Goal: Information Seeking & Learning: Learn about a topic

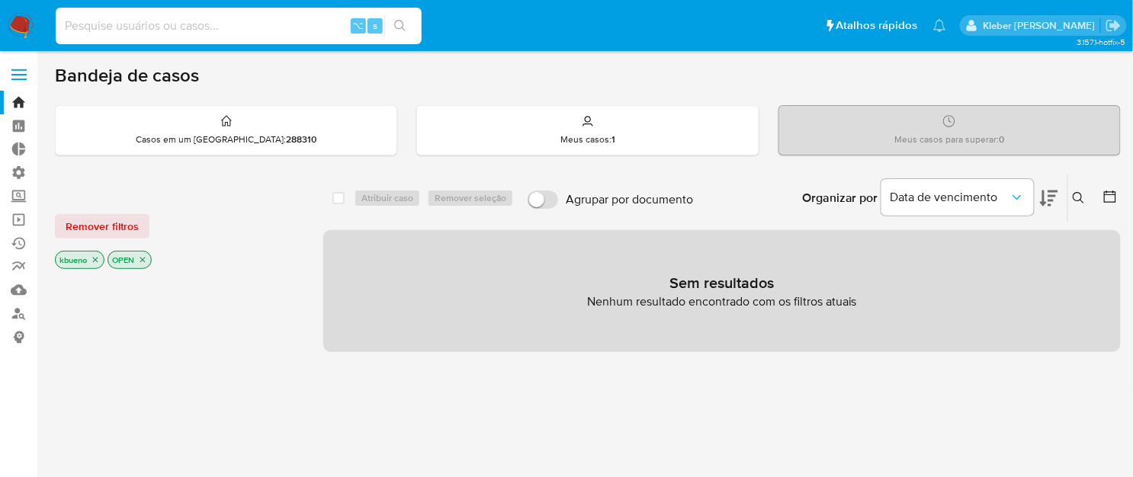
click at [124, 24] on input at bounding box center [239, 26] width 366 height 20
paste input "376624134"
type input "376624134"
click at [400, 29] on icon "search-icon" at bounding box center [400, 26] width 12 height 12
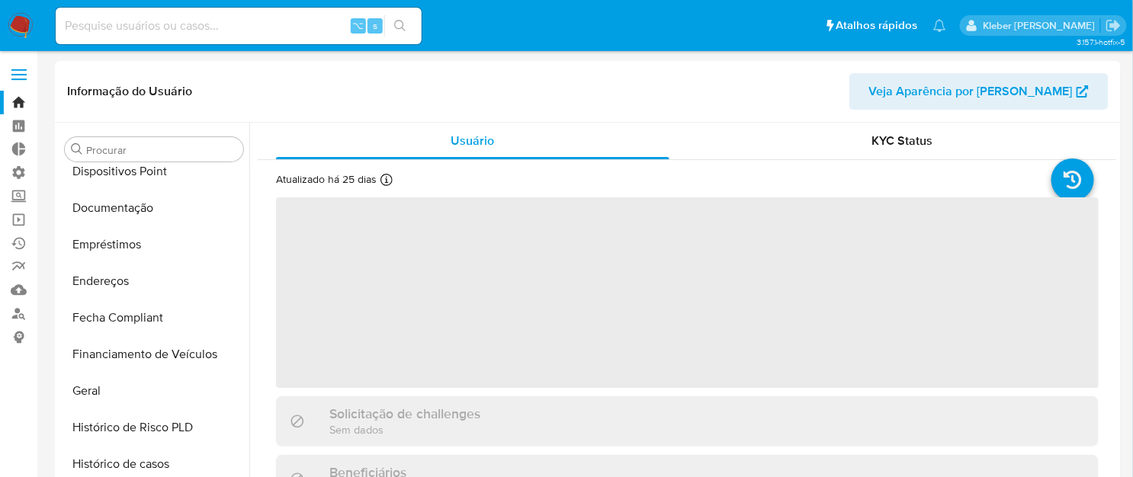
scroll to position [300, 0]
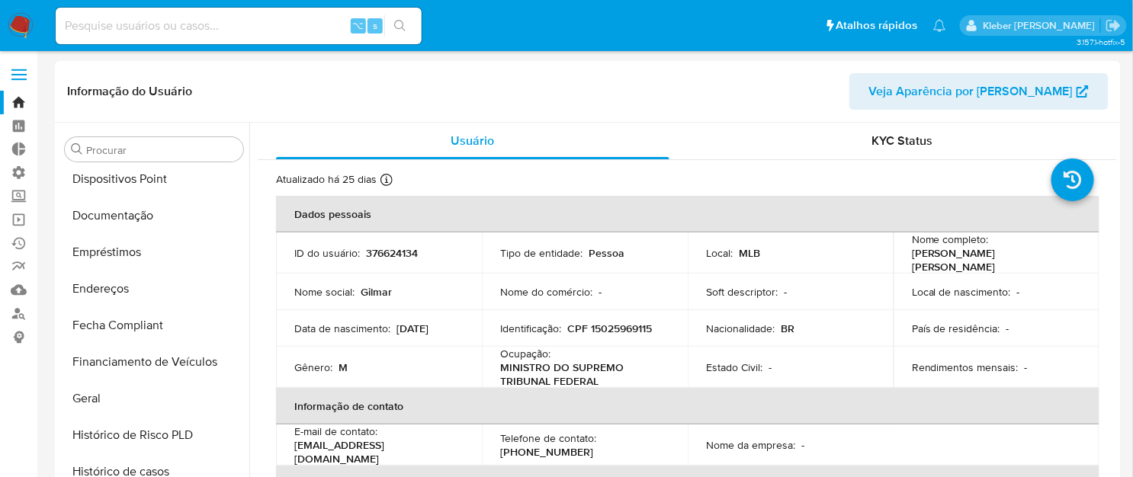
select select "10"
click at [149, 212] on button "Documentação" at bounding box center [148, 216] width 178 height 37
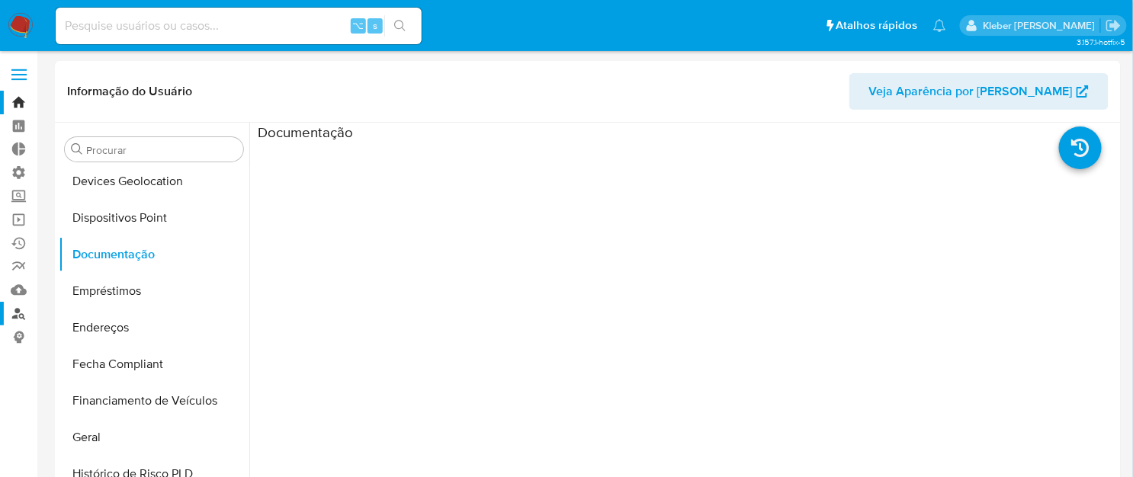
scroll to position [244, 0]
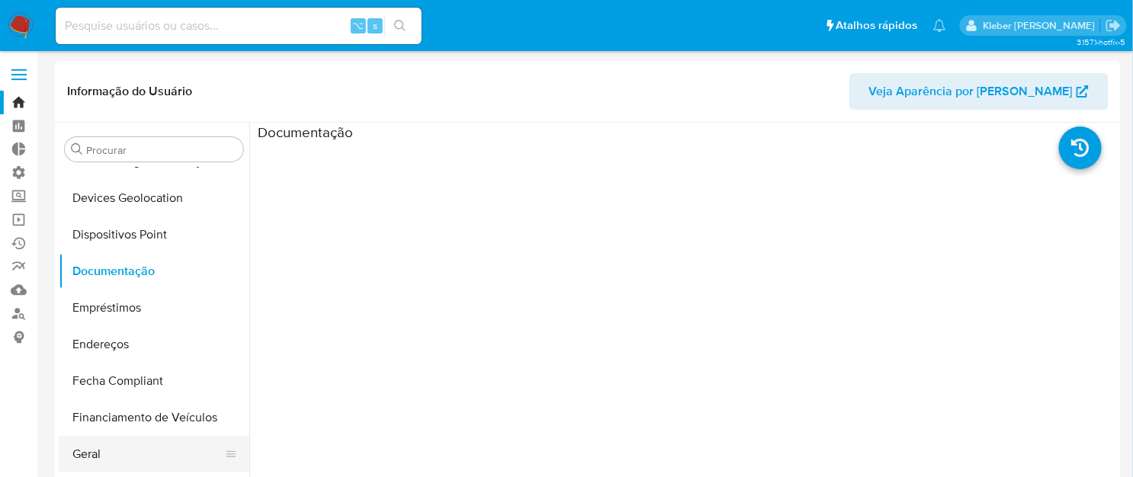
click at [116, 458] on button "Geral" at bounding box center [148, 454] width 178 height 37
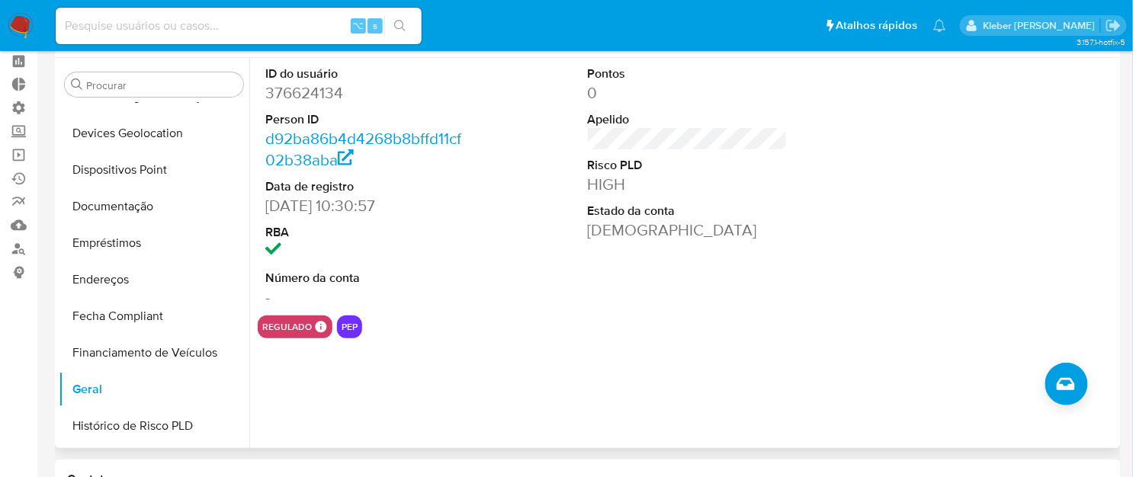
scroll to position [27, 0]
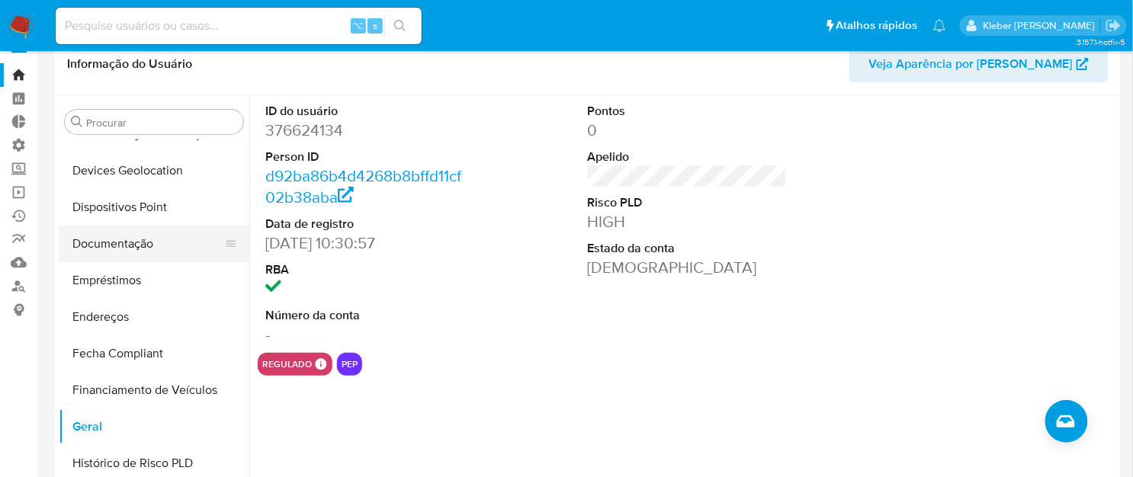
click at [143, 246] on button "Documentação" at bounding box center [148, 244] width 178 height 37
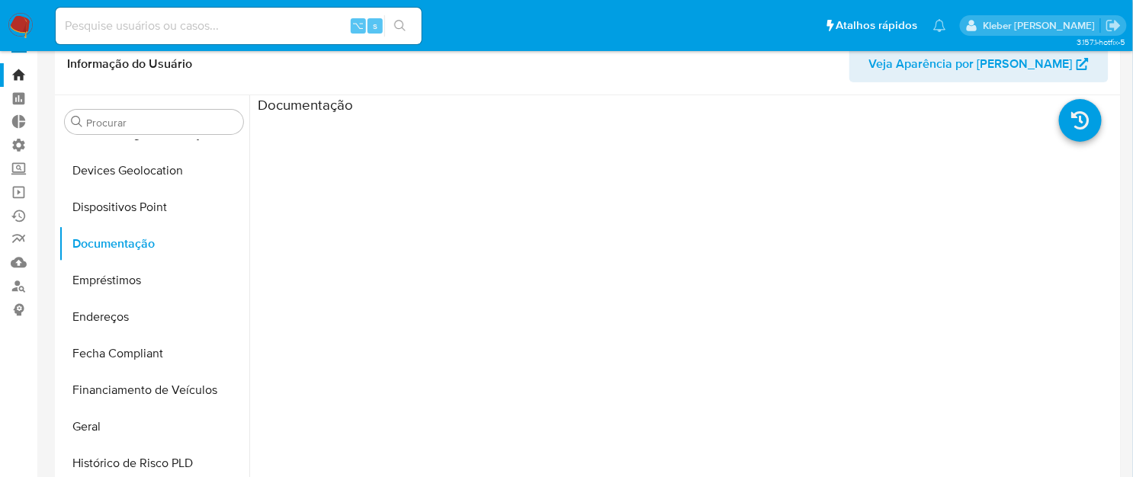
click at [154, 26] on input at bounding box center [239, 26] width 366 height 20
paste input "476600843"
type input "476600843"
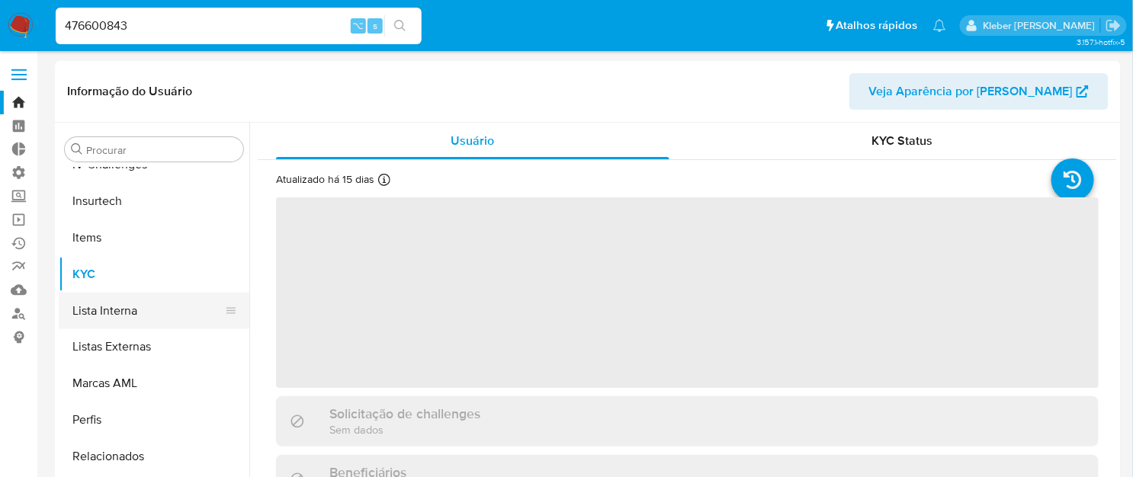
select select "10"
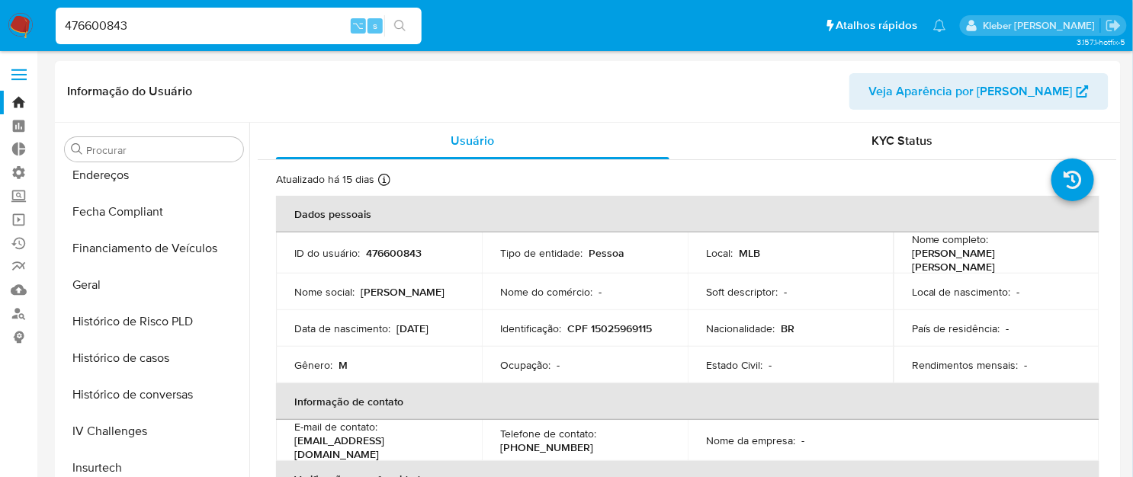
scroll to position [399, 0]
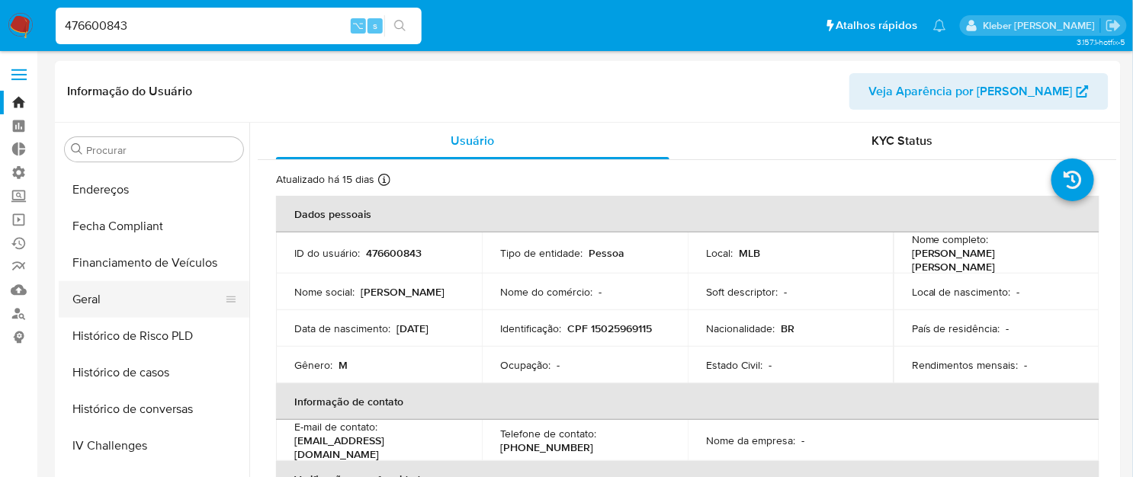
click at [130, 297] on button "Geral" at bounding box center [148, 299] width 178 height 37
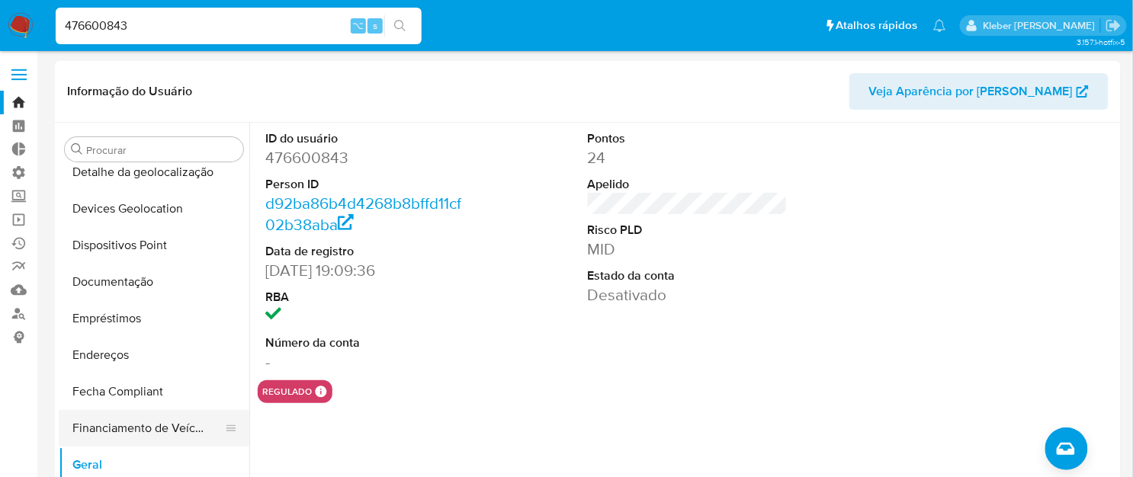
scroll to position [214, 0]
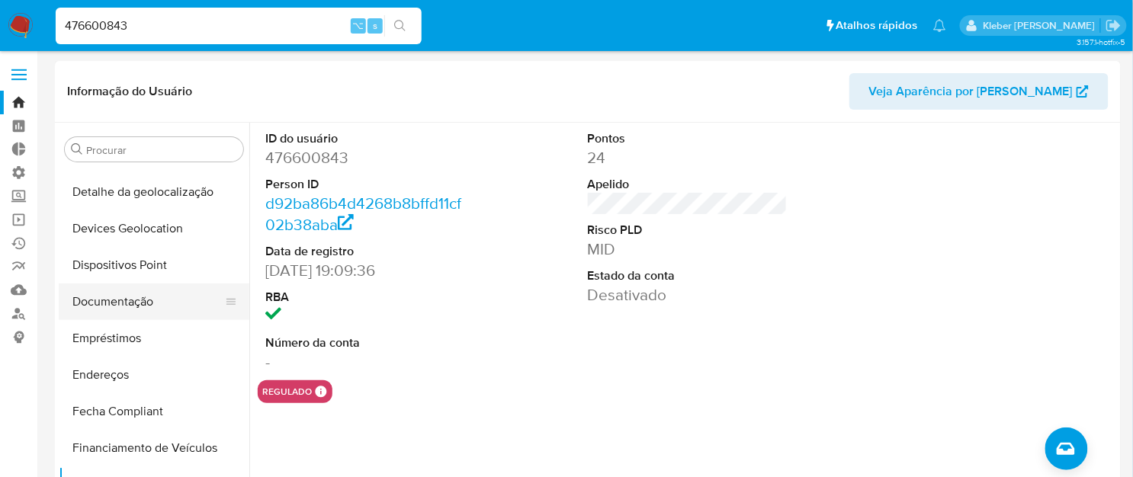
click at [129, 300] on button "Documentação" at bounding box center [148, 302] width 178 height 37
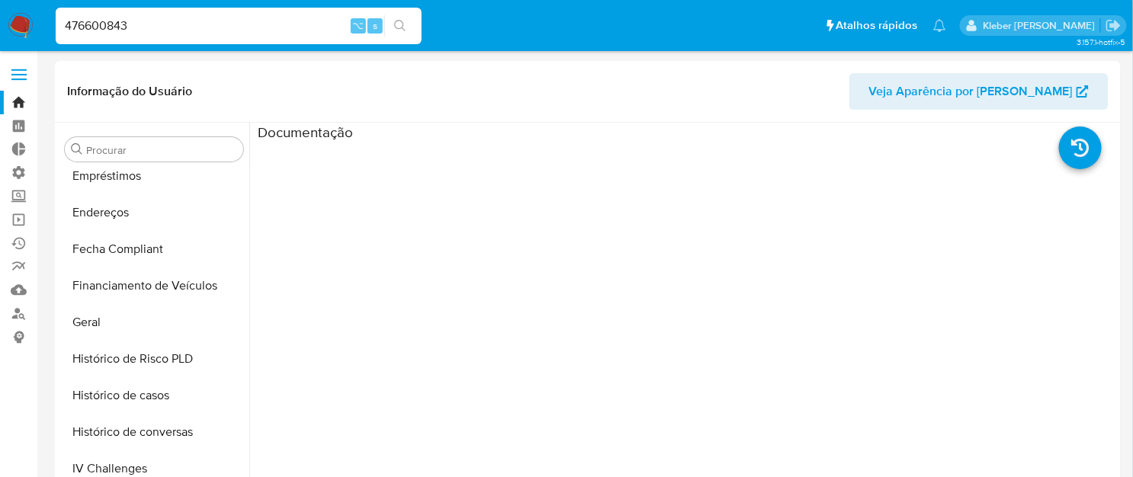
scroll to position [417, 0]
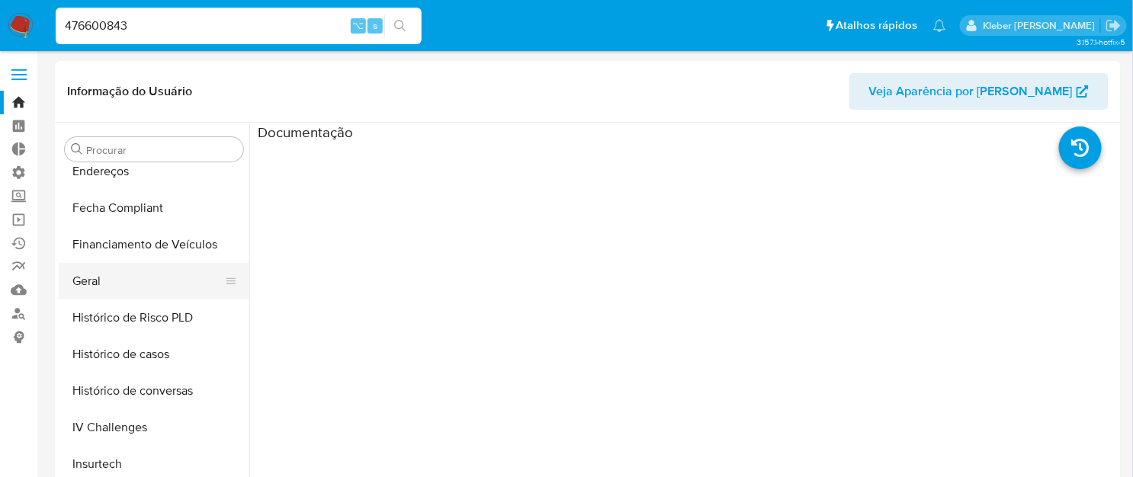
click at [121, 284] on button "Geral" at bounding box center [148, 281] width 178 height 37
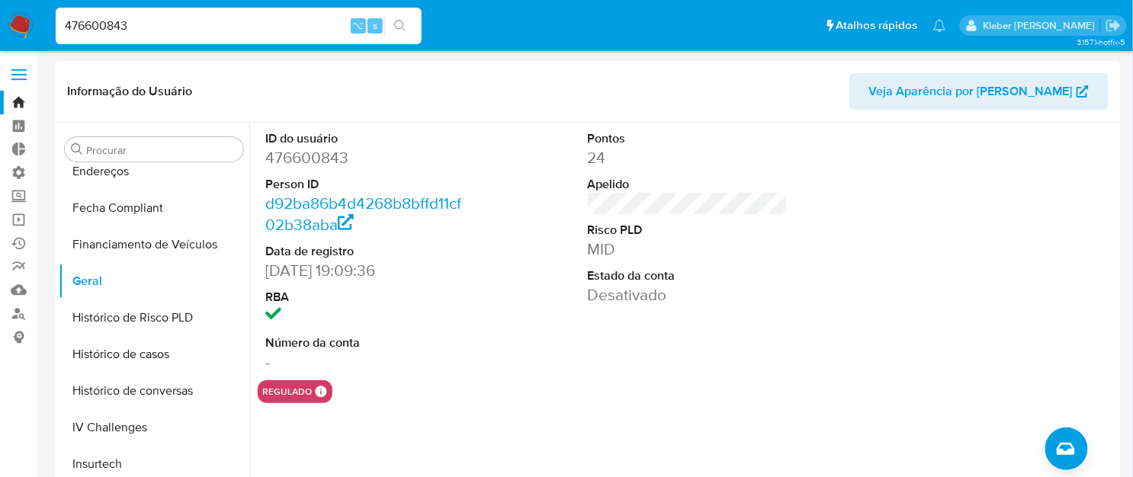
click at [101, 30] on input "476600843" at bounding box center [239, 26] width 366 height 20
paste input "47043818"
type input "447043818"
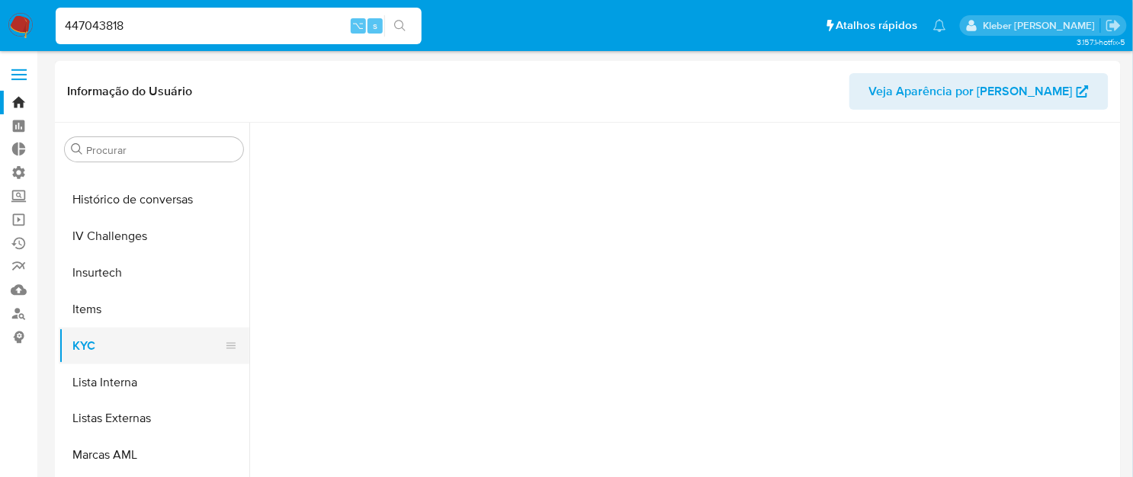
scroll to position [680, 0]
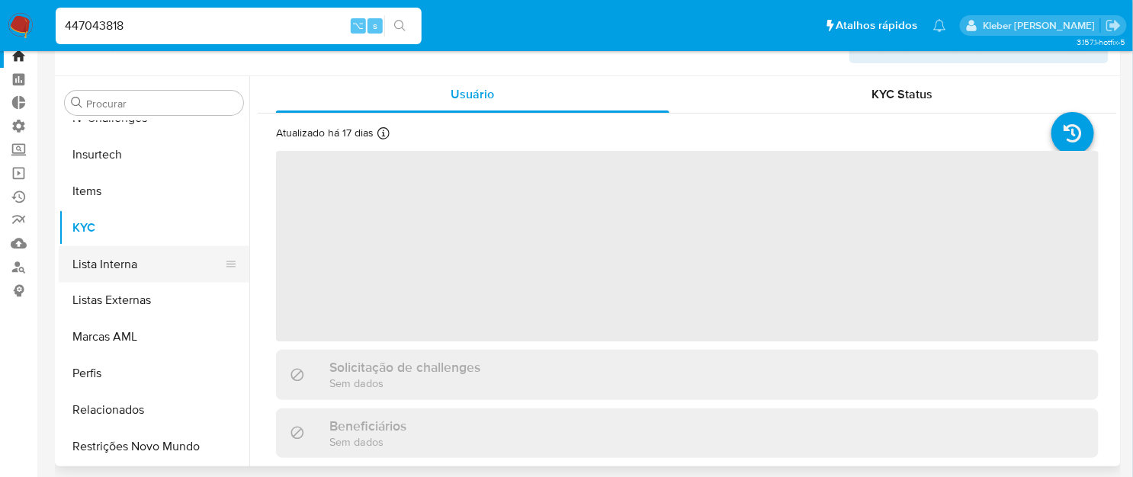
select select "10"
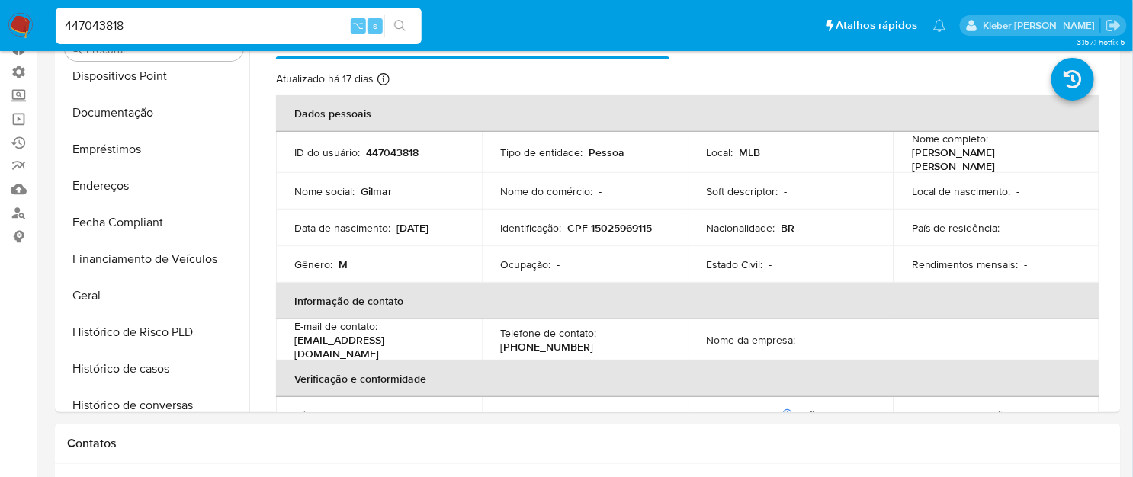
scroll to position [284, 0]
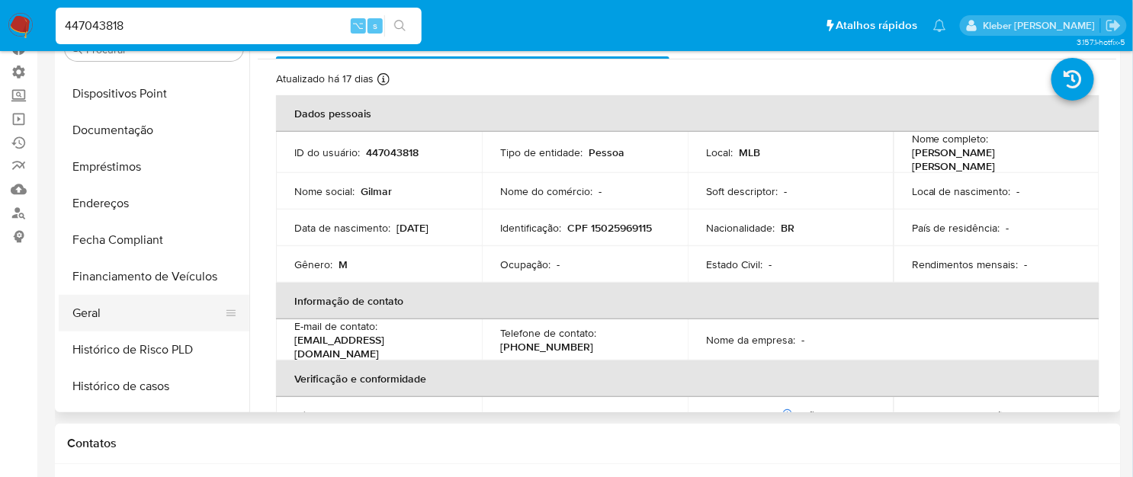
click at [122, 315] on button "Geral" at bounding box center [148, 313] width 178 height 37
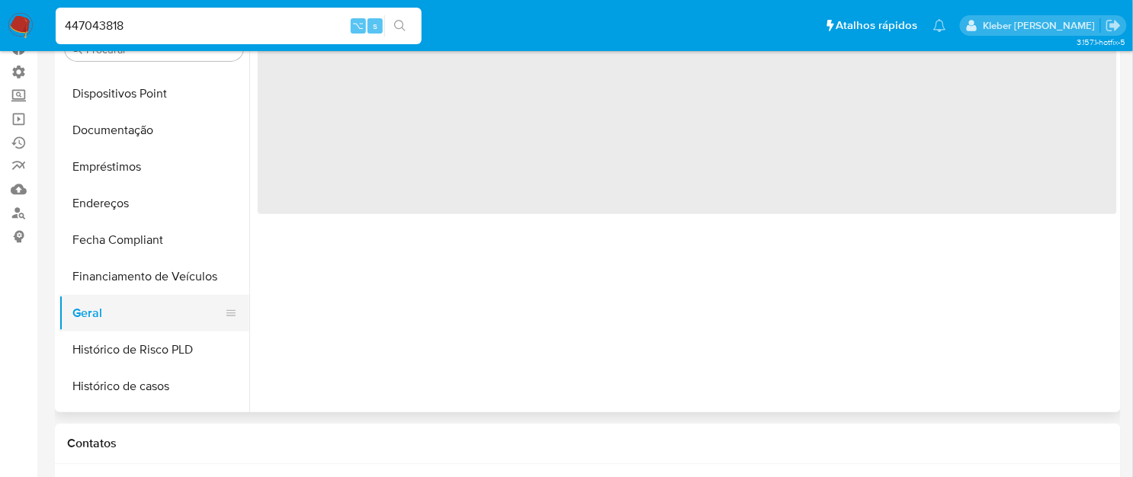
click at [122, 315] on button "Geral" at bounding box center [148, 313] width 178 height 37
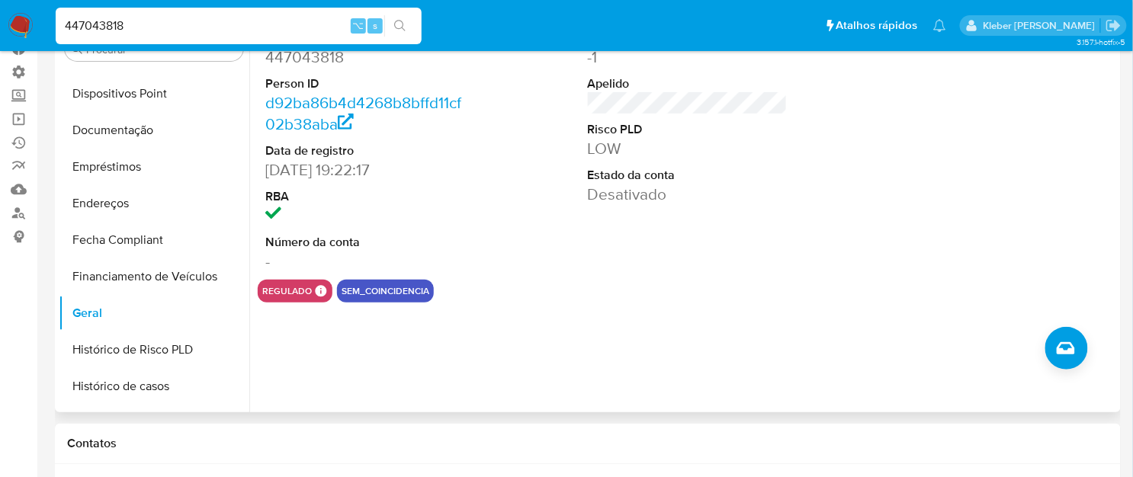
click at [391, 298] on div "sem_coincidencia" at bounding box center [385, 291] width 97 height 23
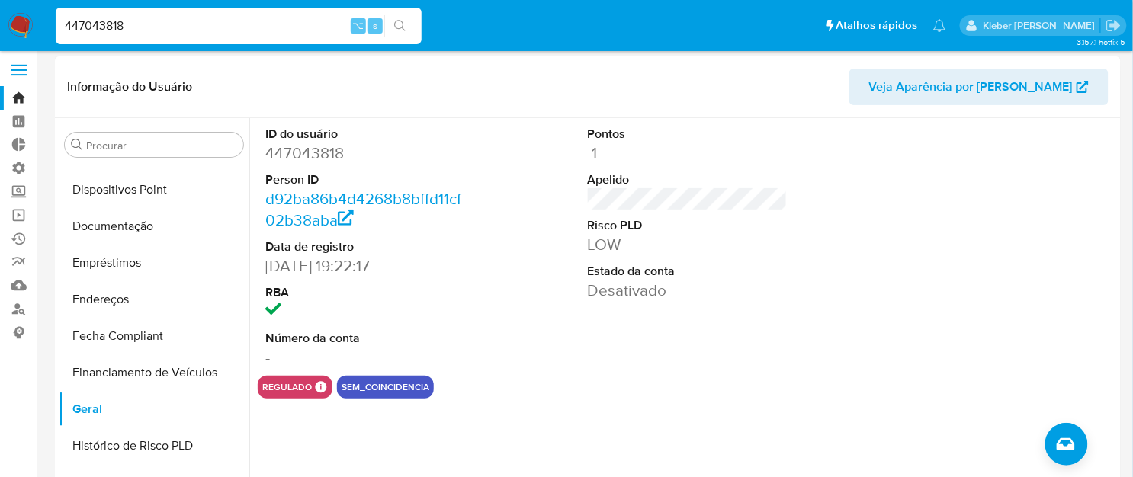
scroll to position [0, 0]
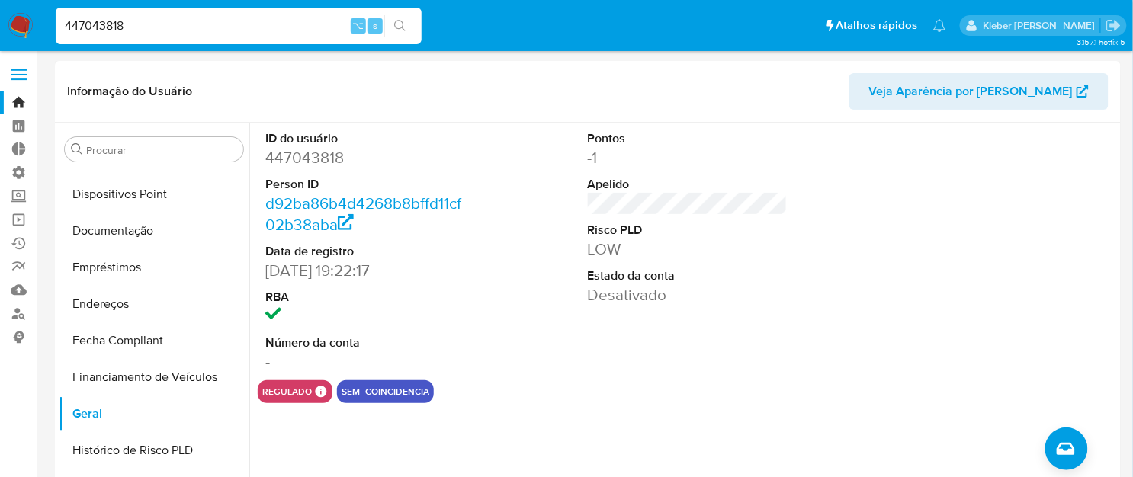
click at [627, 291] on dd "Desativado" at bounding box center [688, 294] width 200 height 21
click at [662, 277] on dt "Estado da conta" at bounding box center [688, 276] width 200 height 17
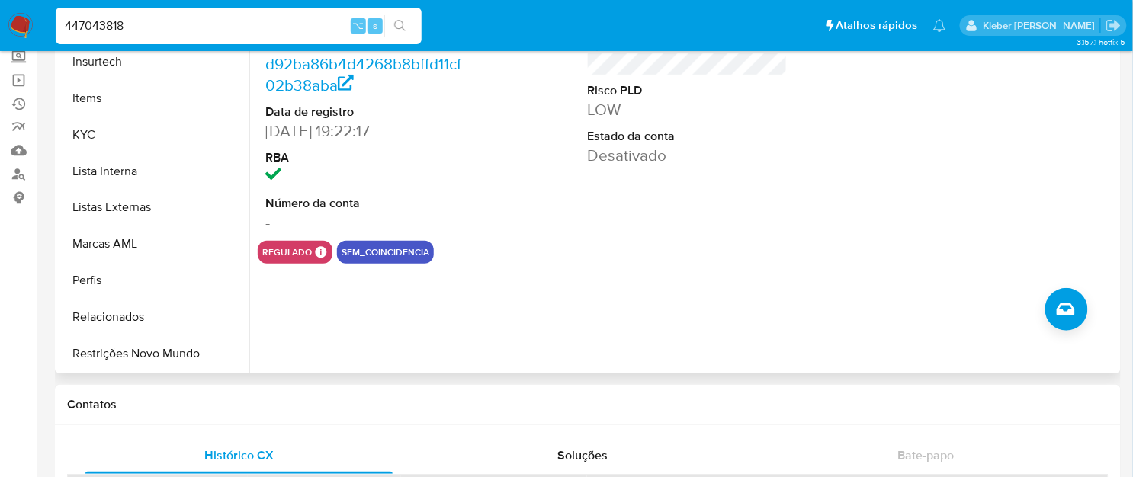
scroll to position [145, 0]
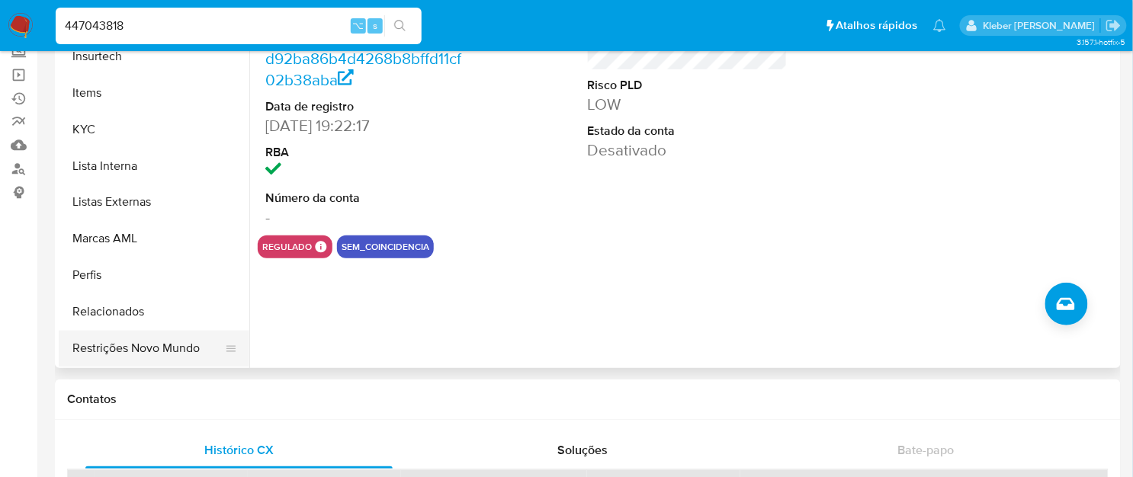
click at [147, 345] on button "Restrições Novo Mundo" at bounding box center [148, 349] width 178 height 37
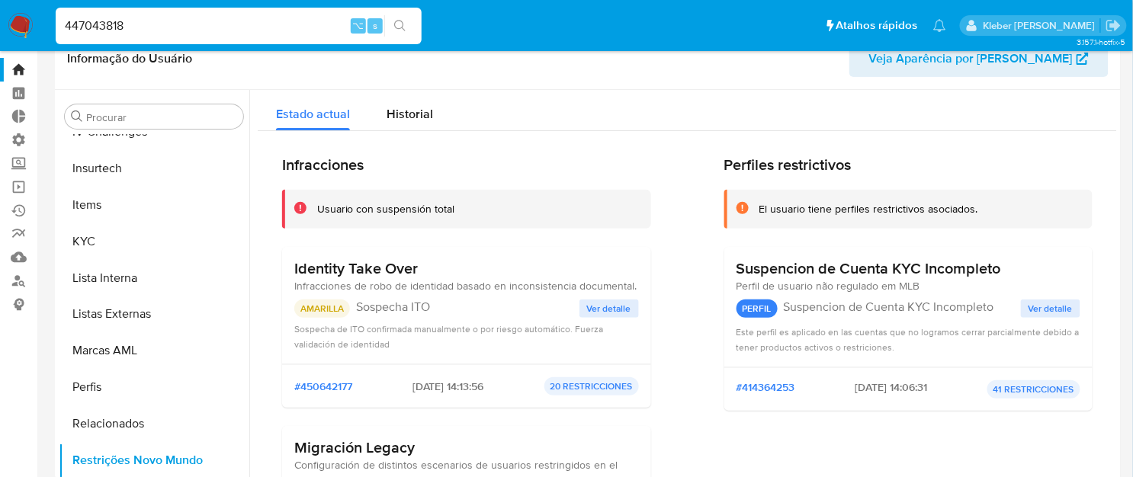
scroll to position [32, 0]
click at [320, 270] on h3 "Identity Take Over" at bounding box center [465, 269] width 342 height 19
drag, startPoint x: 793, startPoint y: 275, endPoint x: 1030, endPoint y: 263, distance: 236.7
click at [1030, 263] on div "Suspencion de Cuenta KYC Incompleto" at bounding box center [909, 269] width 345 height 19
click at [826, 278] on div "Suspencion de Cuenta KYC Incompleto Perfil de usuario não regulado em MLB PERFI…" at bounding box center [909, 307] width 345 height 95
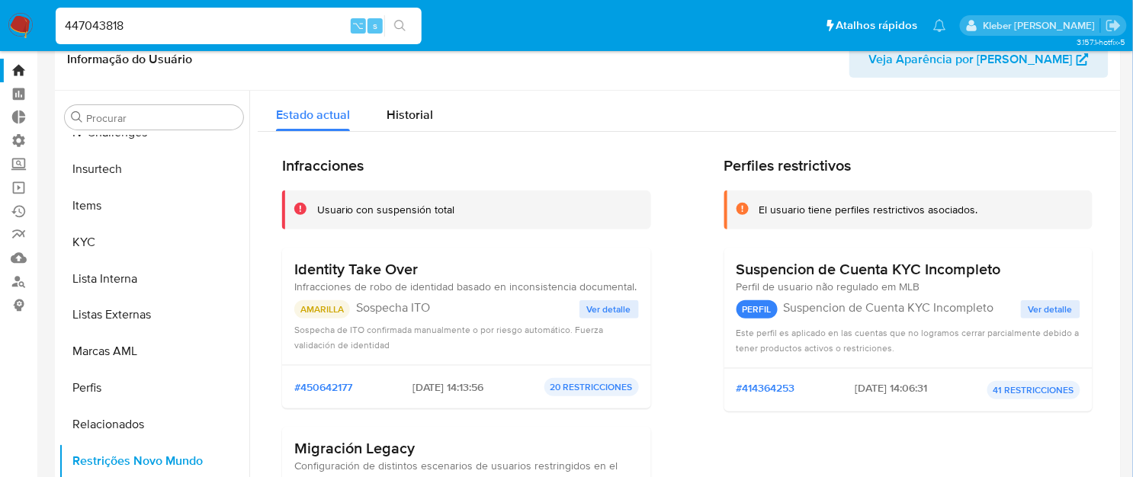
click at [84, 32] on input "447043818" at bounding box center [239, 26] width 366 height 20
paste input "1970083"
type input "419700838"
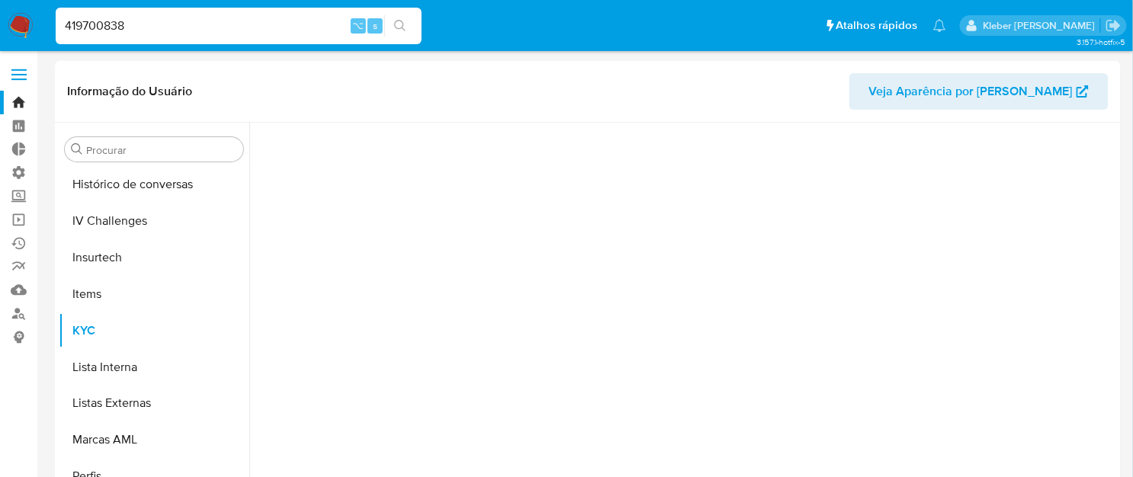
scroll to position [680, 0]
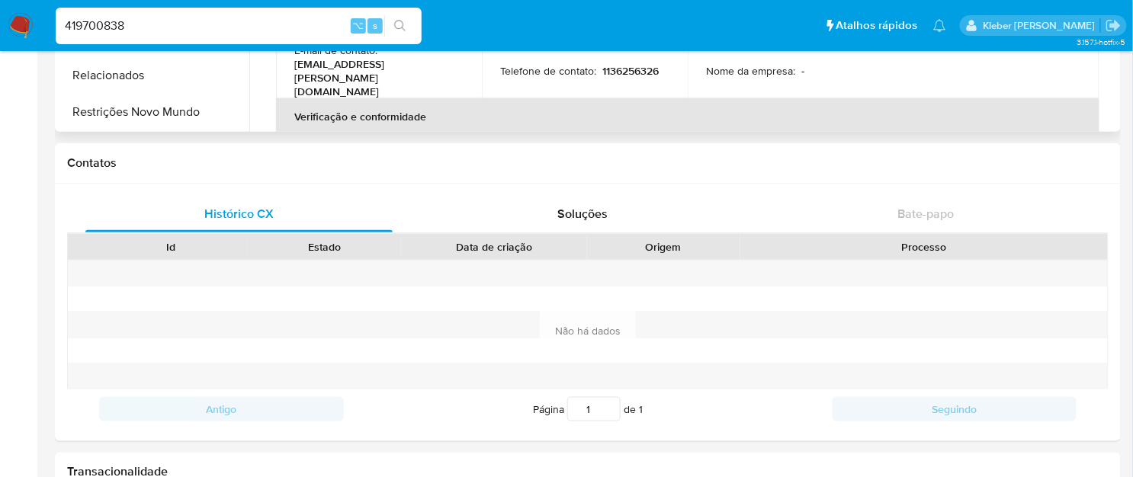
select select "10"
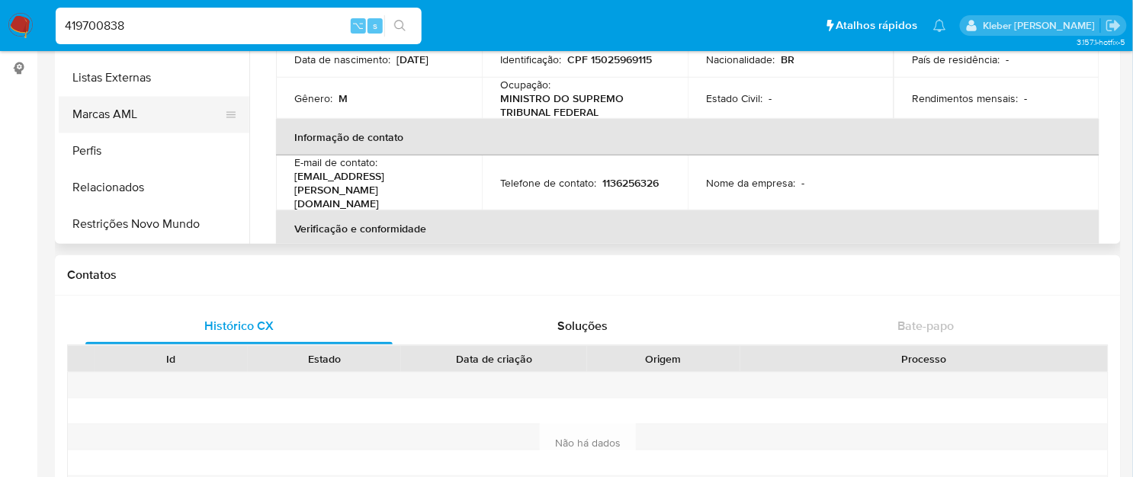
scroll to position [262, 0]
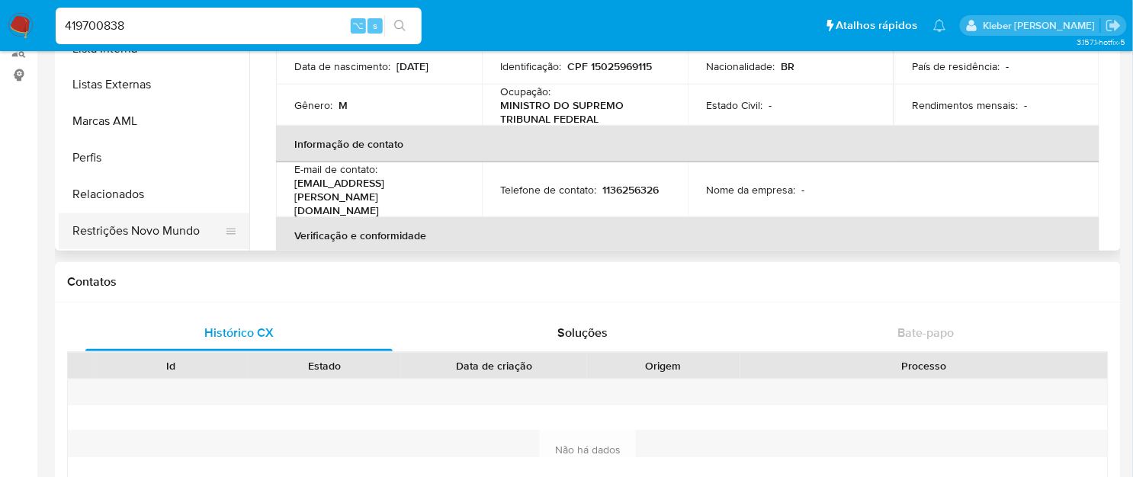
click at [184, 228] on button "Restrições Novo Mundo" at bounding box center [148, 232] width 178 height 37
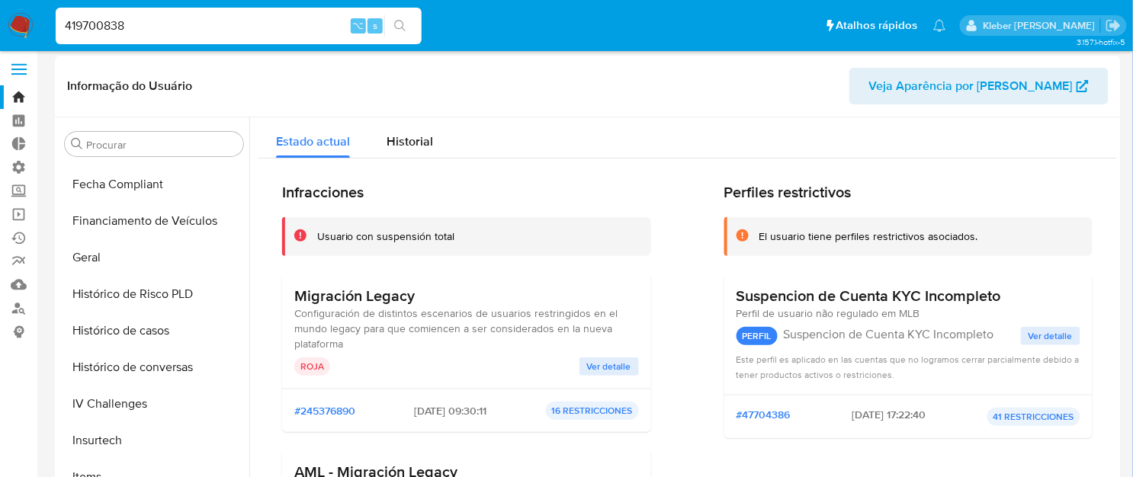
scroll to position [352, 0]
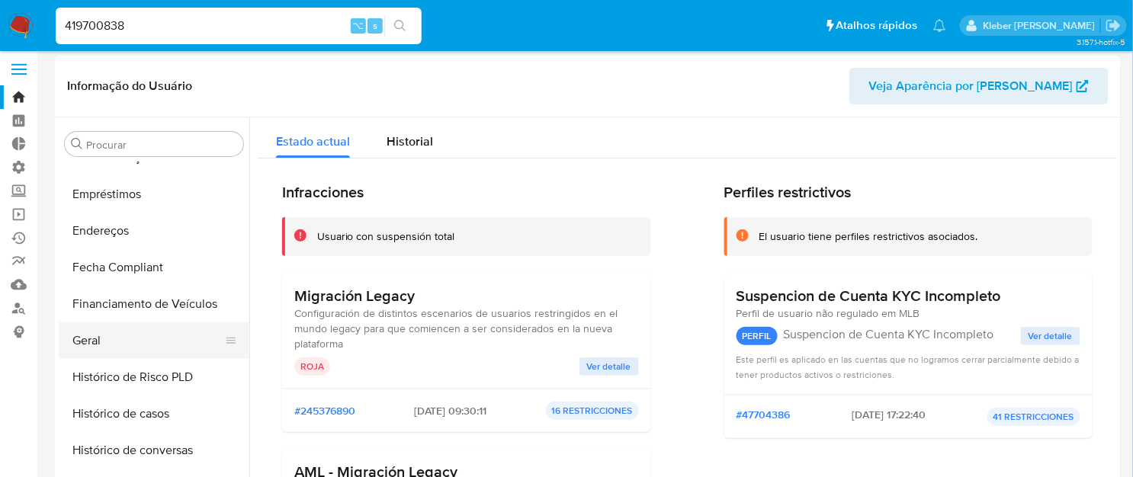
click at [115, 348] on button "Geral" at bounding box center [148, 341] width 178 height 37
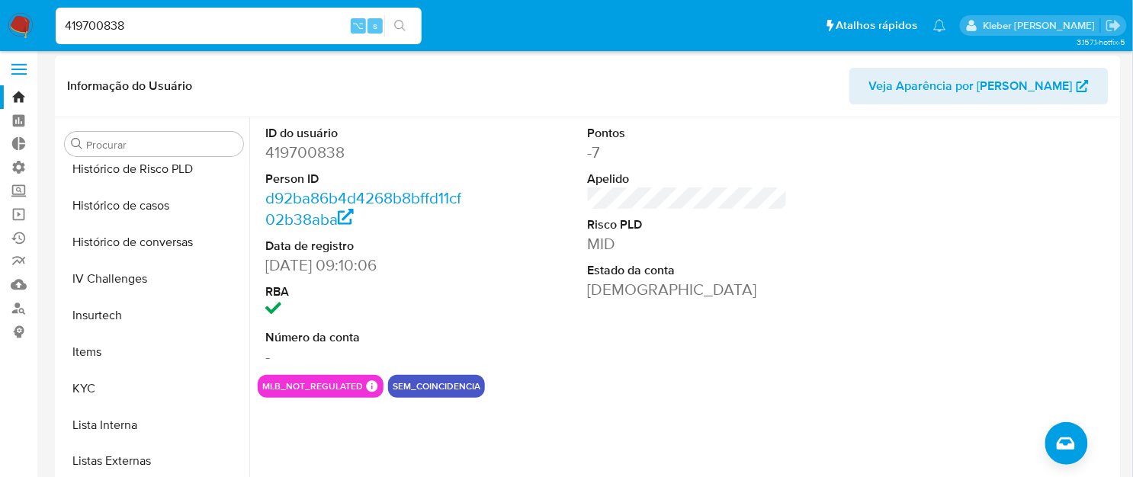
scroll to position [577, 0]
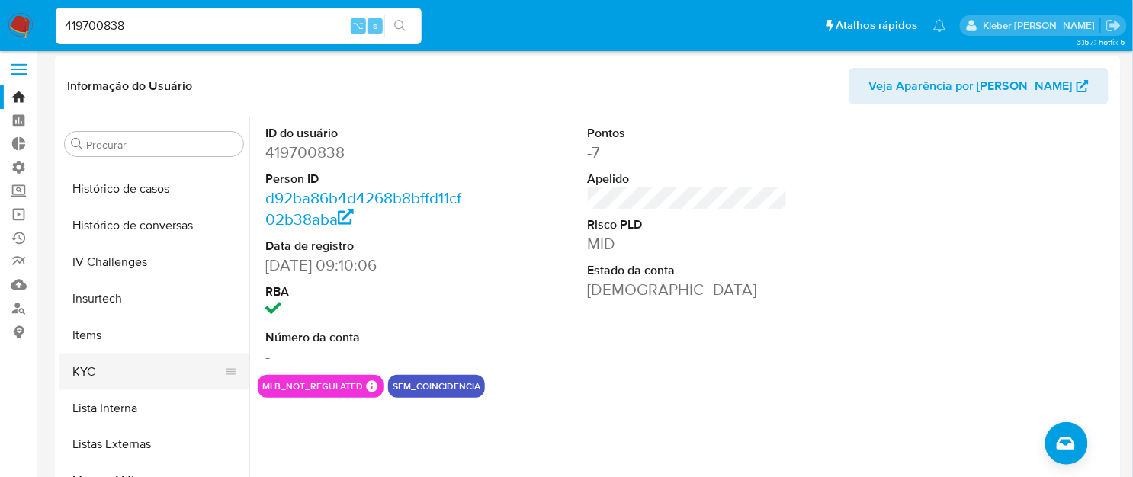
click at [101, 369] on button "KYC" at bounding box center [148, 372] width 178 height 37
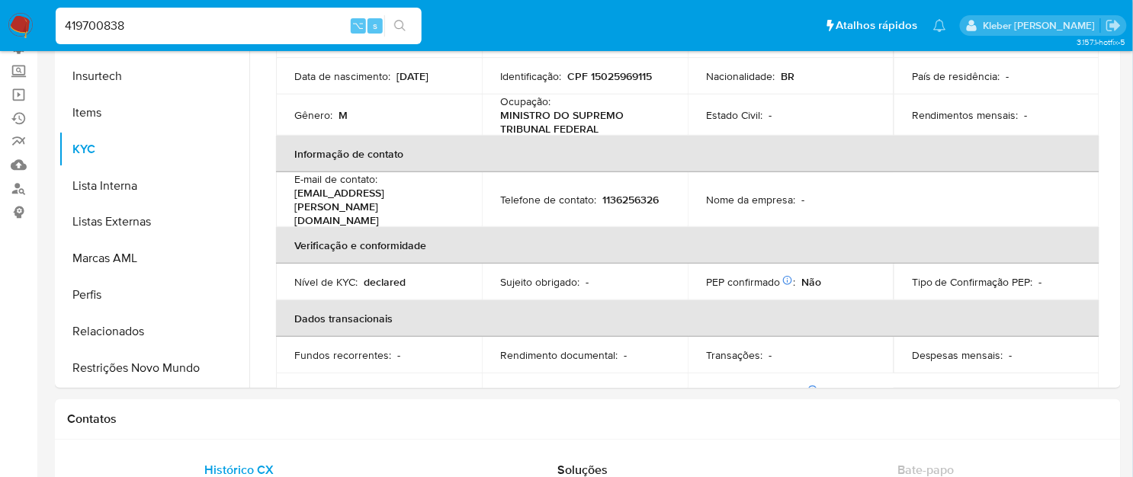
scroll to position [128, 0]
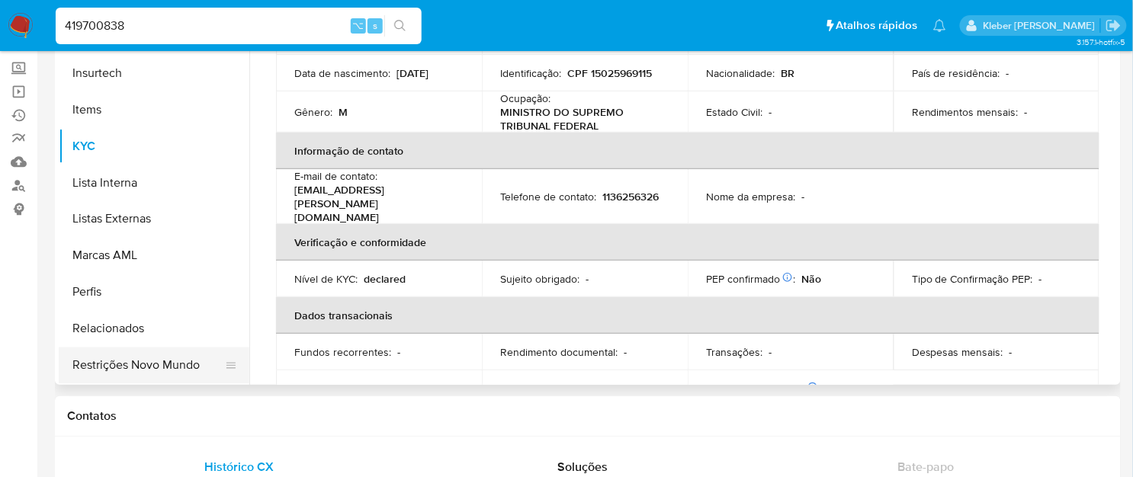
click at [160, 360] on button "Restrições Novo Mundo" at bounding box center [148, 366] width 178 height 37
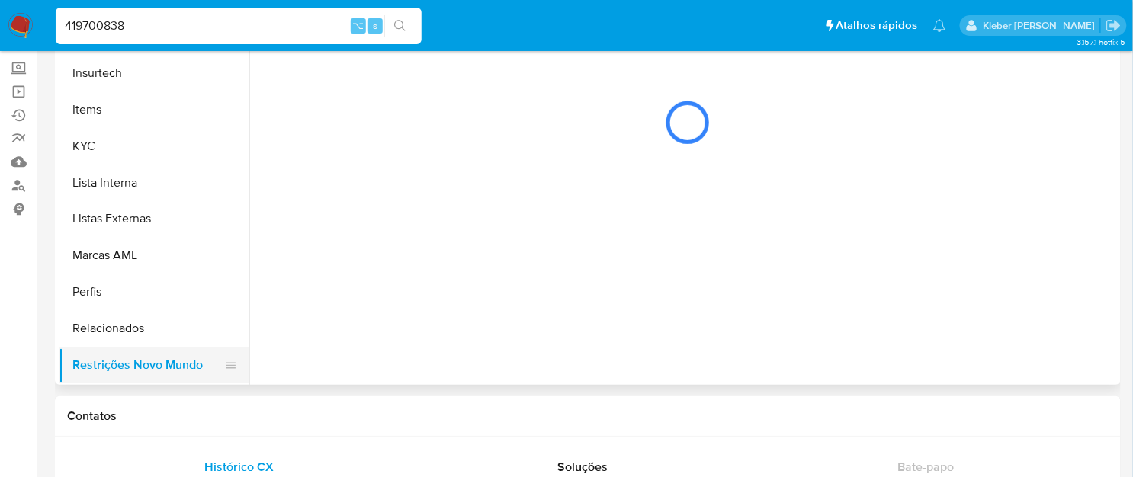
scroll to position [0, 0]
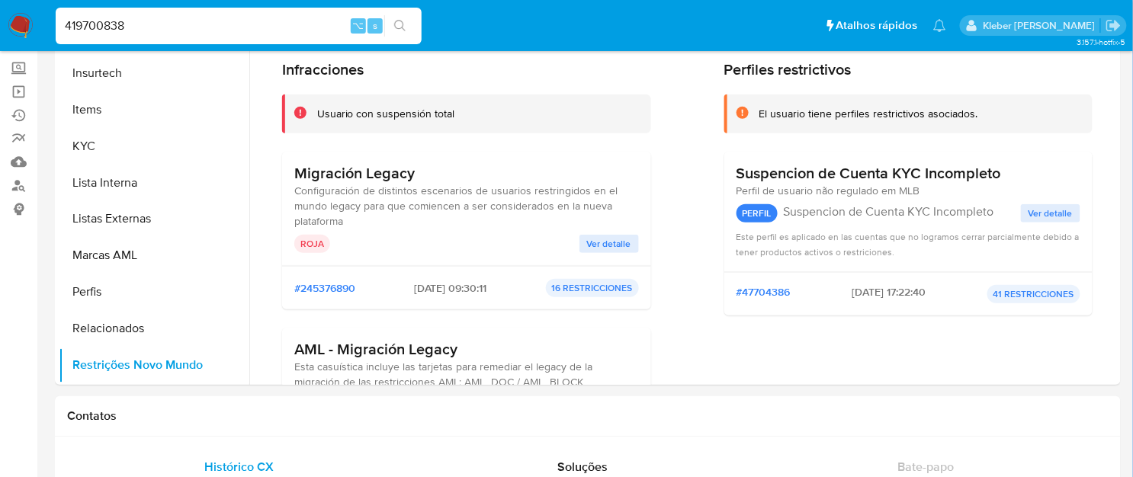
click at [98, 28] on input "419700838" at bounding box center [239, 26] width 366 height 20
paste input "226047573"
type input "226047573"
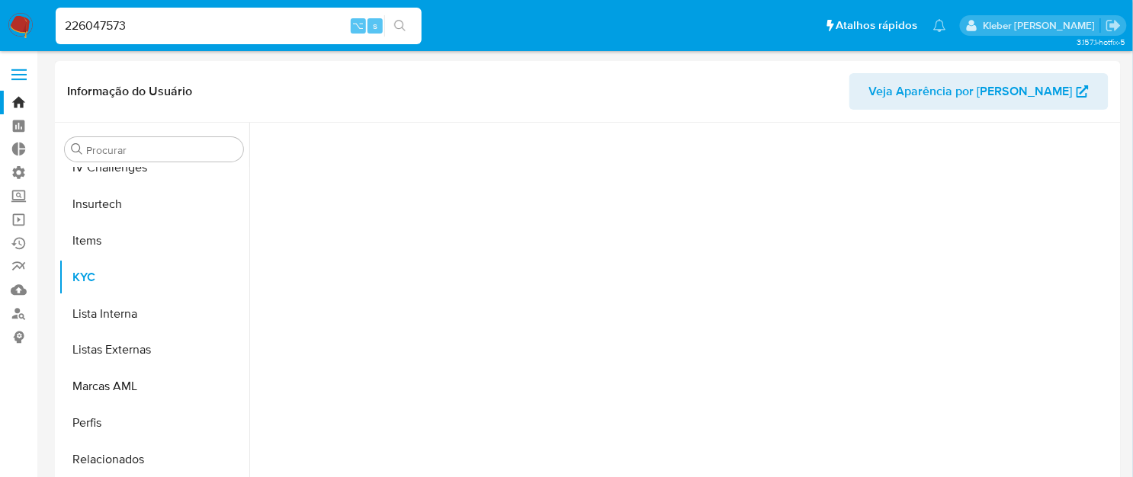
scroll to position [680, 0]
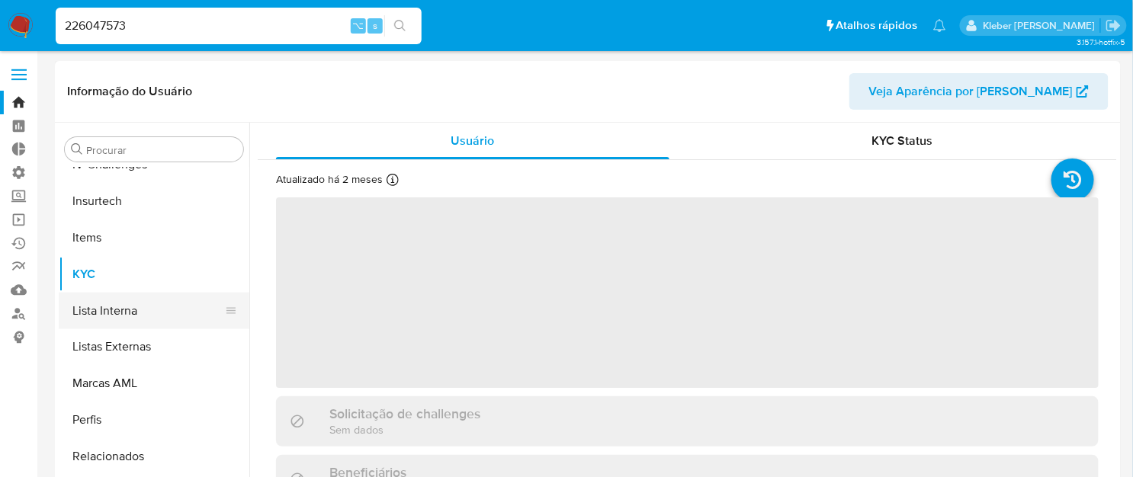
select select "10"
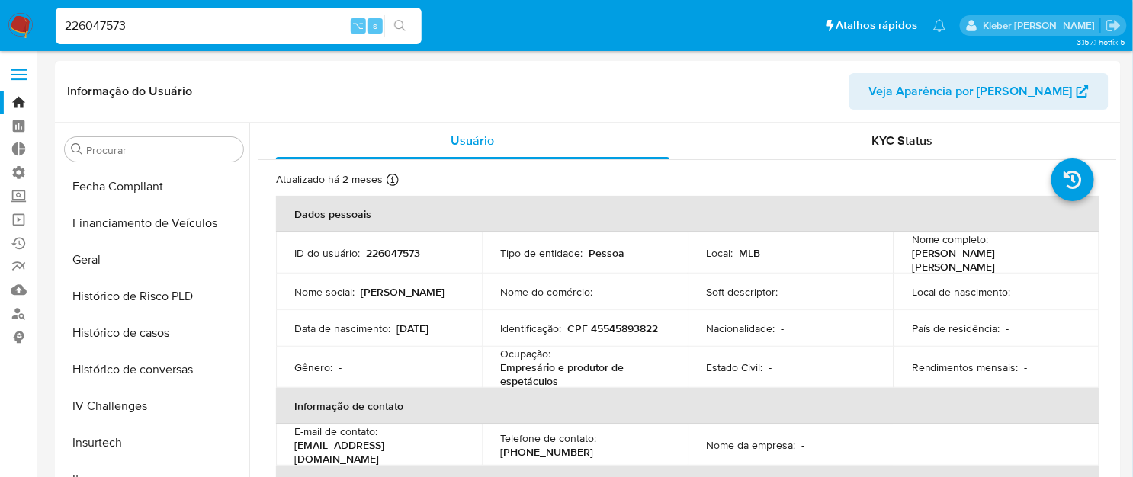
scroll to position [436, 0]
click at [112, 258] on button "Geral" at bounding box center [148, 262] width 178 height 37
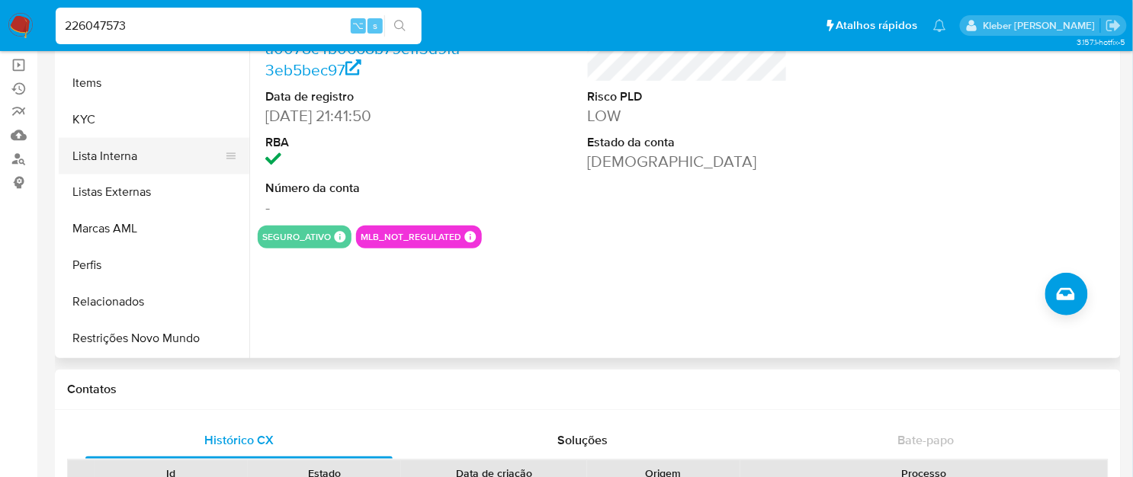
scroll to position [159, 0]
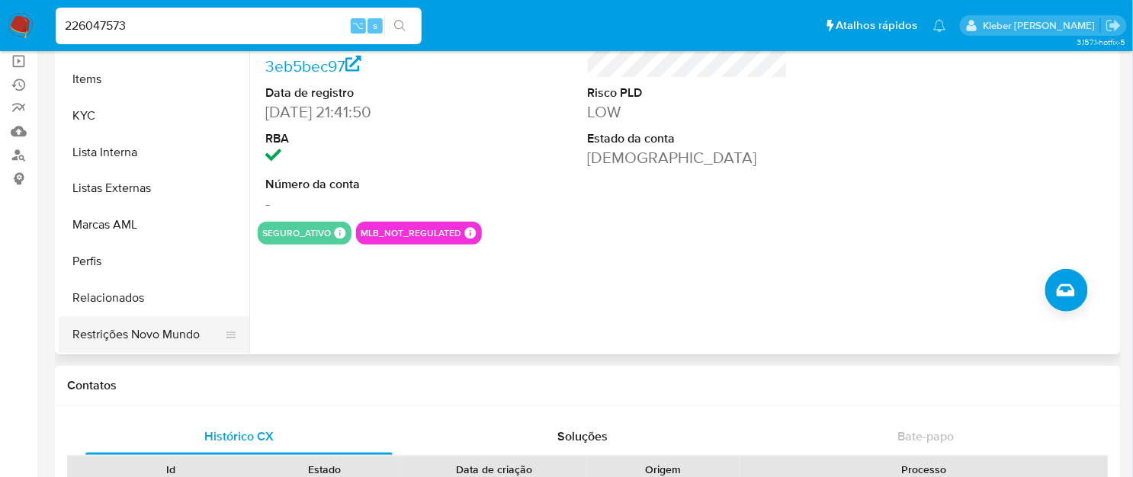
click at [153, 336] on button "Restrições Novo Mundo" at bounding box center [148, 335] width 178 height 37
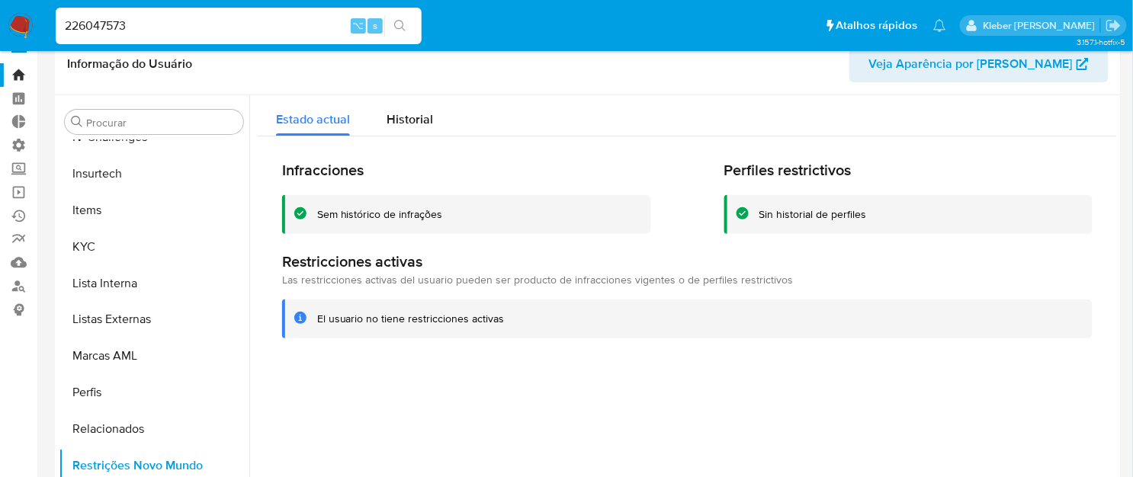
scroll to position [0, 0]
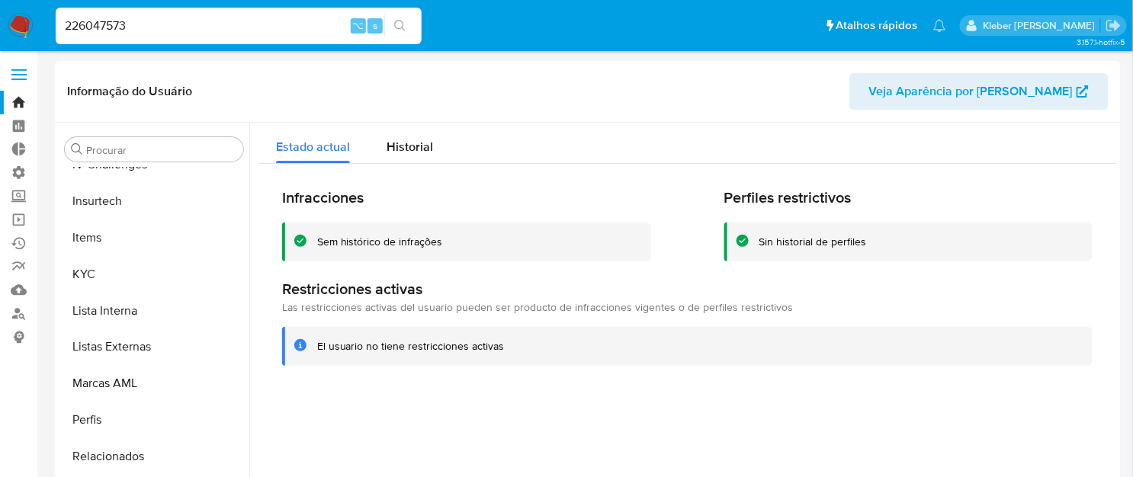
click at [101, 27] on input "226047573" at bounding box center [239, 26] width 366 height 20
paste input "419700838"
type input "419700838"
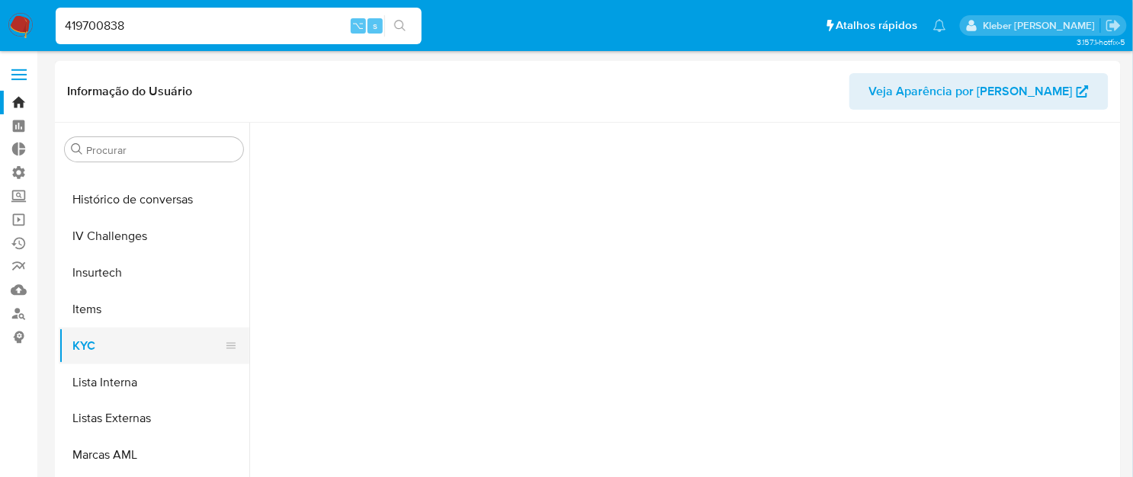
scroll to position [680, 0]
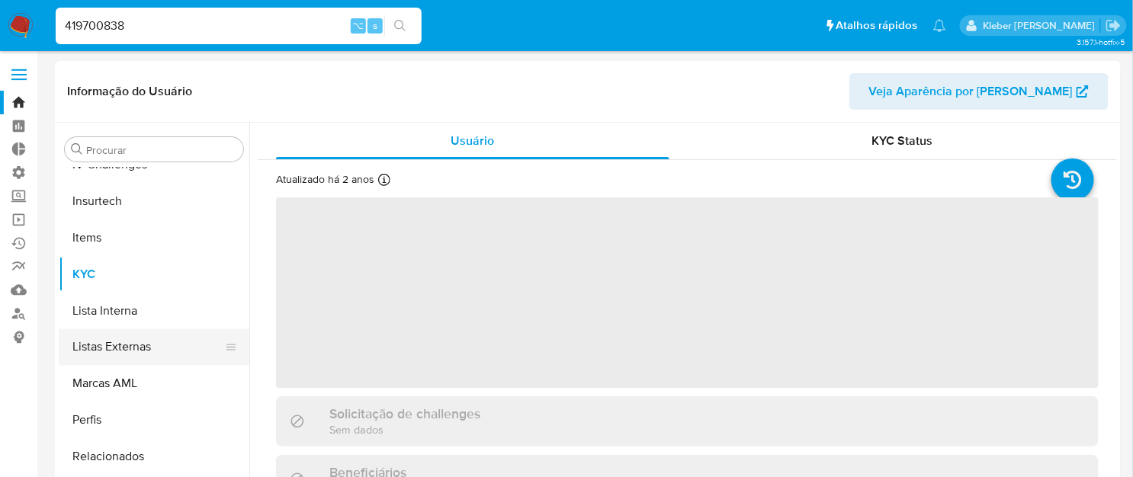
select select "10"
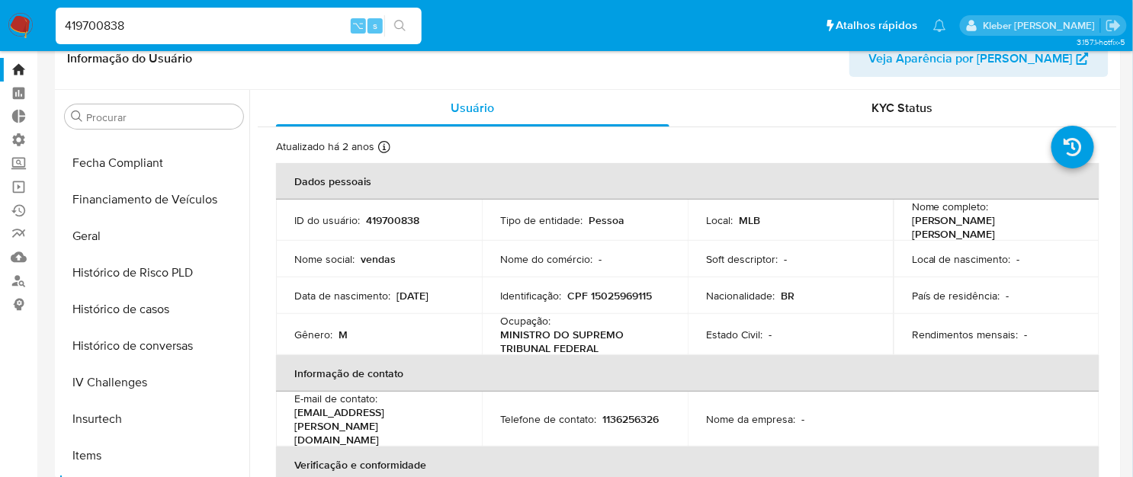
scroll to position [358, 0]
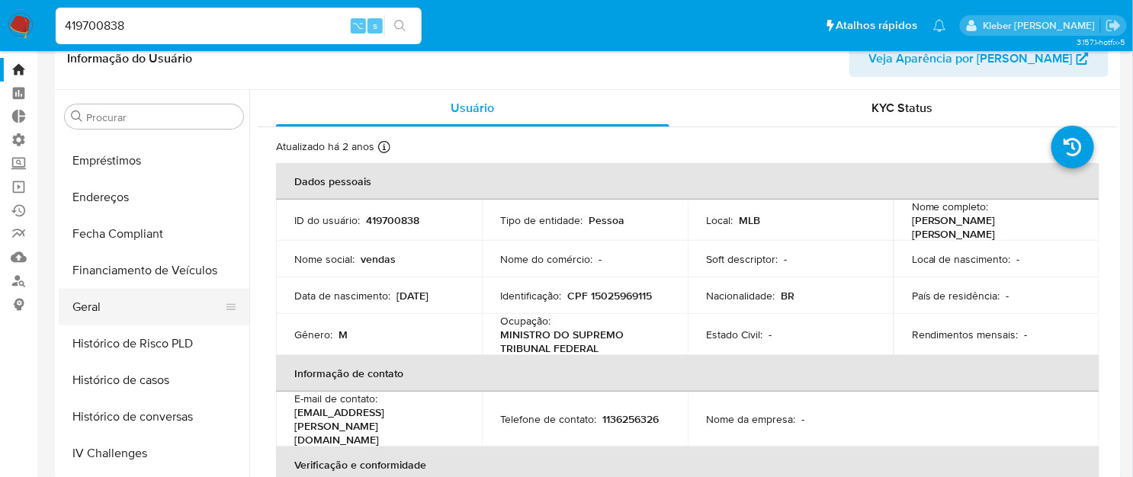
click at [122, 313] on button "Geral" at bounding box center [148, 307] width 178 height 37
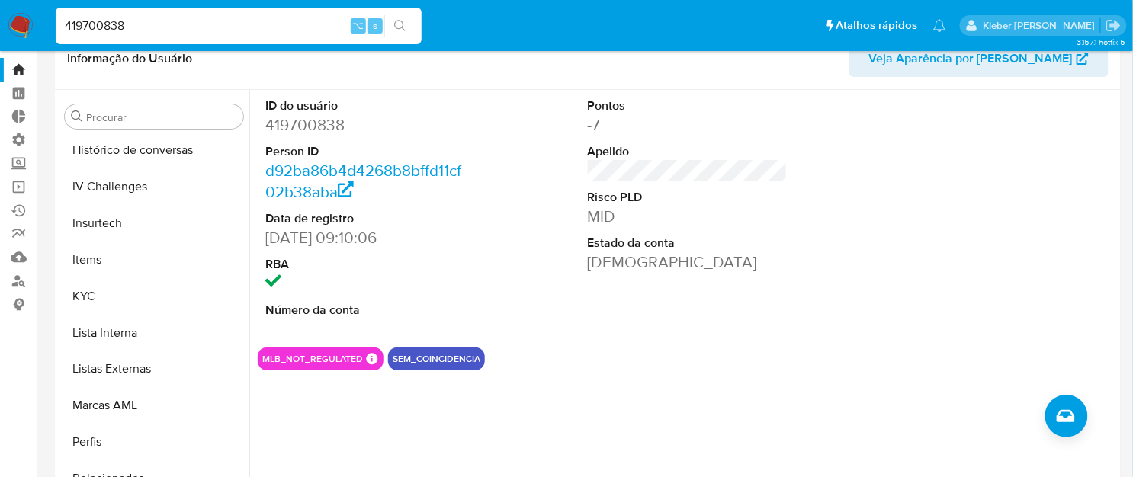
scroll to position [638, 0]
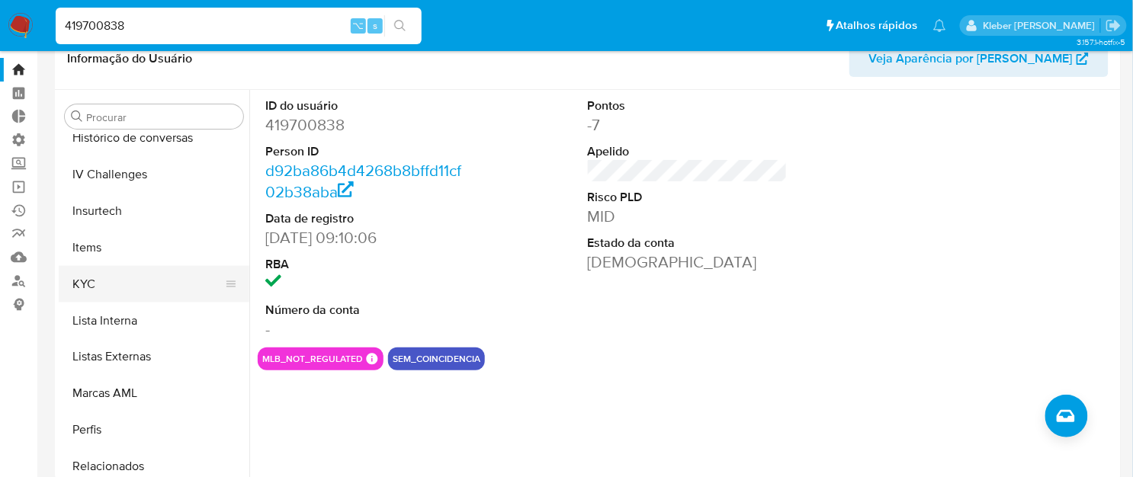
click at [108, 284] on button "KYC" at bounding box center [148, 284] width 178 height 37
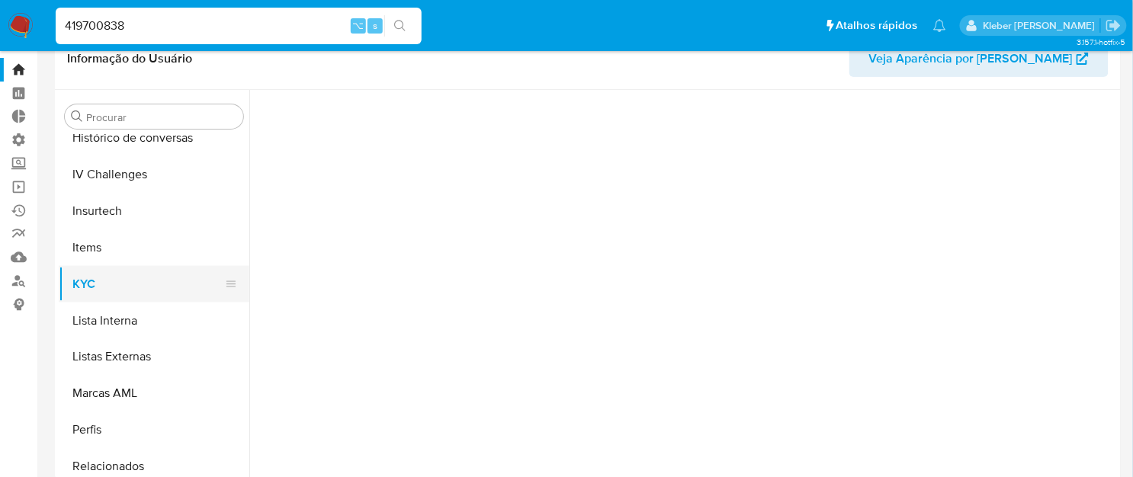
click at [108, 284] on button "KYC" at bounding box center [148, 284] width 178 height 37
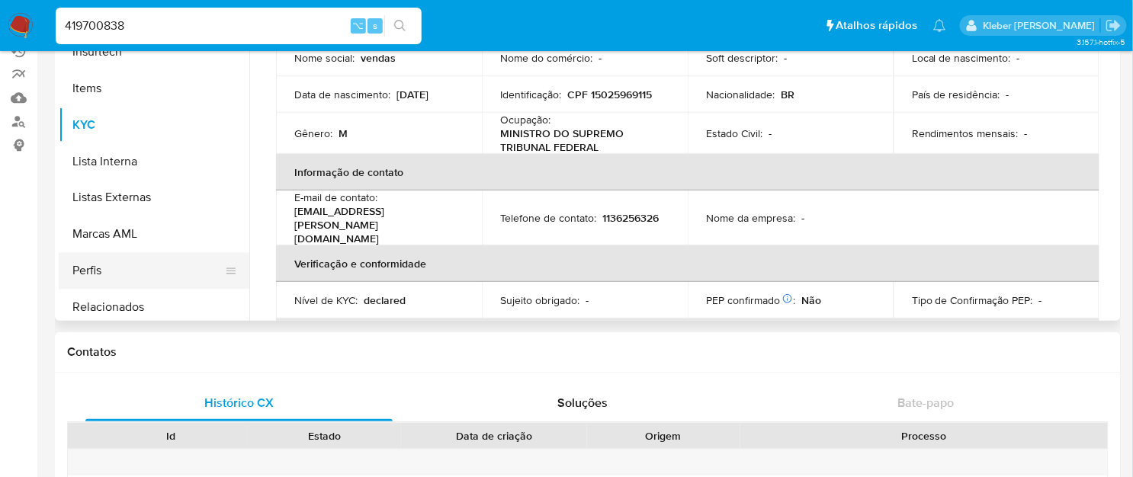
scroll to position [680, 0]
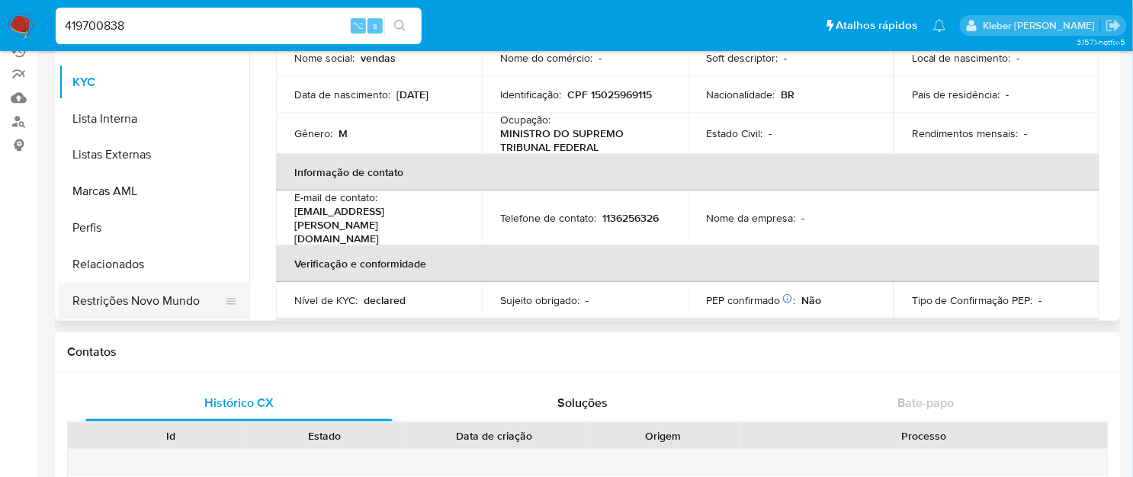
click at [158, 301] on button "Restrições Novo Mundo" at bounding box center [148, 302] width 178 height 37
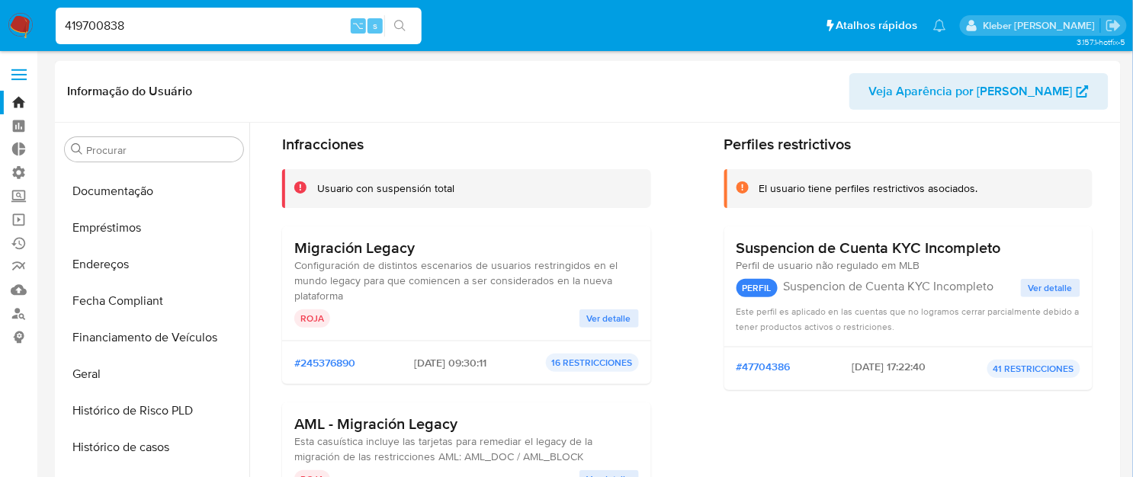
scroll to position [320, 0]
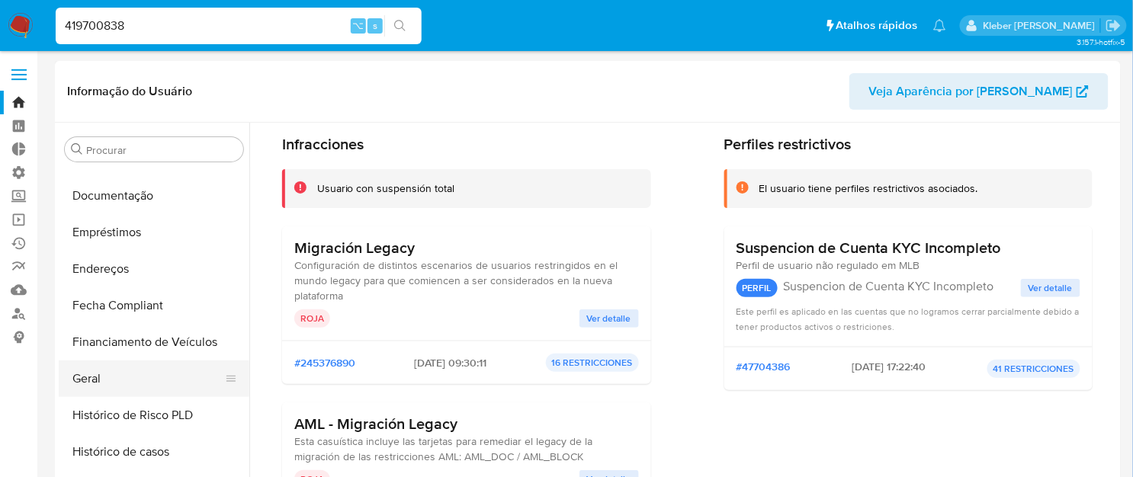
click at [159, 377] on button "Geral" at bounding box center [148, 379] width 178 height 37
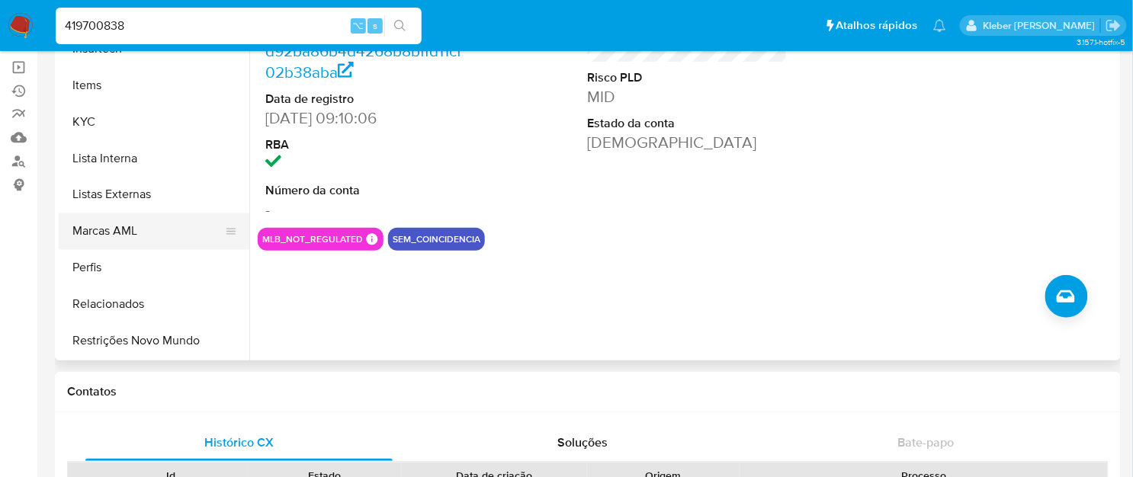
scroll to position [157, 0]
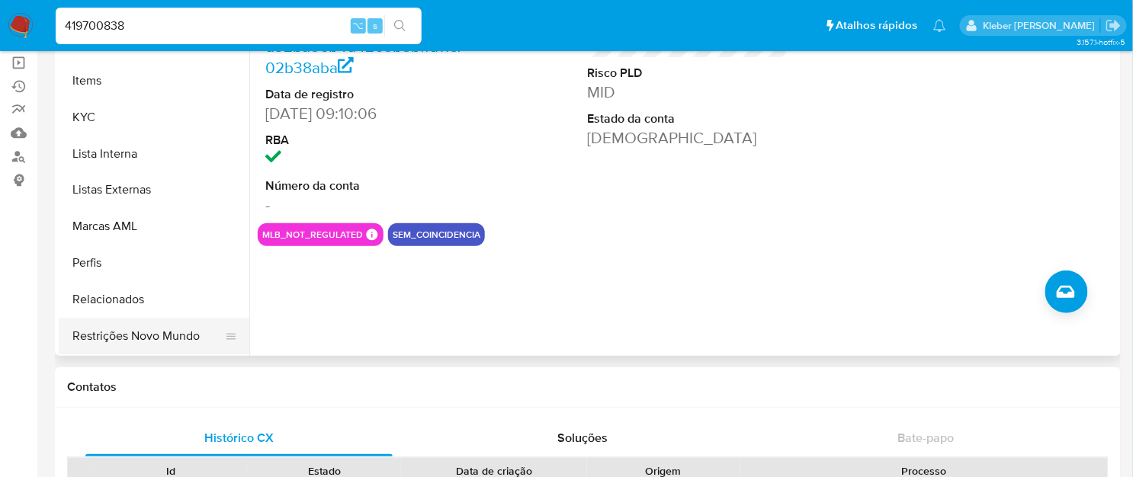
click at [155, 330] on button "Restrições Novo Mundo" at bounding box center [148, 337] width 178 height 37
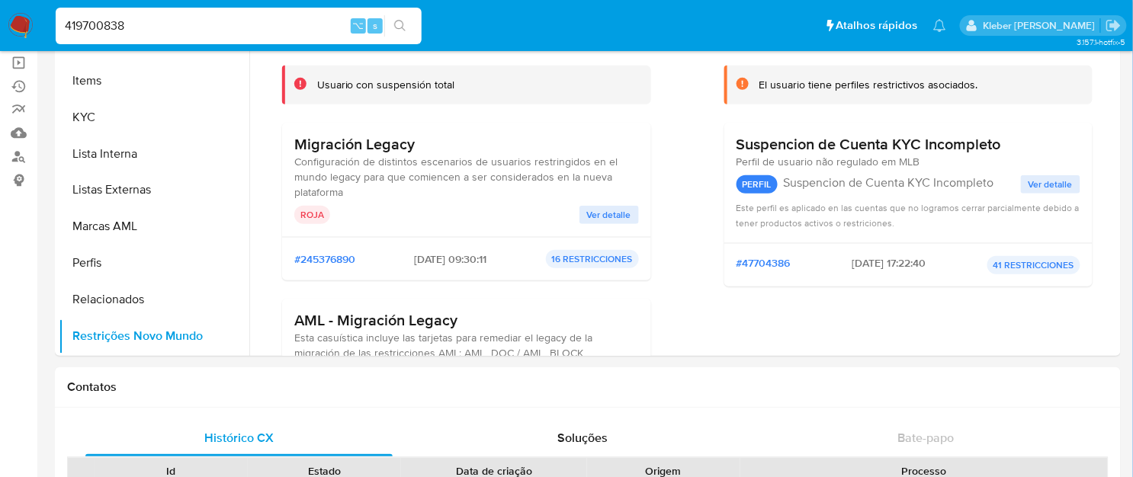
click at [98, 30] on input "419700838" at bounding box center [239, 26] width 366 height 20
paste input
paste input "376624134"
type input "376624134"
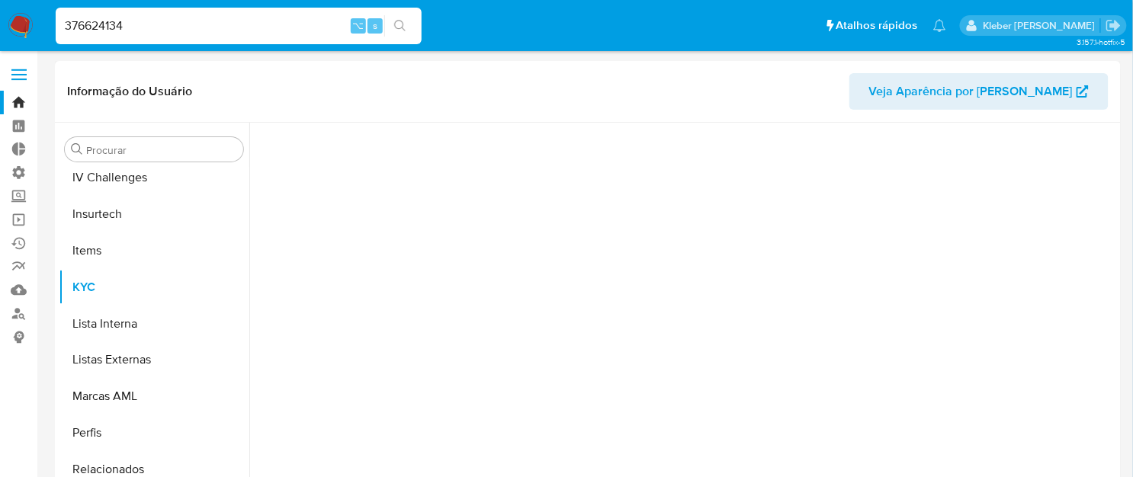
scroll to position [680, 0]
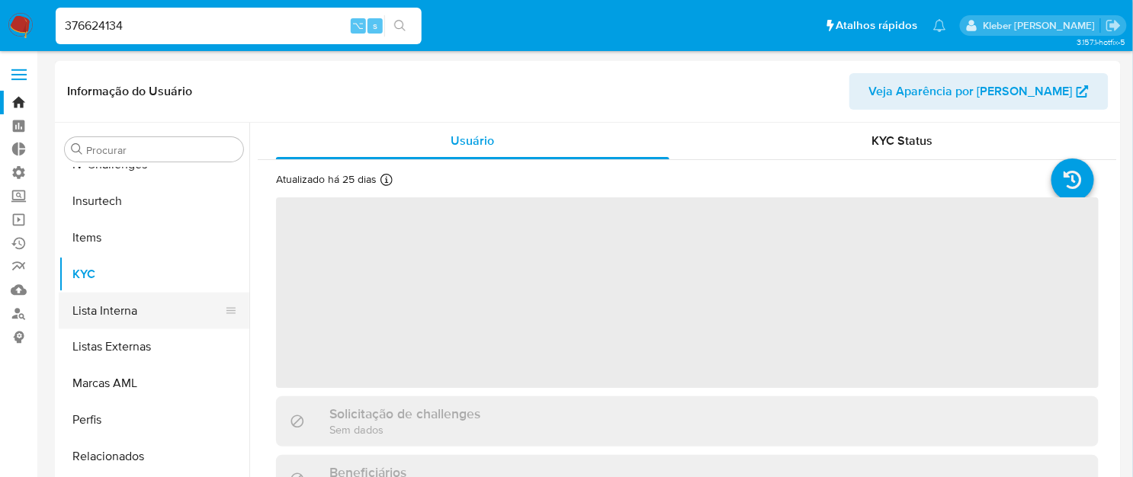
select select "10"
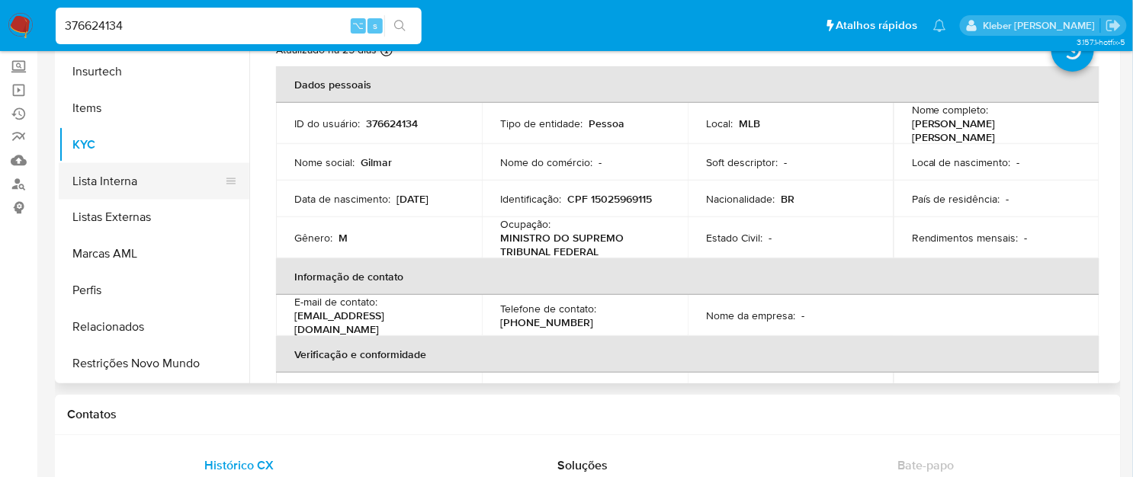
scroll to position [197, 0]
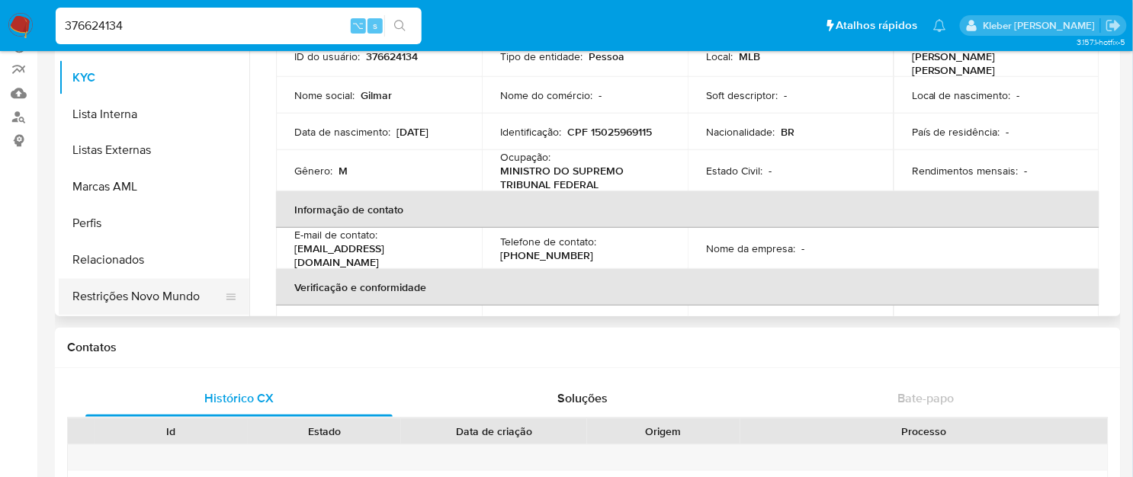
click at [161, 297] on button "Restrições Novo Mundo" at bounding box center [148, 297] width 178 height 37
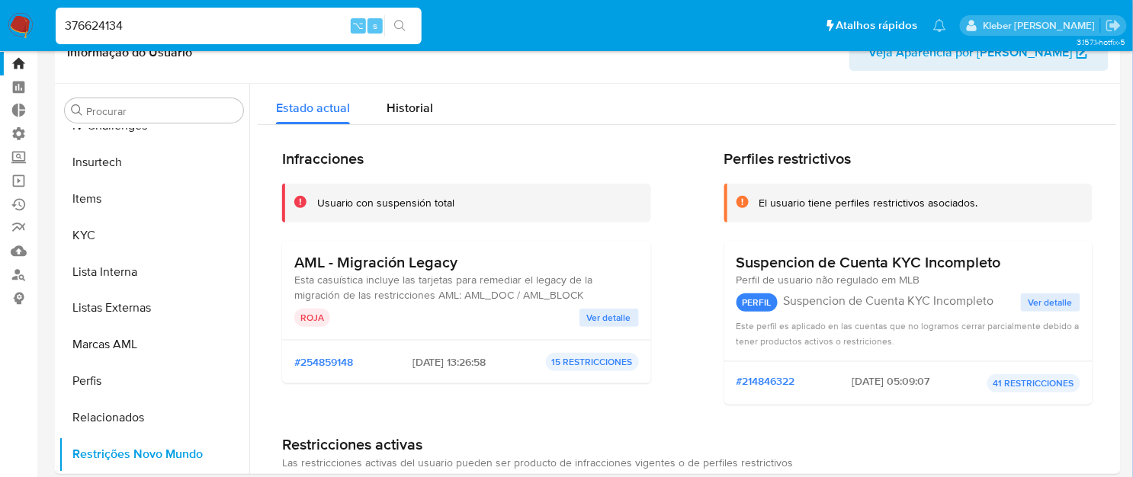
scroll to position [0, 0]
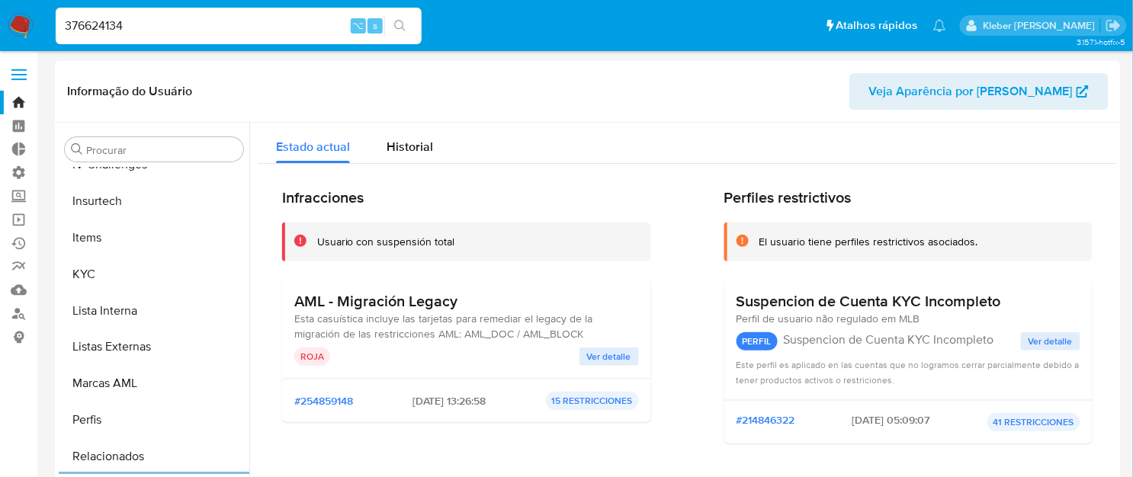
click at [99, 27] on input "376624134" at bounding box center [239, 26] width 366 height 20
paste input "59465575"
type input "359465575"
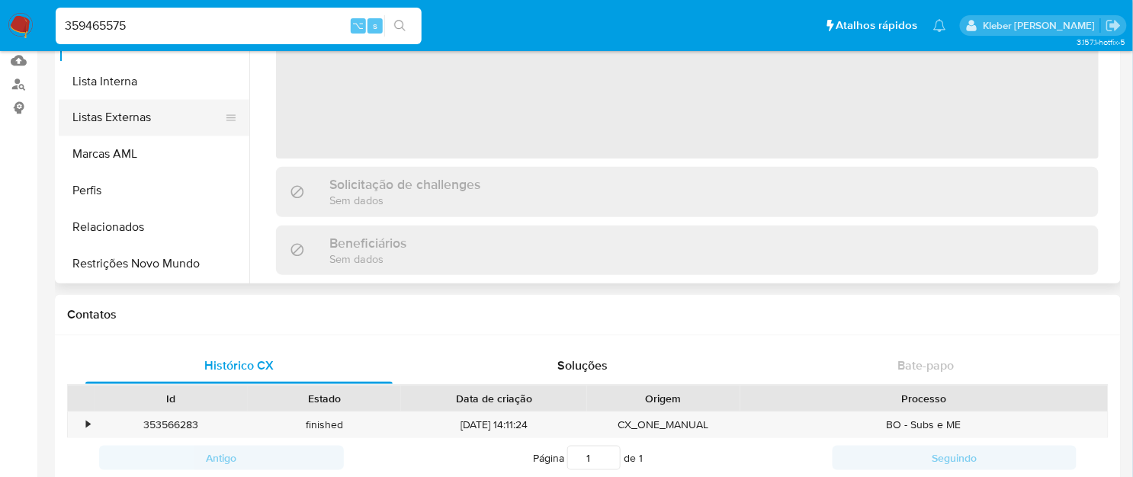
scroll to position [269, 0]
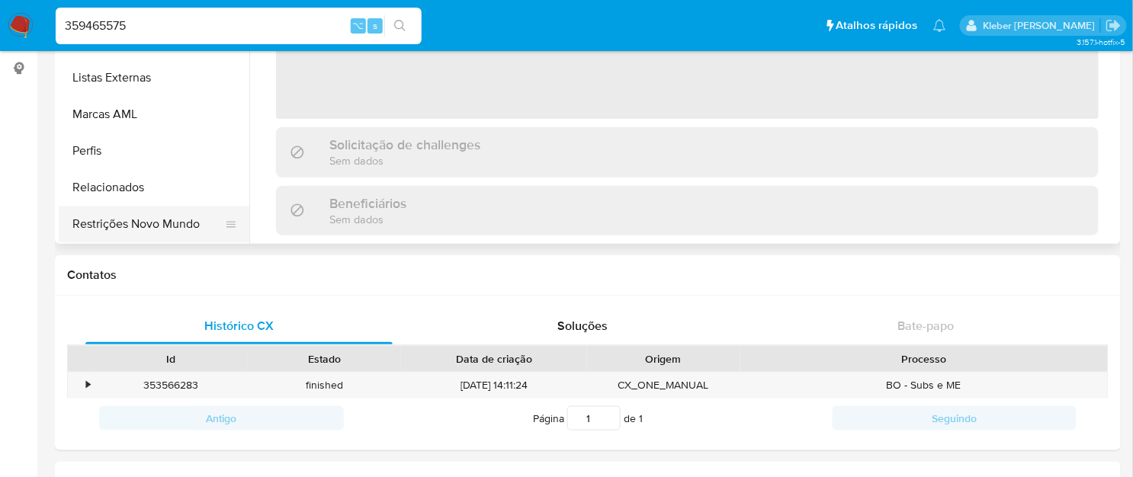
click at [170, 226] on button "Restrições Novo Mundo" at bounding box center [148, 225] width 178 height 37
select select "10"
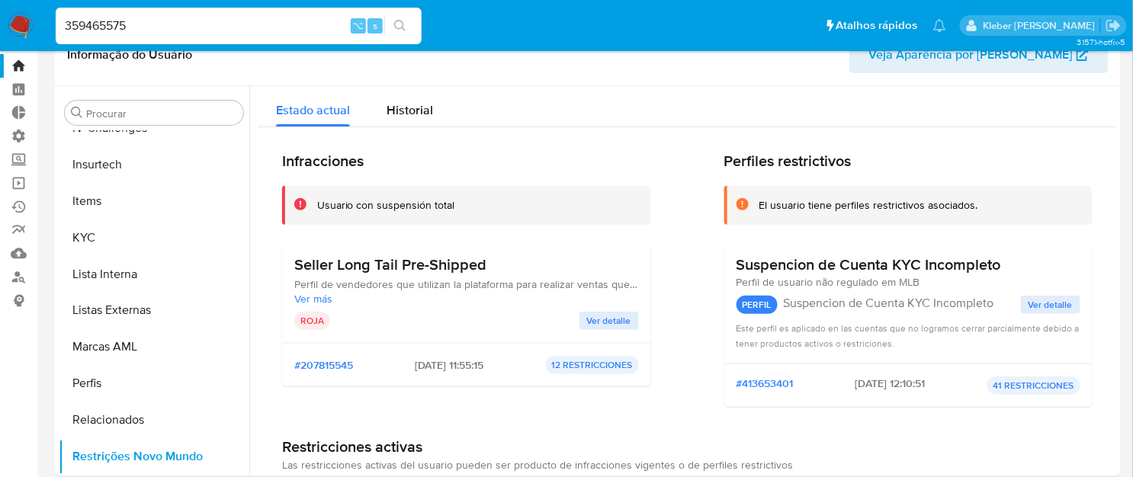
scroll to position [34, 0]
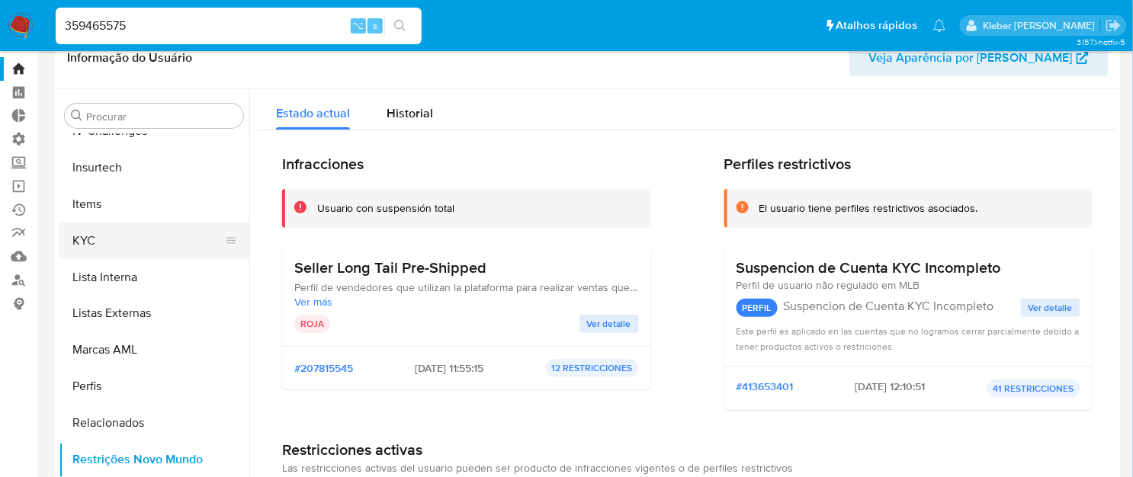
click at [134, 243] on button "KYC" at bounding box center [148, 241] width 178 height 37
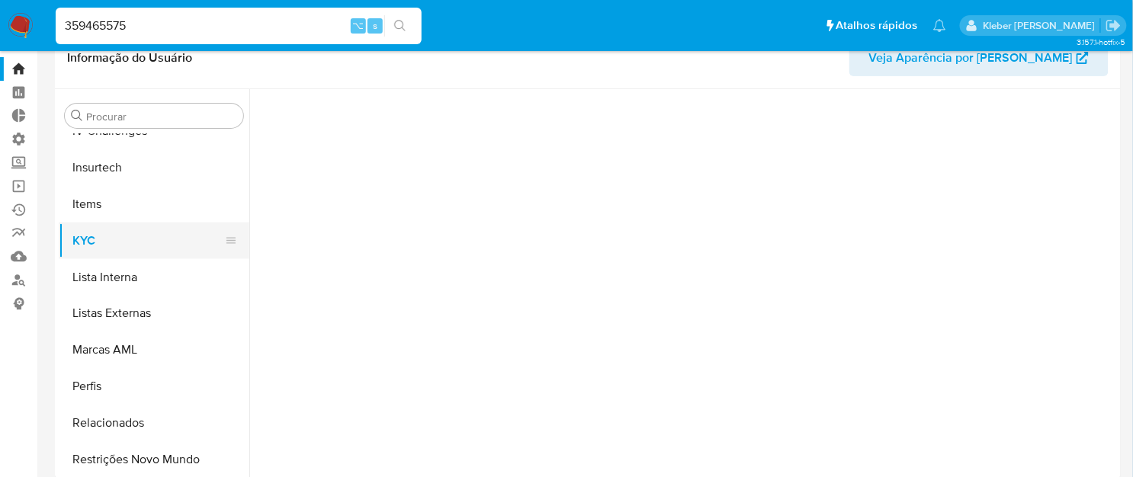
click at [134, 243] on button "KYC" at bounding box center [148, 241] width 178 height 37
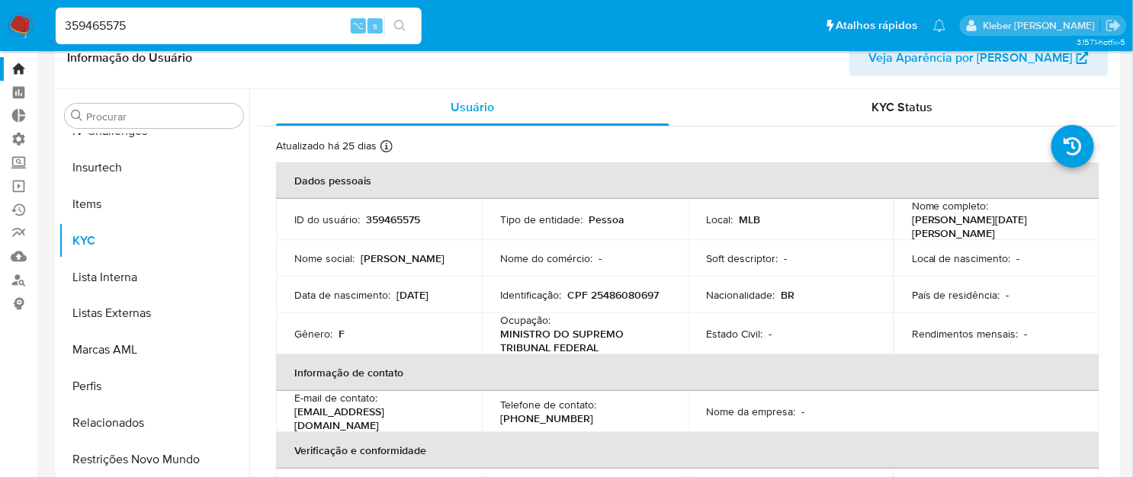
click at [82, 20] on input "359465575" at bounding box center [239, 26] width 366 height 20
paste input "226047573"
type input "226047573"
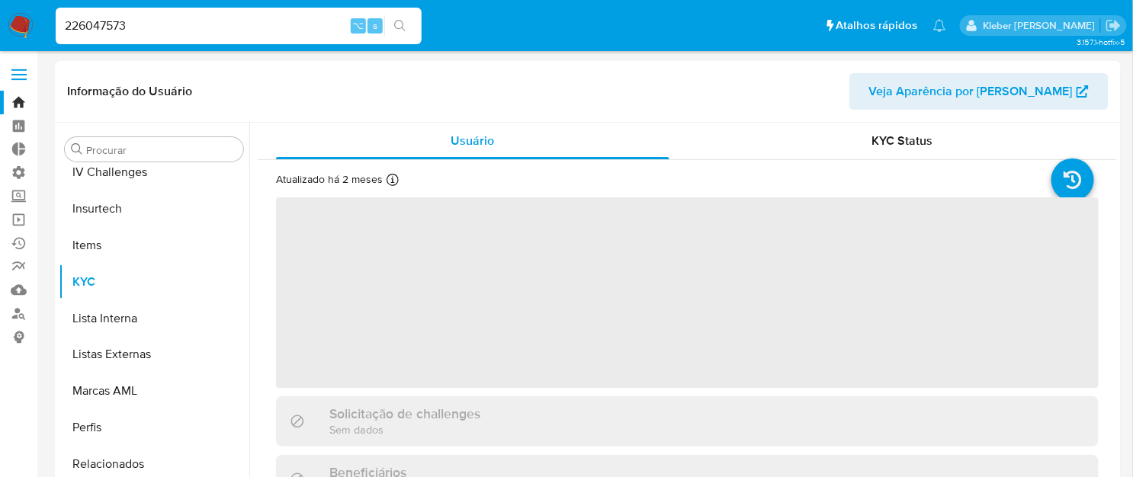
scroll to position [680, 0]
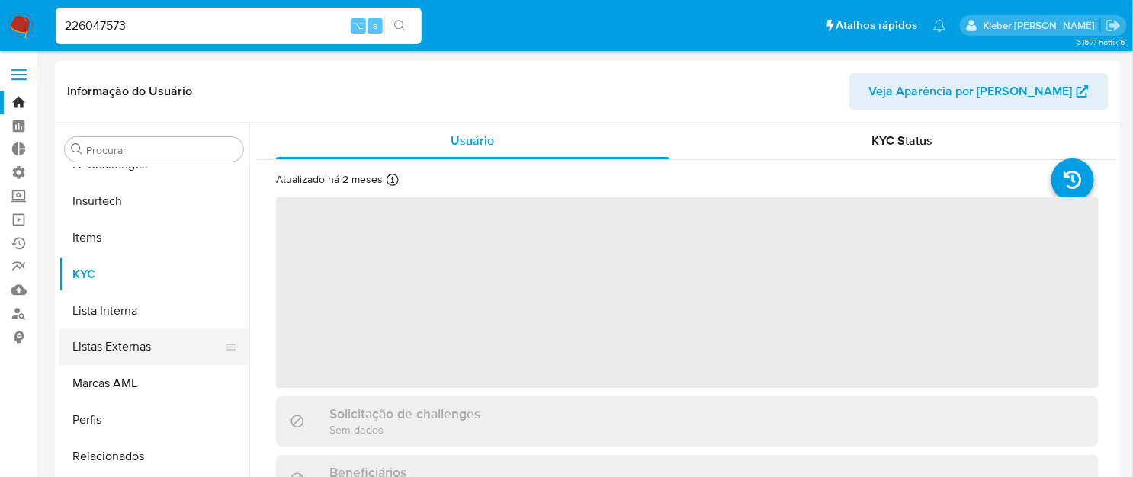
select select "10"
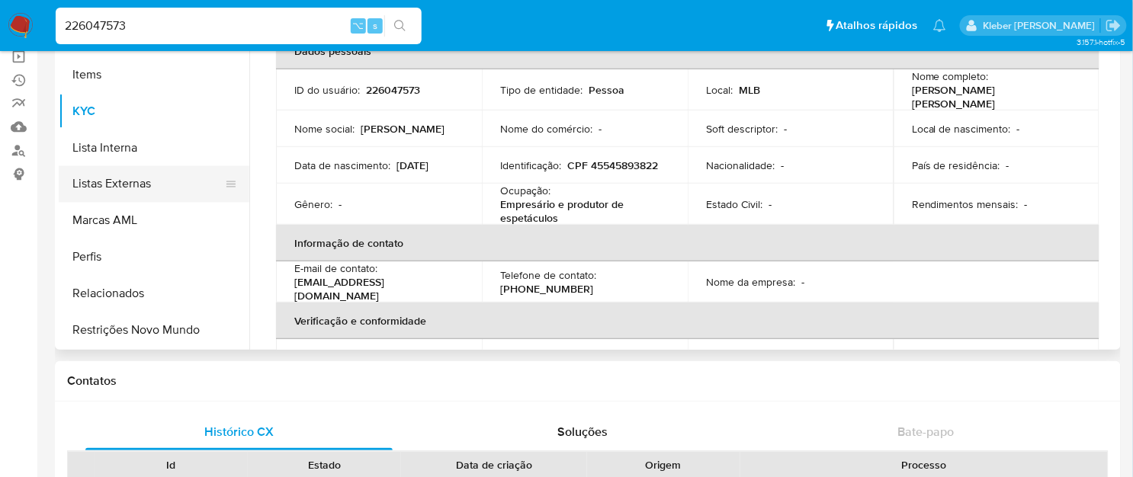
scroll to position [183, 0]
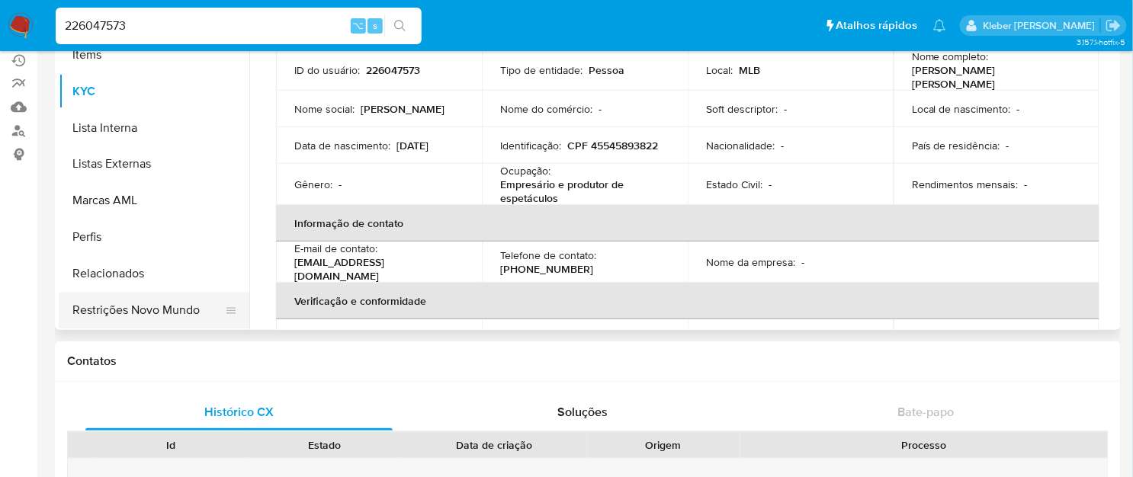
click at [172, 314] on button "Restrições Novo Mundo" at bounding box center [148, 311] width 178 height 37
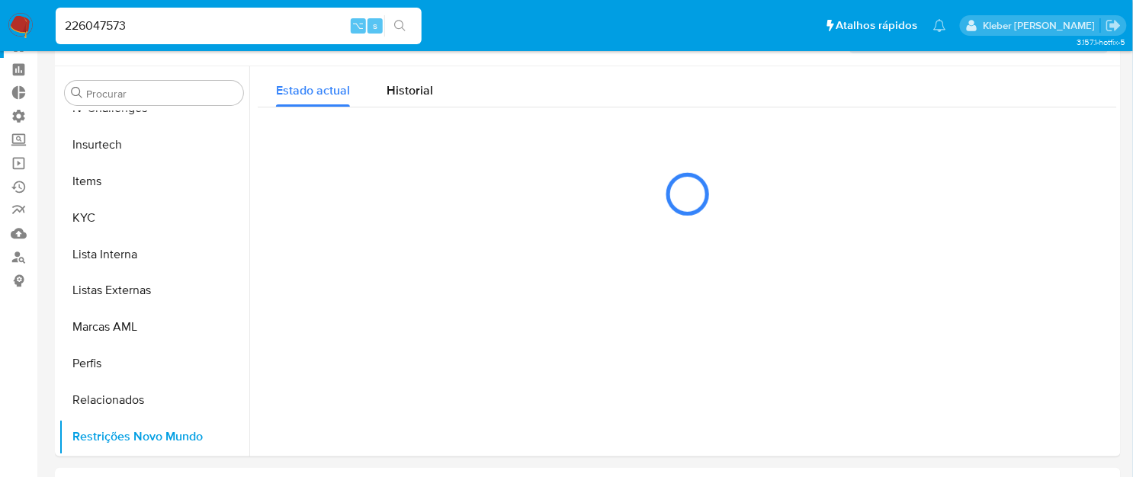
scroll to position [14, 0]
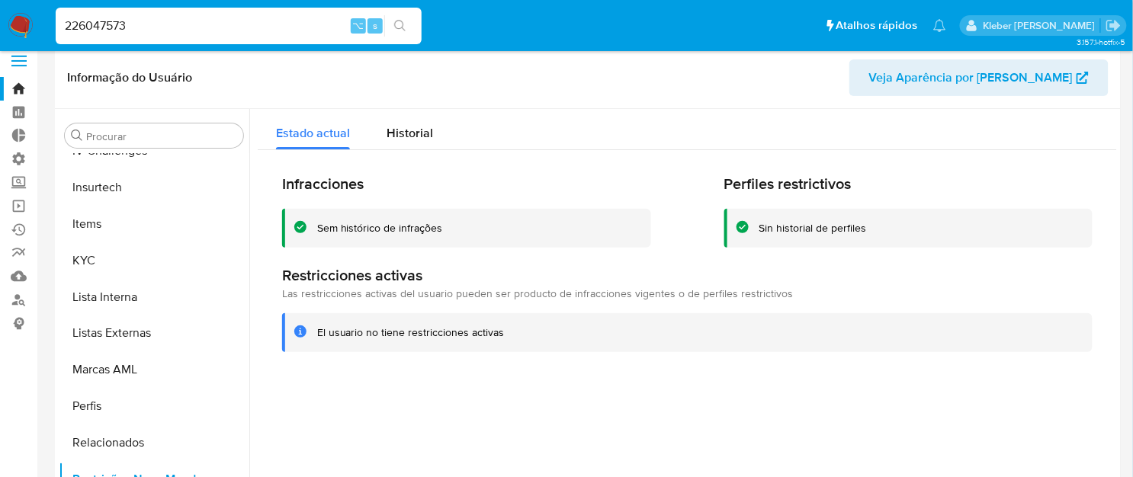
click at [96, 27] on input "226047573" at bounding box center [239, 26] width 366 height 20
paste input "419700838"
type input "419700838"
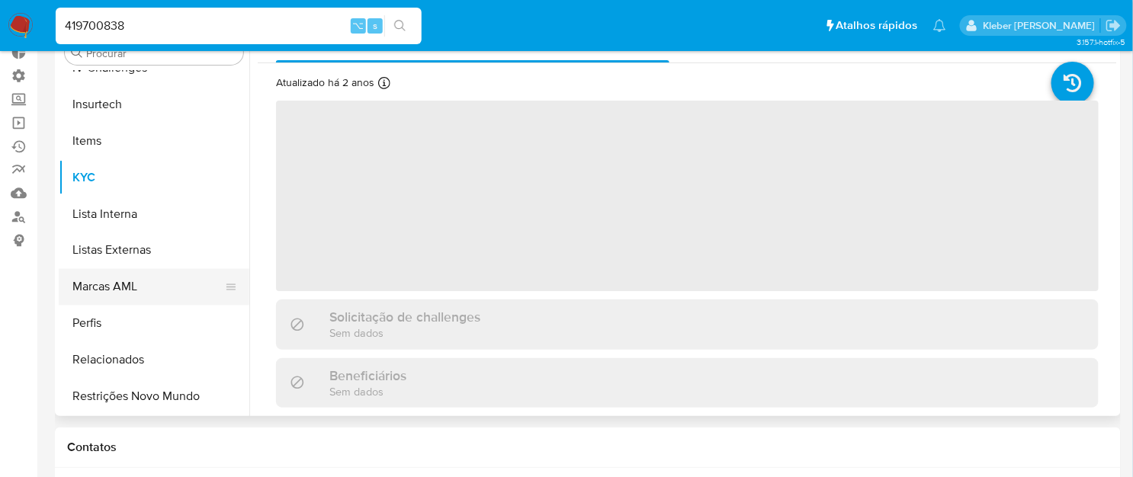
scroll to position [90, 0]
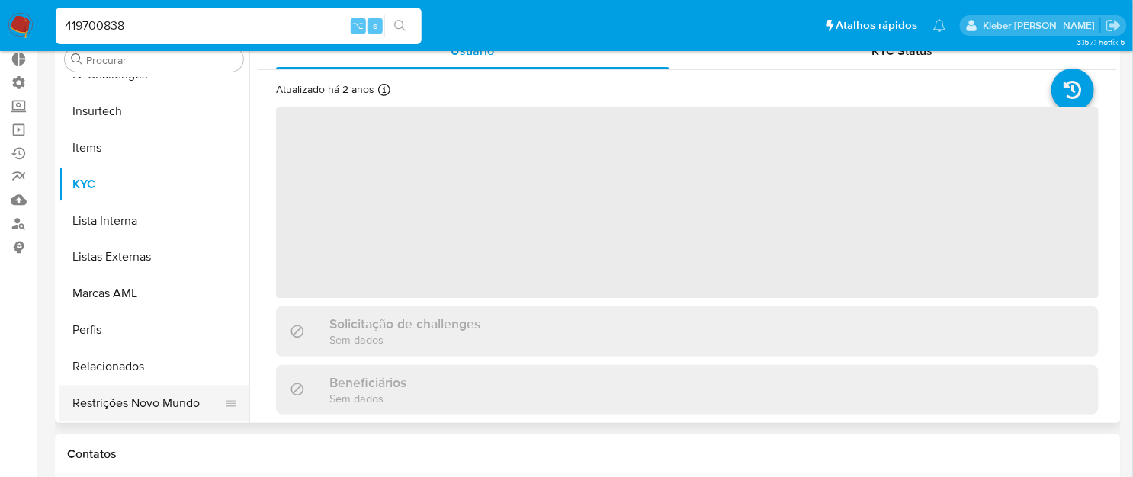
click at [161, 401] on button "Restrições Novo Mundo" at bounding box center [148, 404] width 178 height 37
select select "10"
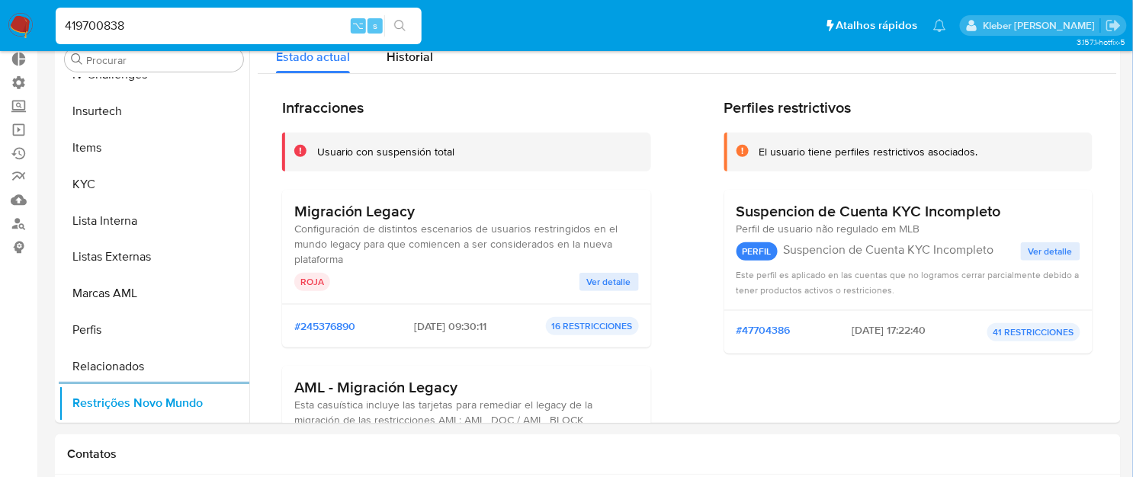
click at [88, 20] on input "419700838" at bounding box center [239, 26] width 366 height 20
paste input "239789332"
type input "239789332"
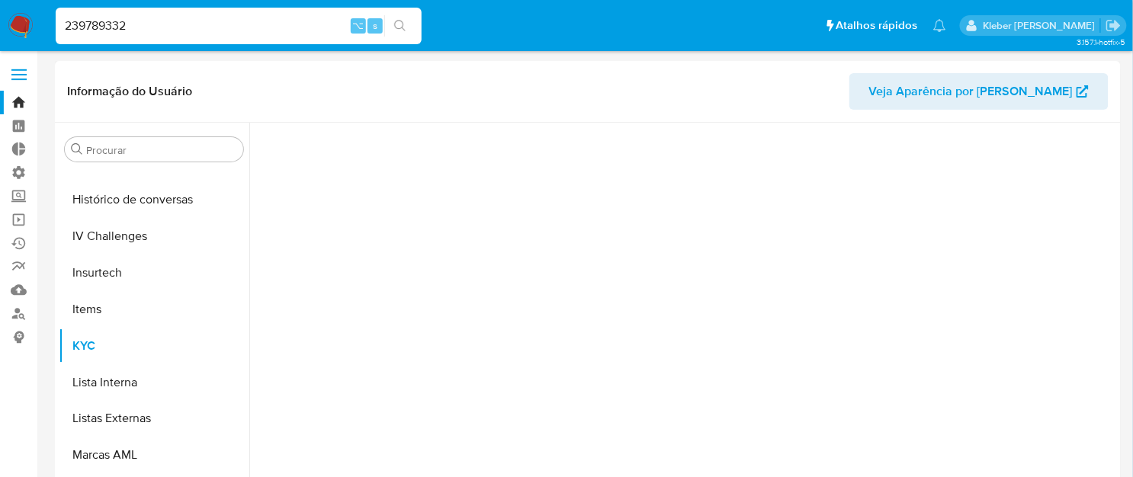
scroll to position [680, 0]
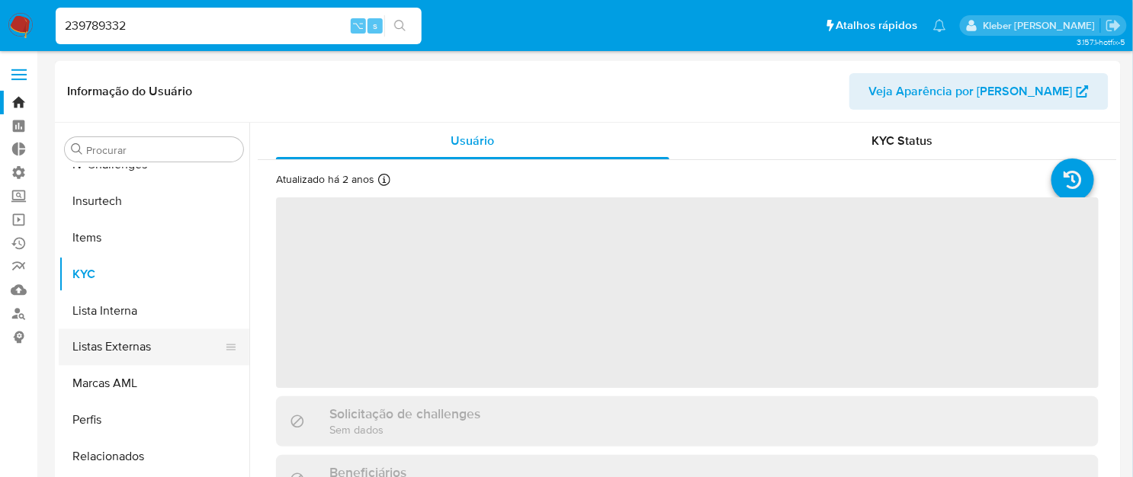
select select "10"
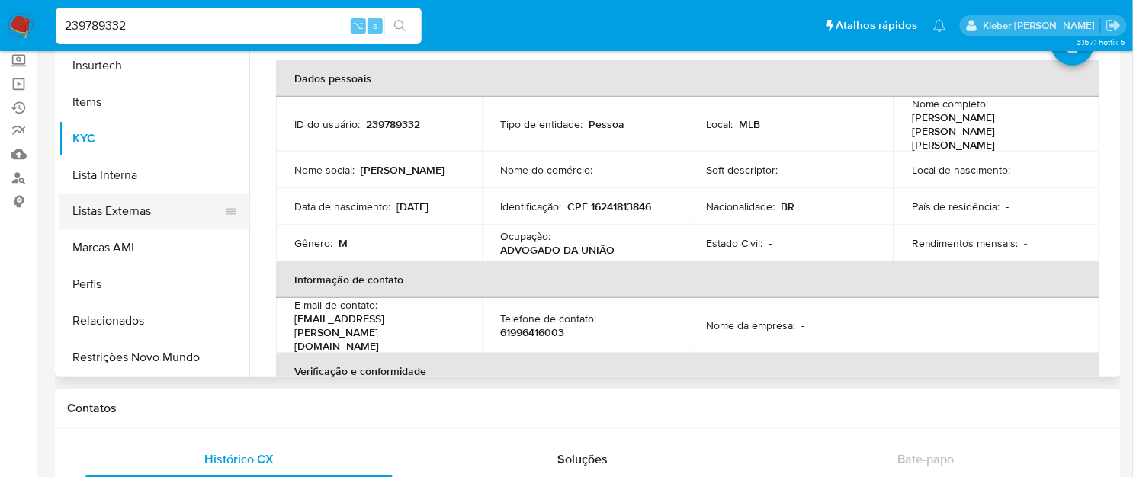
scroll to position [165, 0]
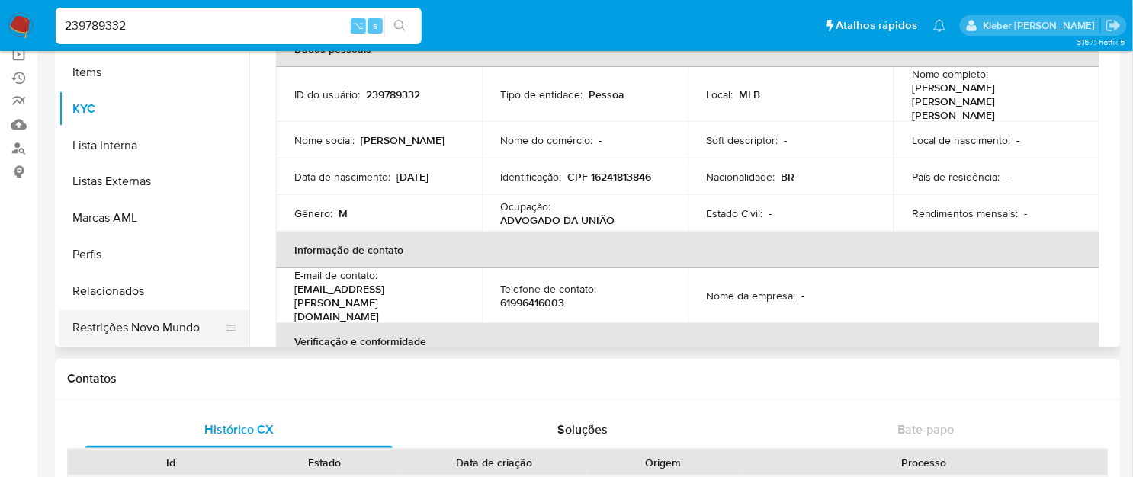
click at [143, 326] on button "Restrições Novo Mundo" at bounding box center [148, 328] width 178 height 37
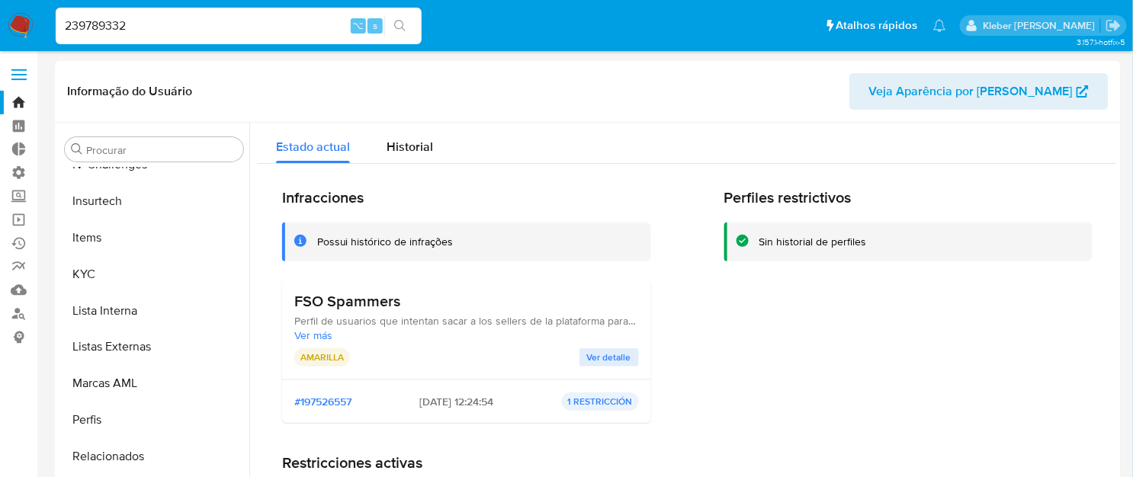
scroll to position [0, 0]
click at [95, 24] on input "239789332" at bounding box center [239, 26] width 366 height 20
paste input "98939106"
type input "298939106"
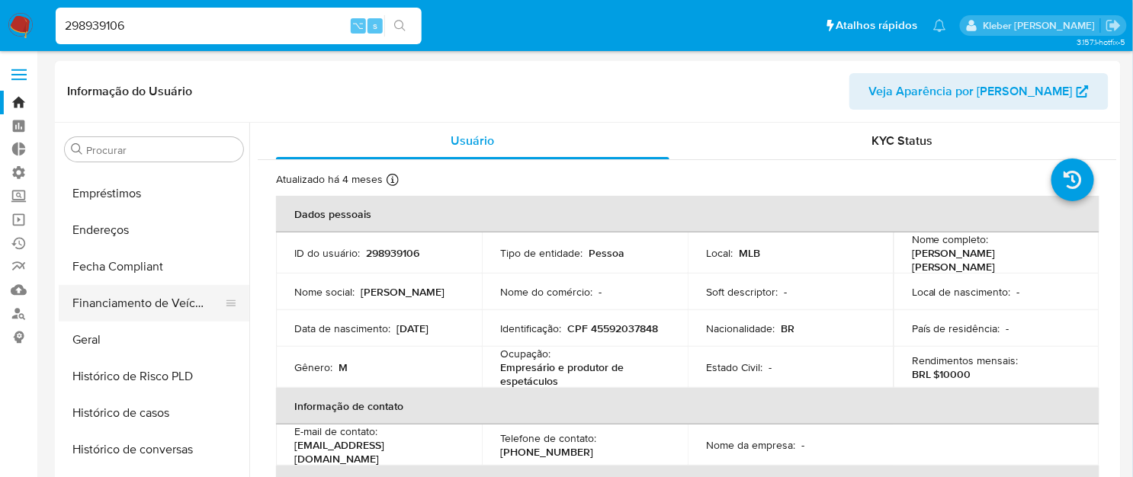
select select "10"
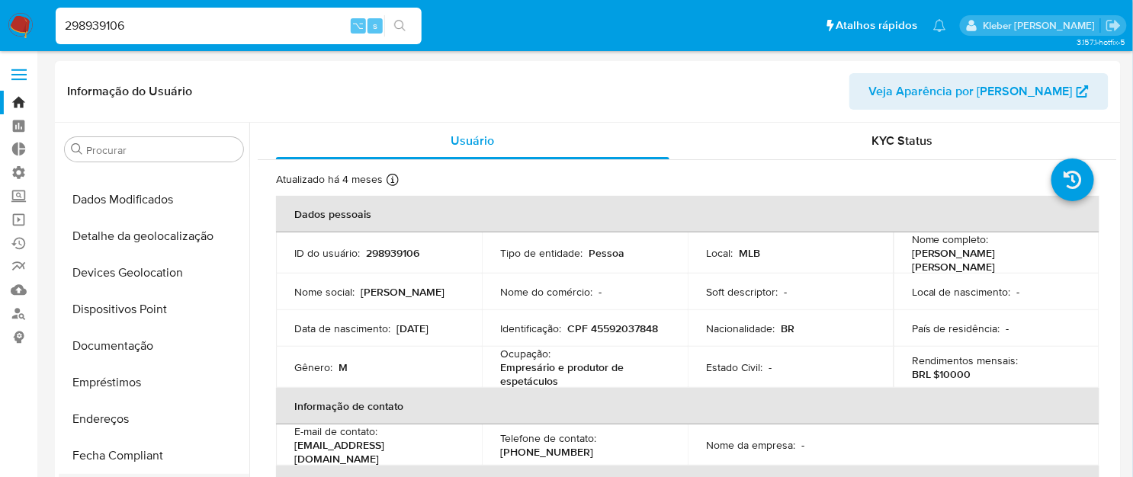
scroll to position [172, 0]
click at [138, 349] on button "Documentação" at bounding box center [148, 344] width 178 height 37
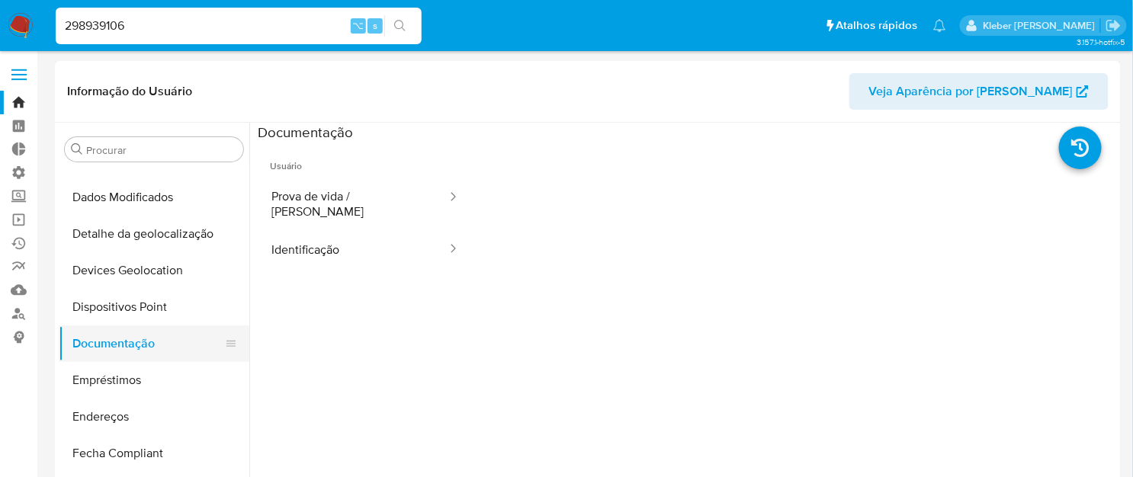
scroll to position [191, 0]
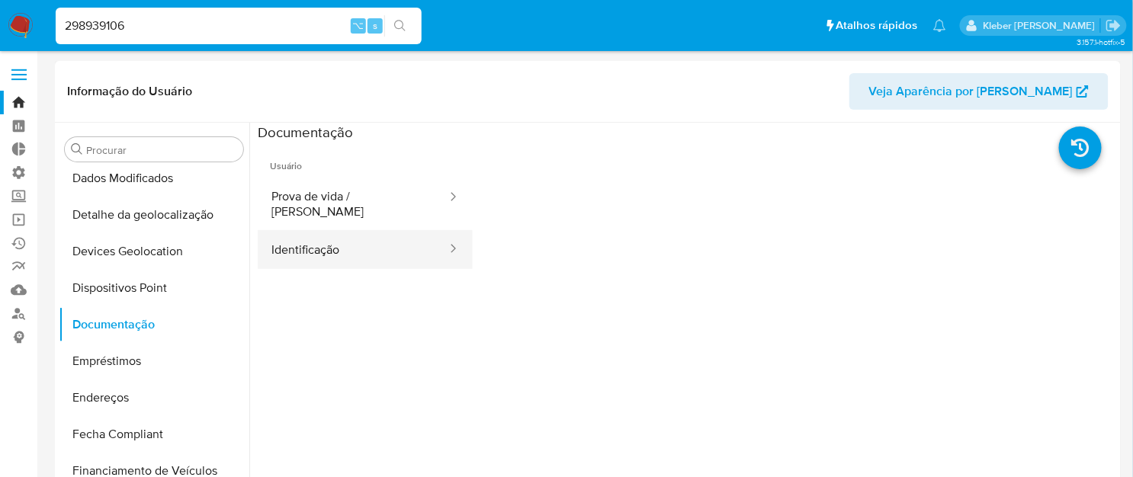
click at [342, 251] on button "Identificação" at bounding box center [353, 249] width 191 height 39
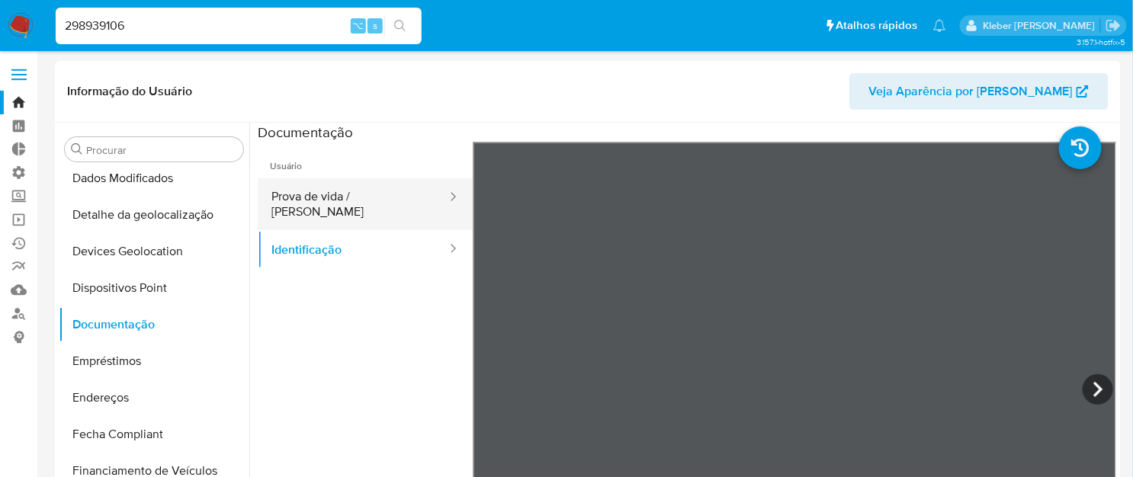
click at [380, 199] on button "Prova de vida / Selfie" at bounding box center [353, 204] width 191 height 52
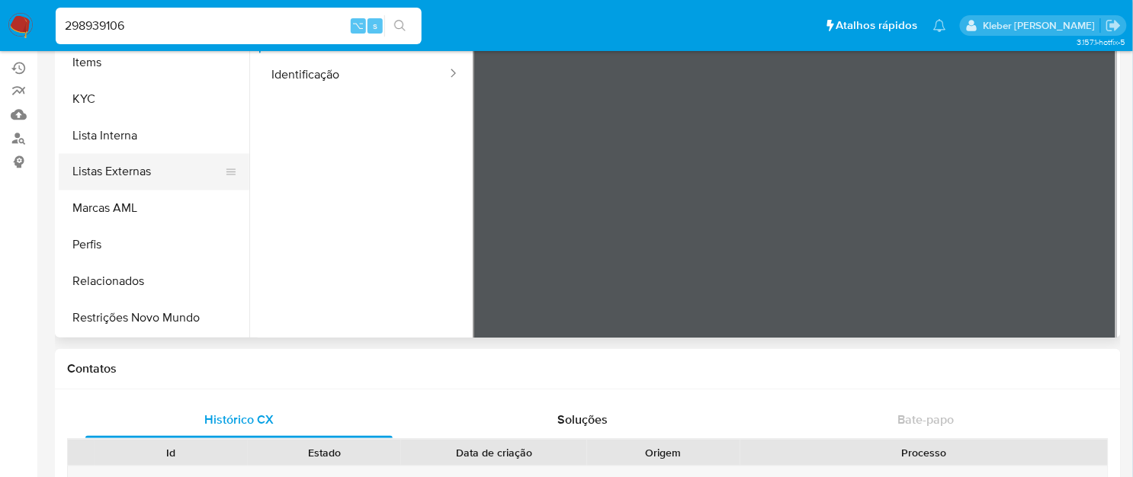
scroll to position [181, 0]
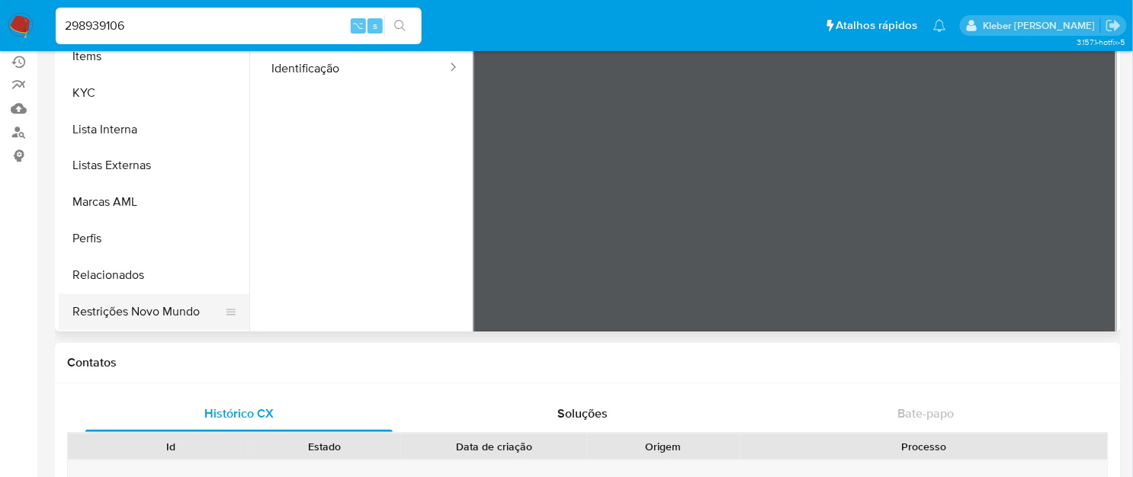
click at [157, 318] on button "Restrições Novo Mundo" at bounding box center [148, 312] width 178 height 37
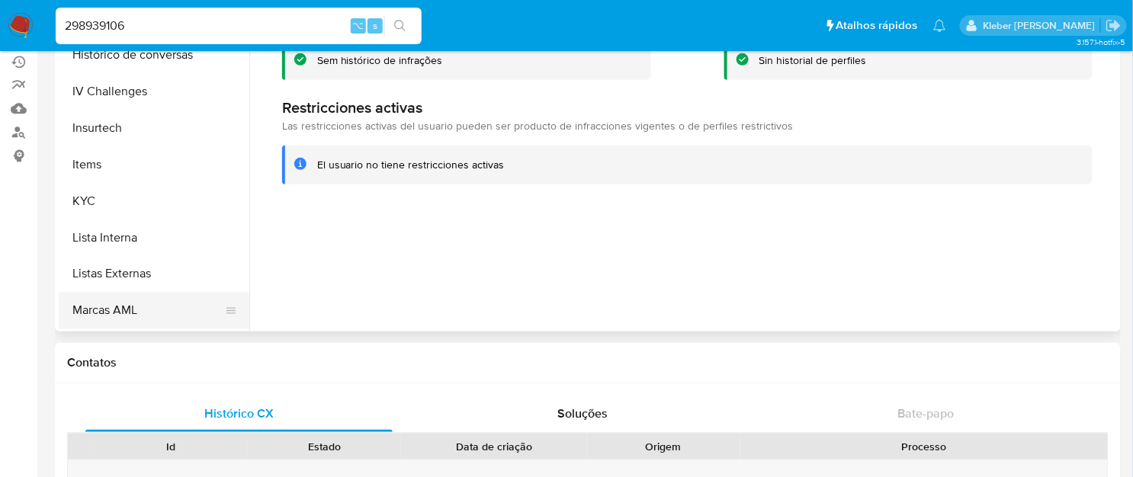
scroll to position [538, 0]
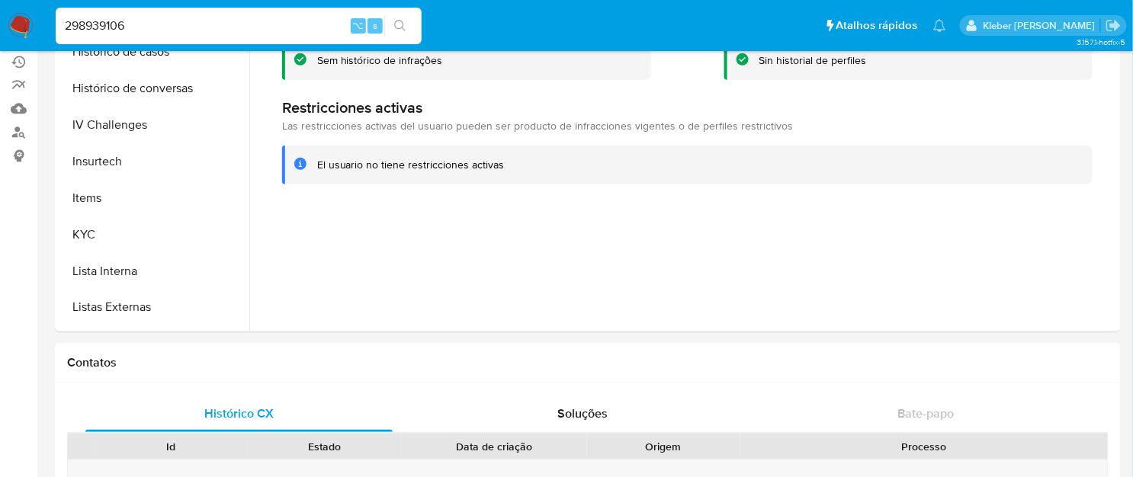
click at [95, 23] on input "298939106" at bounding box center [239, 26] width 366 height 20
paste input "185613168"
type input "185613168"
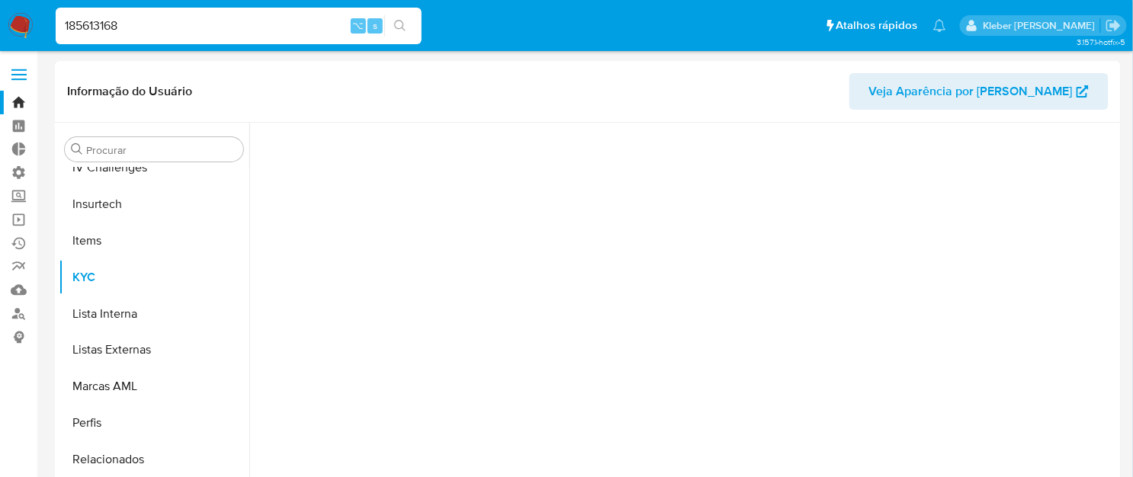
scroll to position [680, 0]
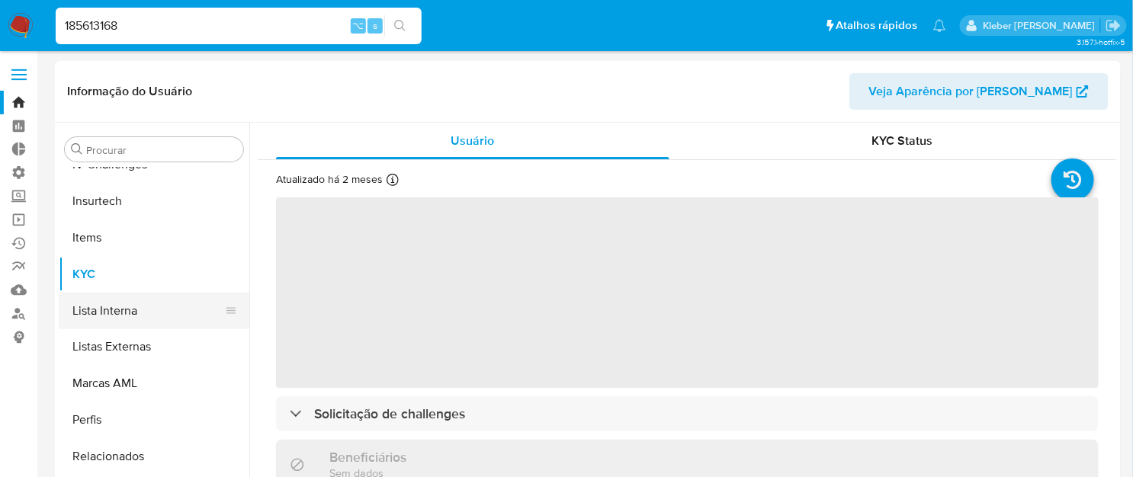
select select "10"
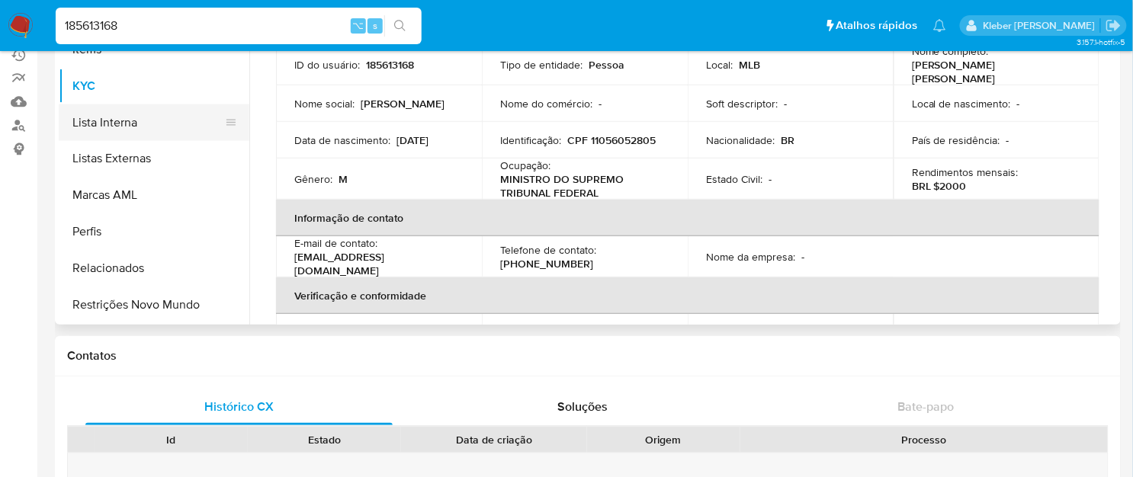
scroll to position [207, 0]
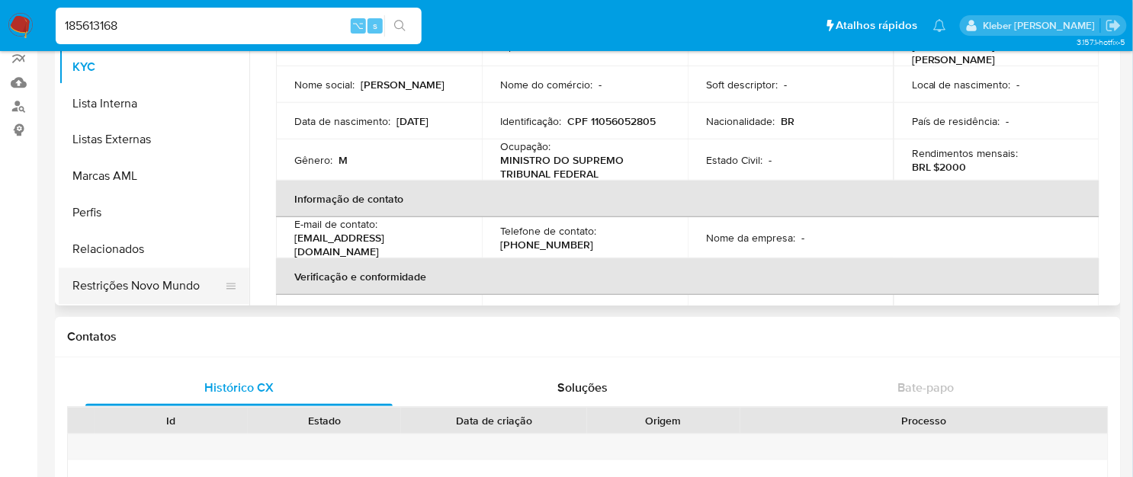
click at [172, 292] on button "Restrições Novo Mundo" at bounding box center [148, 286] width 178 height 37
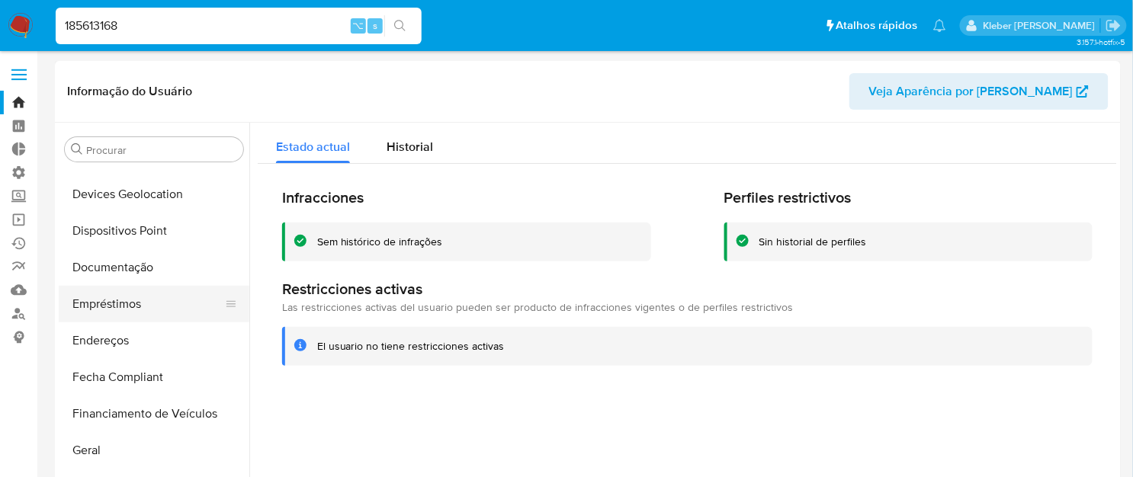
scroll to position [242, 0]
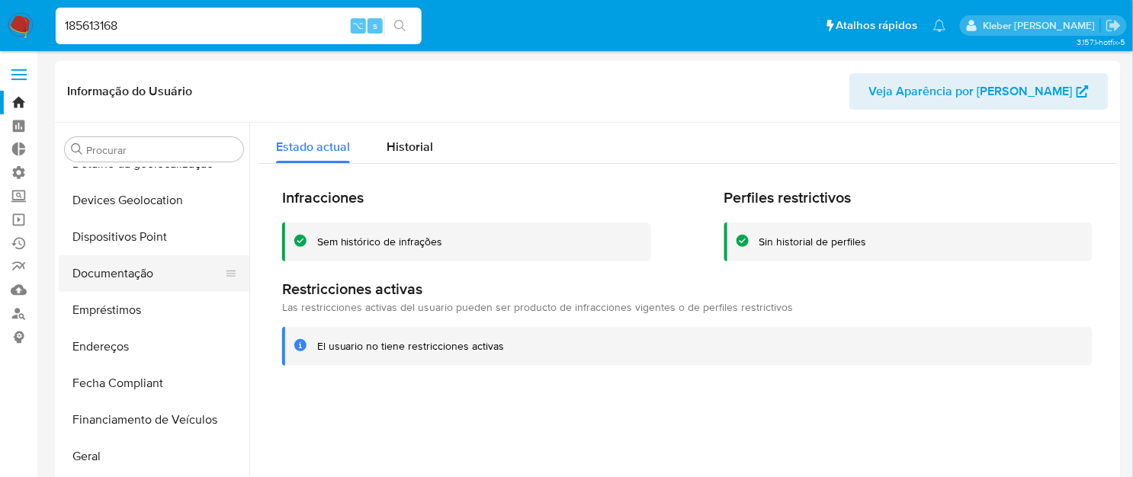
click at [140, 265] on button "Documentação" at bounding box center [148, 273] width 178 height 37
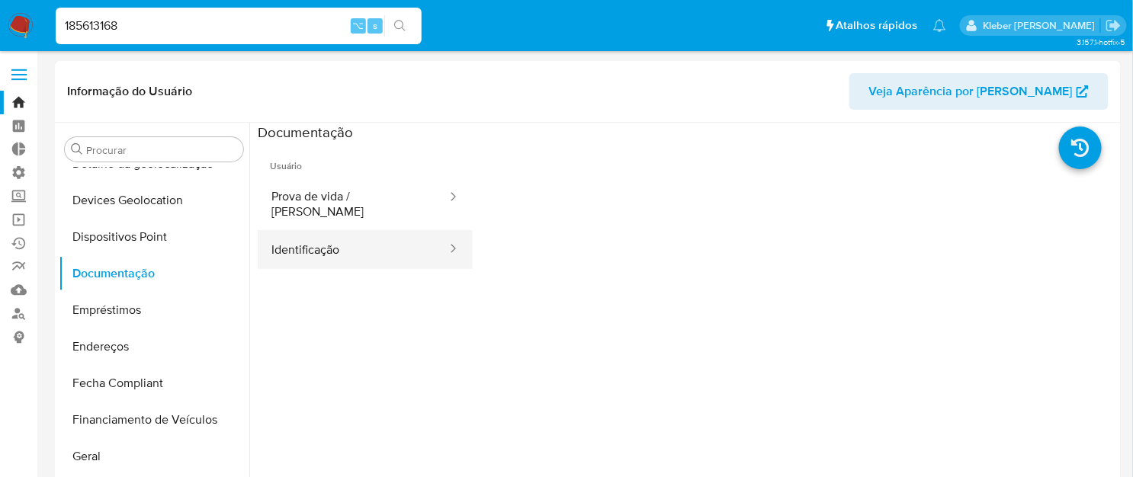
click at [390, 230] on button "Identificação" at bounding box center [353, 249] width 191 height 39
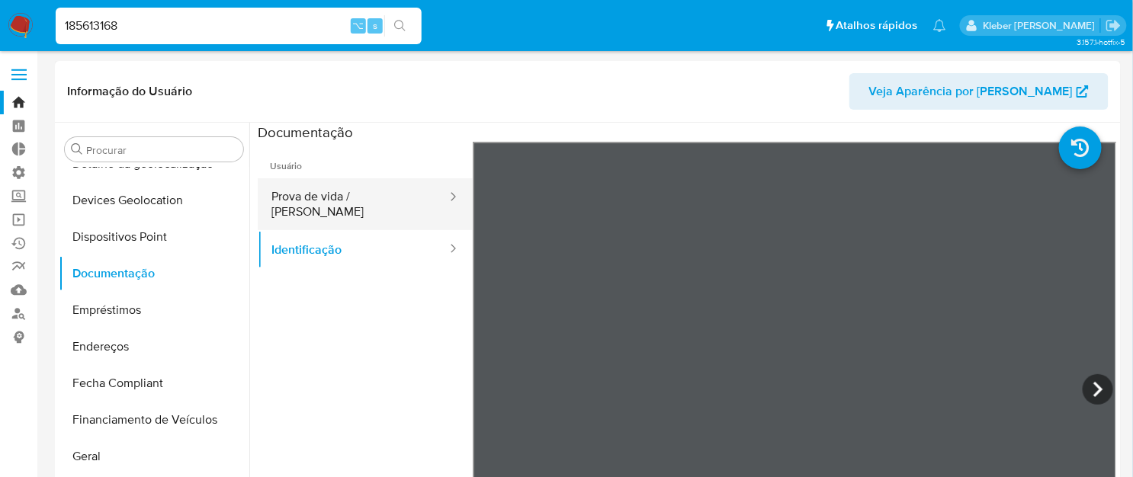
click at [374, 190] on button "Prova de vida / Selfie" at bounding box center [353, 204] width 191 height 52
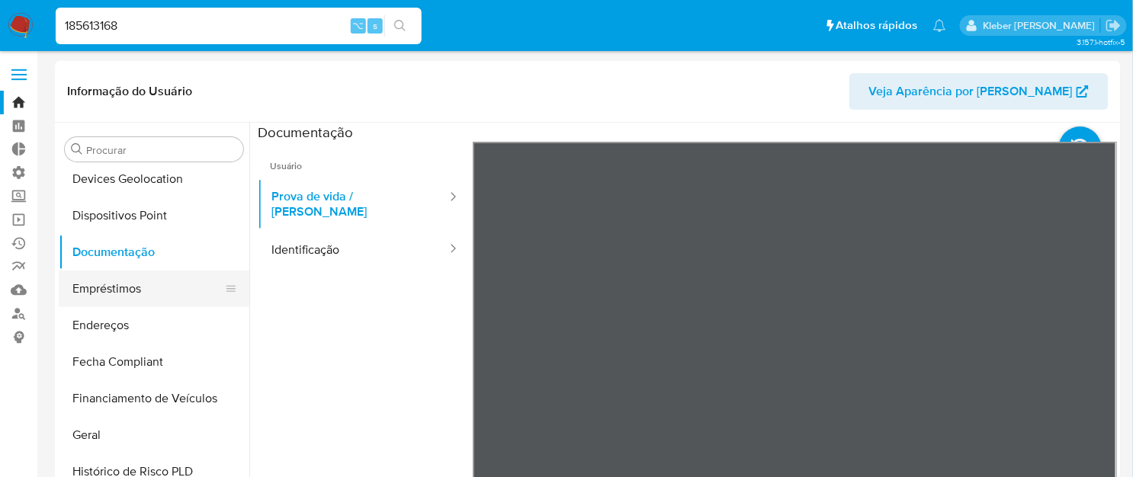
scroll to position [267, 0]
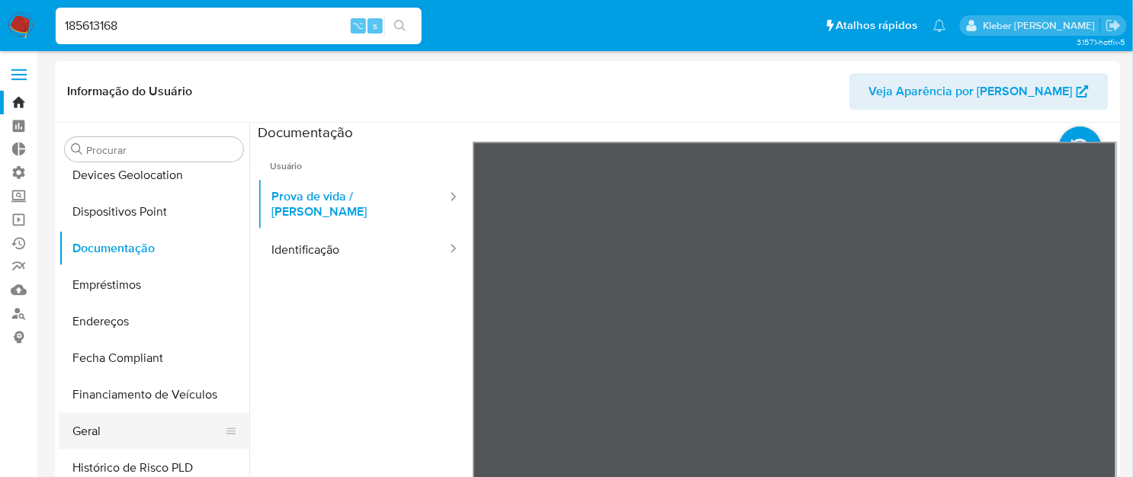
click at [118, 432] on button "Geral" at bounding box center [148, 431] width 178 height 37
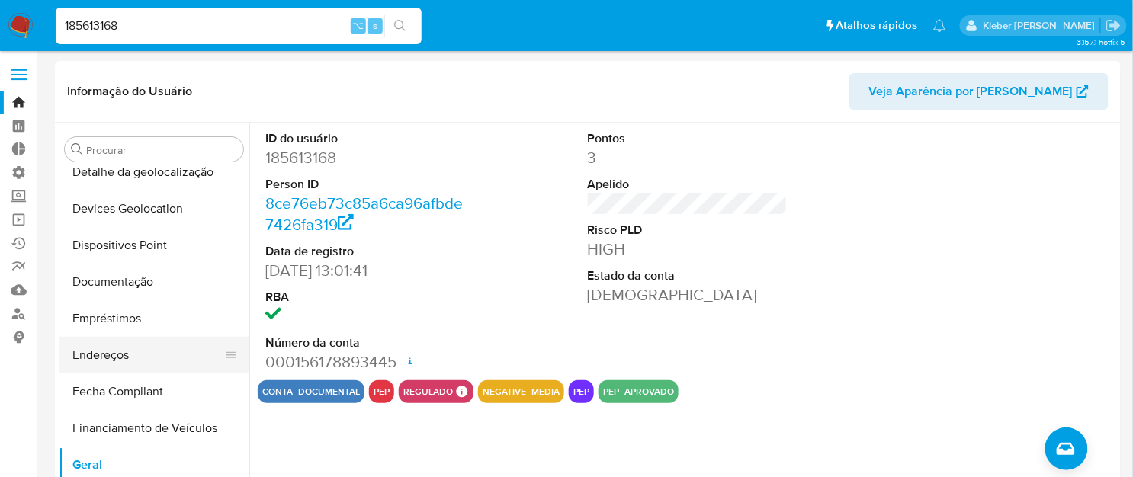
scroll to position [220, 0]
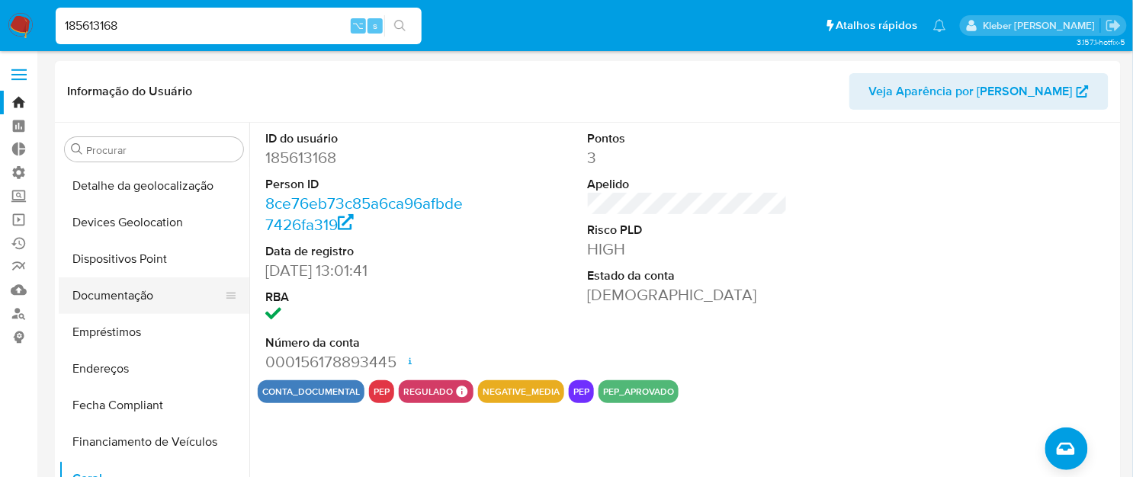
click at [122, 287] on button "Documentação" at bounding box center [148, 296] width 178 height 37
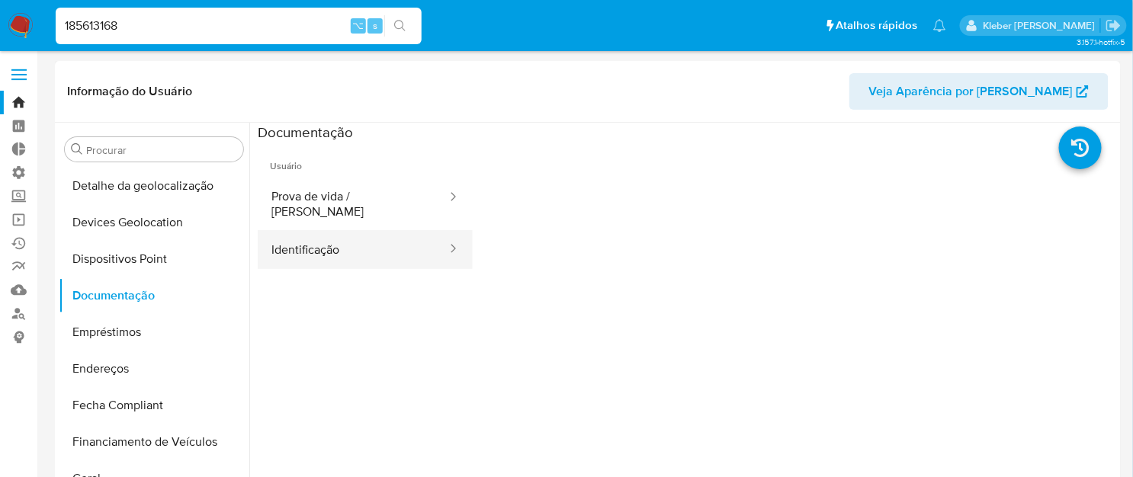
click at [368, 240] on button "Identificação" at bounding box center [353, 249] width 191 height 39
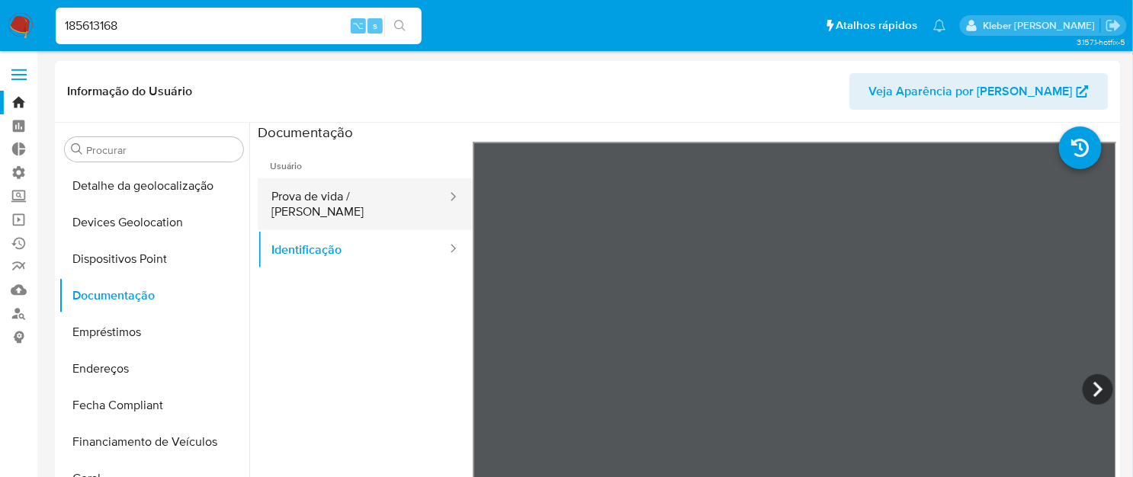
click at [394, 197] on button "Prova de vida / Selfie" at bounding box center [353, 204] width 191 height 52
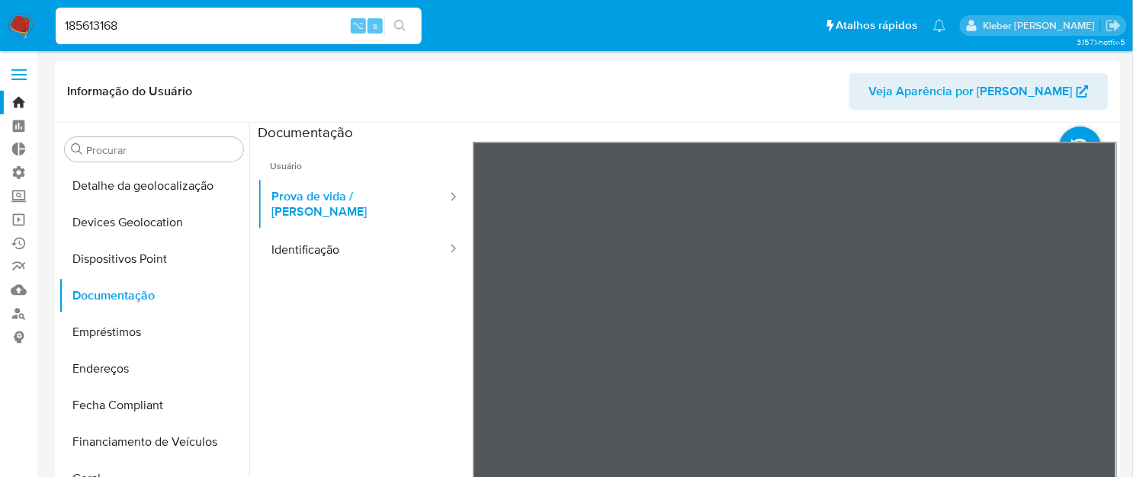
click at [96, 25] on input "185613168" at bounding box center [239, 26] width 366 height 20
paste input "8366358"
type input "83663588"
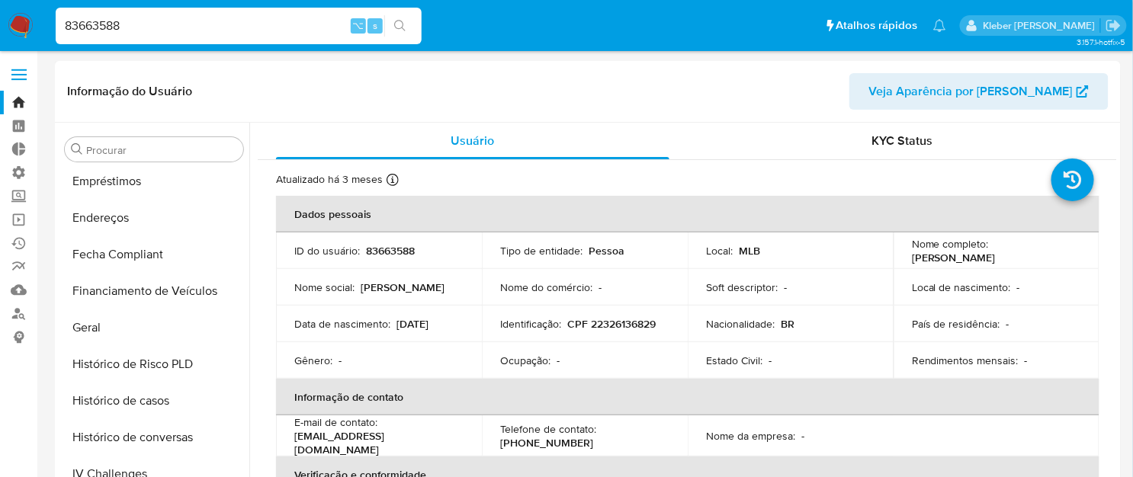
select select "10"
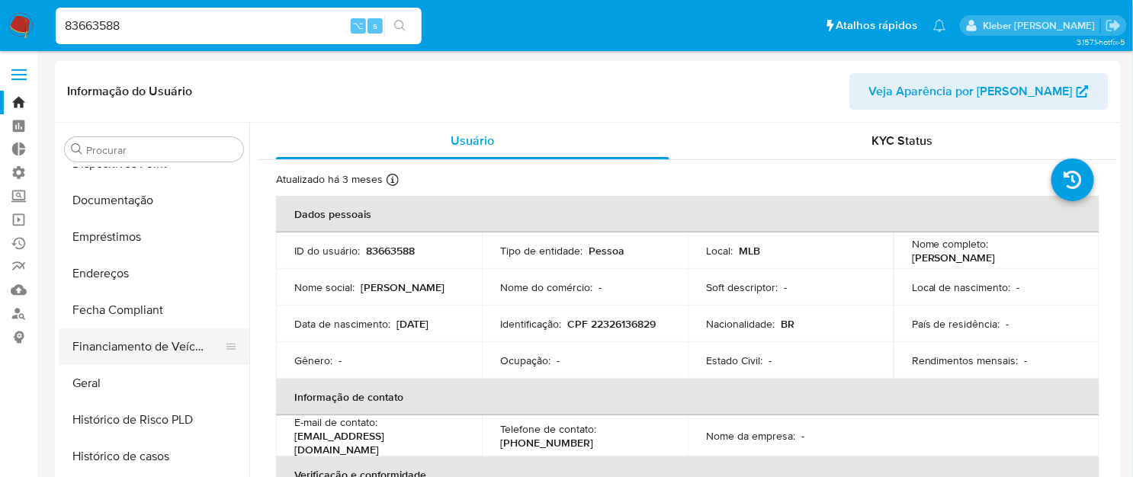
scroll to position [249, 0]
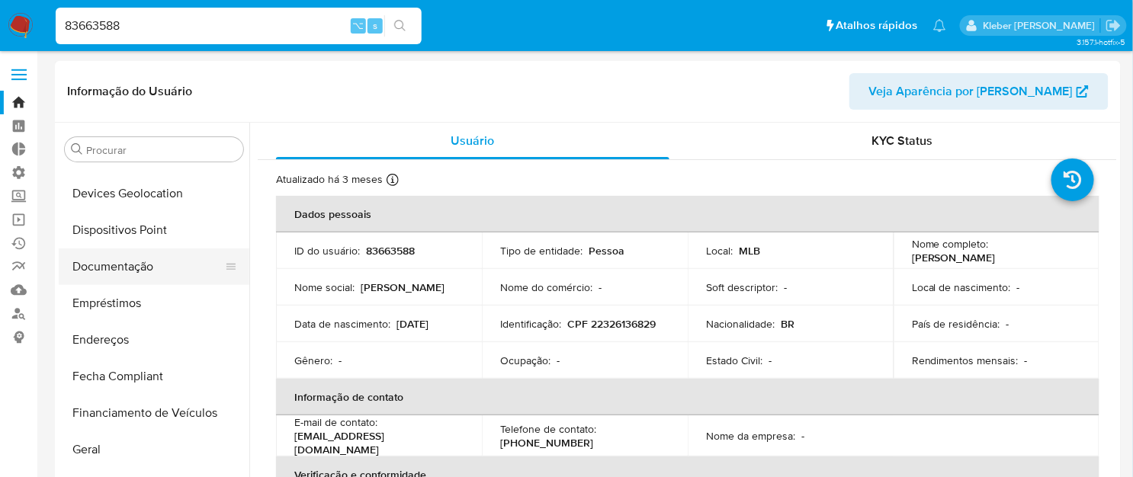
click at [141, 267] on button "Documentação" at bounding box center [148, 267] width 178 height 37
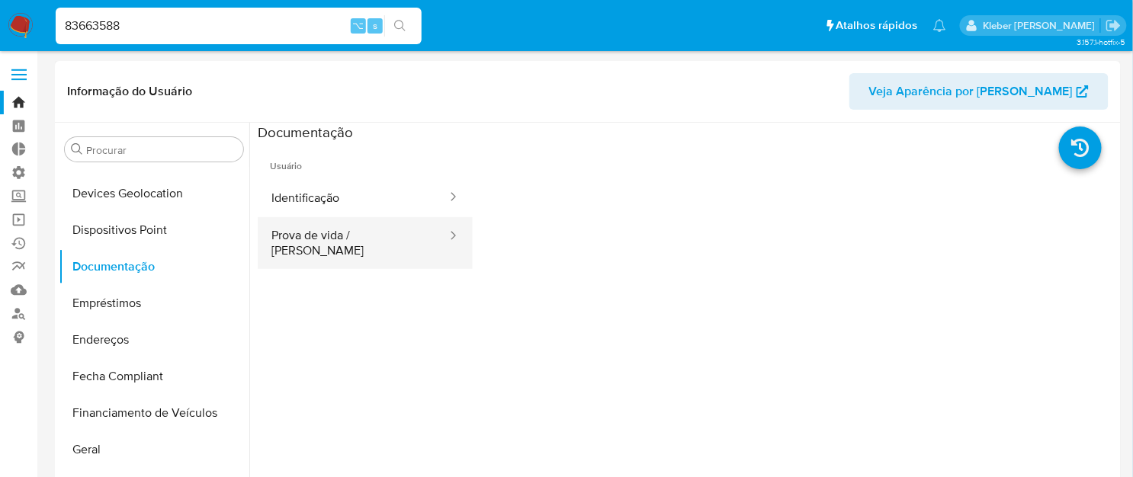
click at [360, 232] on button "Prova de vida / Selfie" at bounding box center [353, 243] width 191 height 52
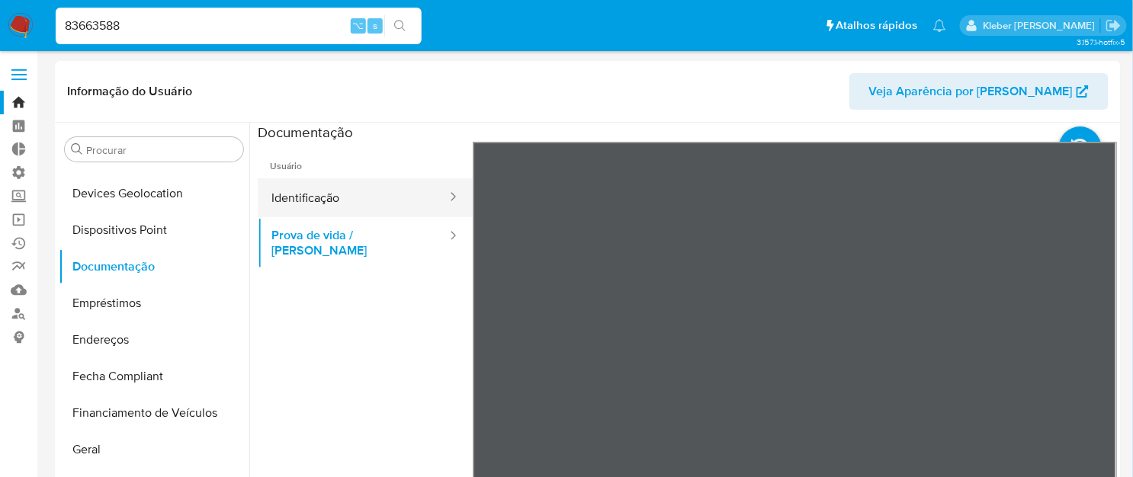
click at [381, 201] on button "Identificação" at bounding box center [353, 197] width 191 height 39
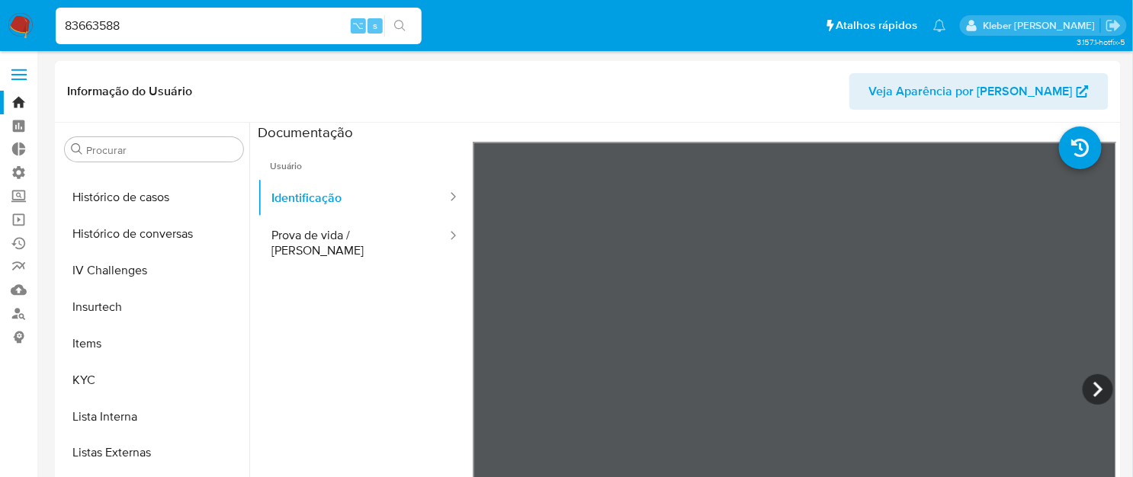
scroll to position [582, 0]
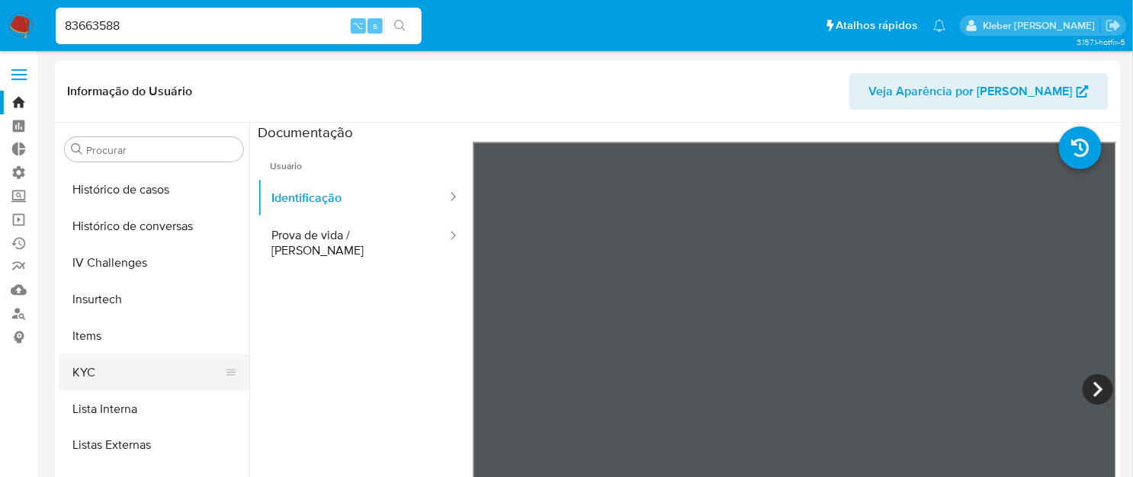
click at [128, 364] on button "KYC" at bounding box center [148, 373] width 178 height 37
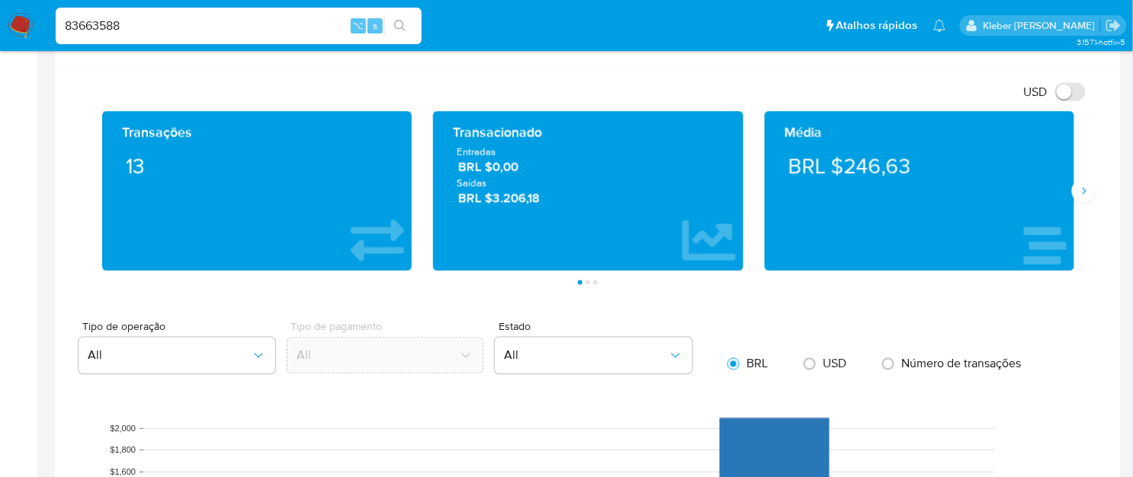
scroll to position [706, 0]
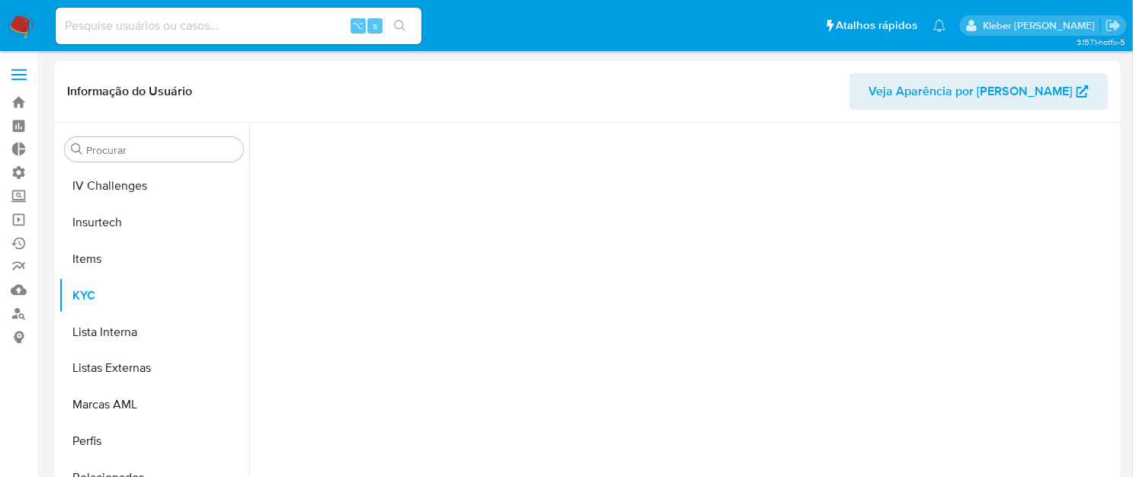
scroll to position [680, 0]
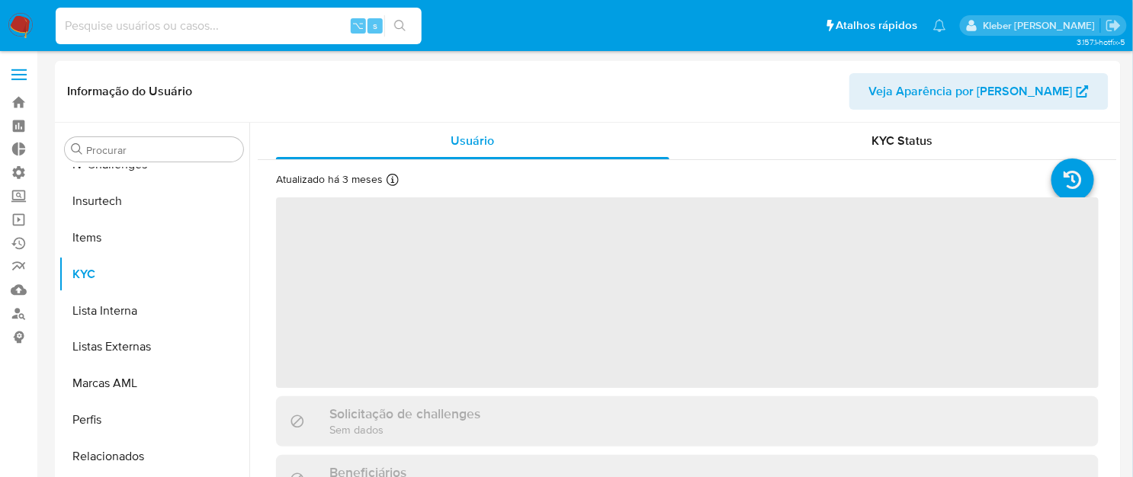
click at [205, 31] on input at bounding box center [239, 26] width 366 height 20
select select "10"
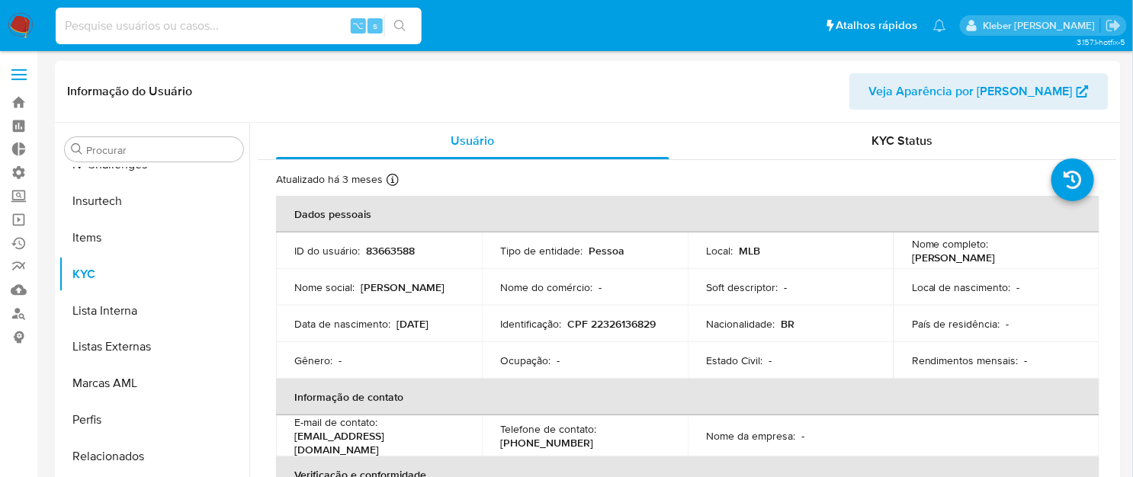
paste input "1066943814"
type input "1066943814"
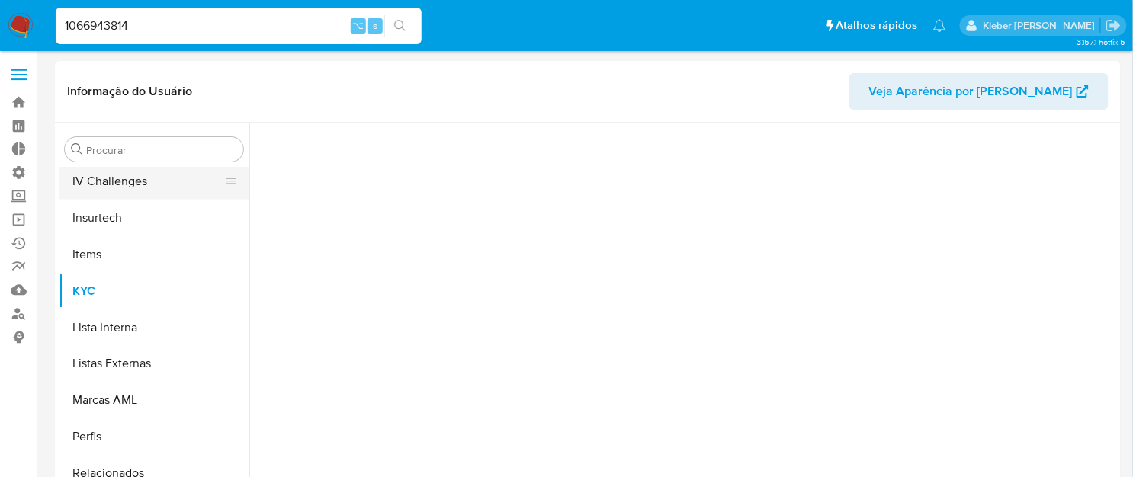
scroll to position [680, 0]
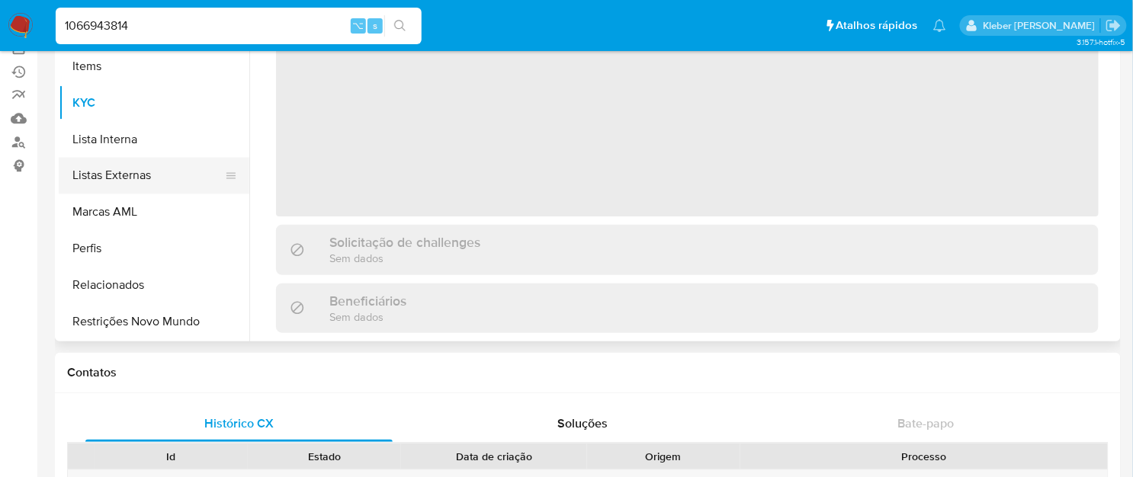
select select "10"
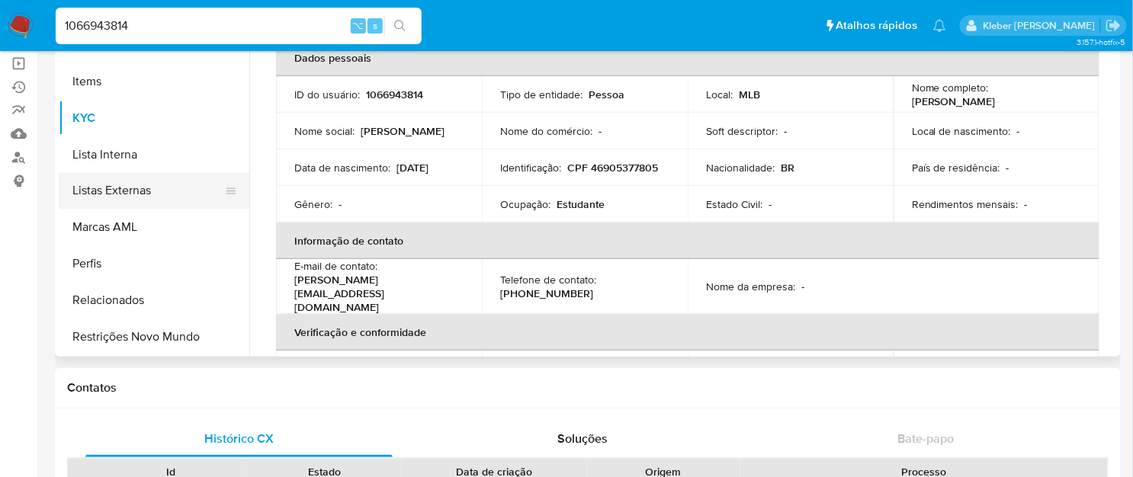
scroll to position [160, 0]
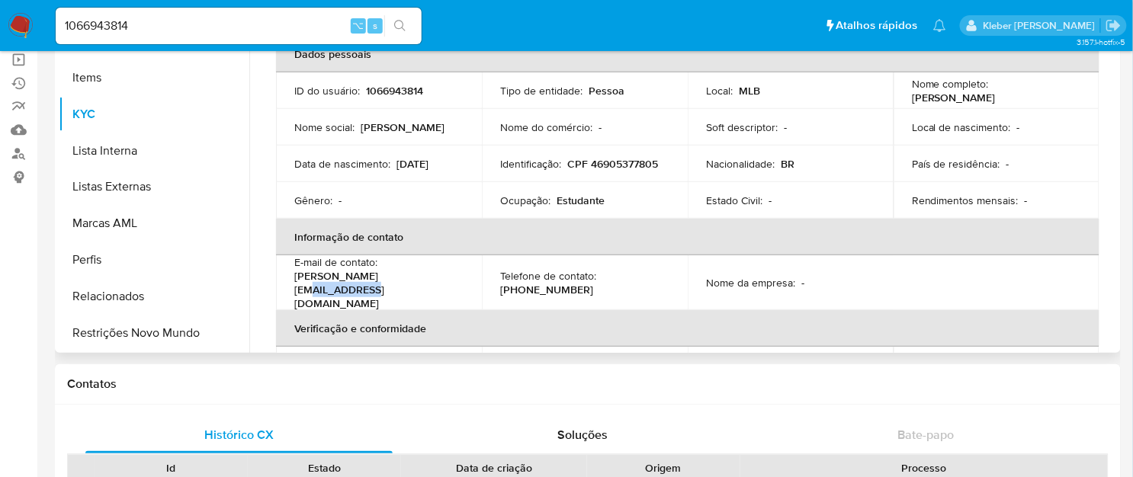
drag, startPoint x: 378, startPoint y: 279, endPoint x: 457, endPoint y: 275, distance: 78.7
click at [457, 275] on div "E-mail de contato : isabella.leme23@avenues.org" at bounding box center [378, 282] width 169 height 55
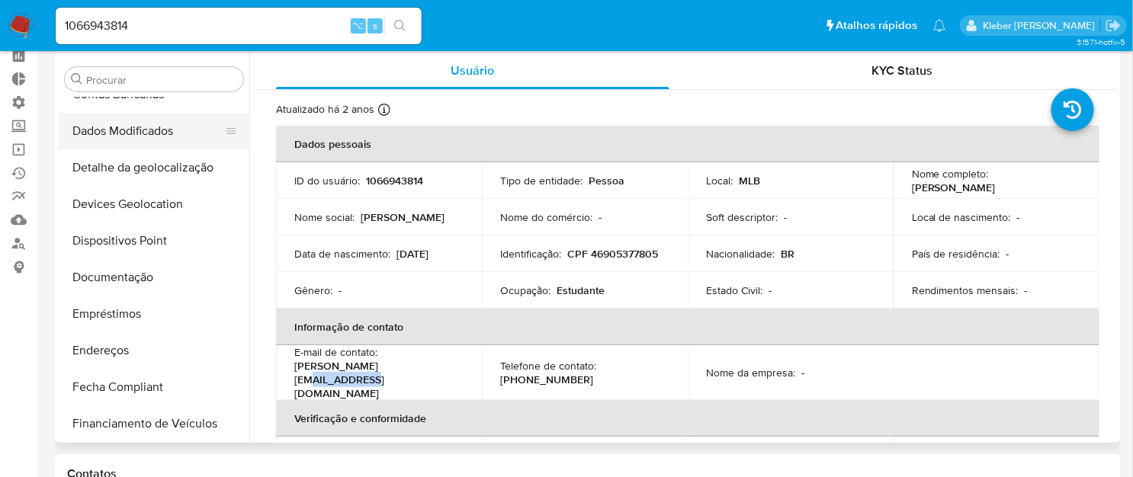
scroll to position [181, 0]
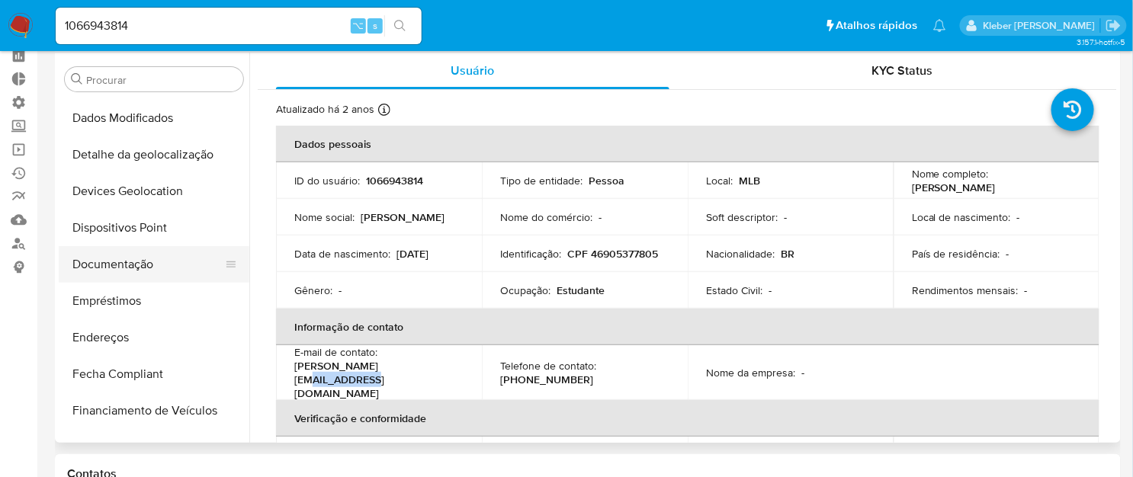
click at [137, 271] on button "Documentação" at bounding box center [148, 264] width 178 height 37
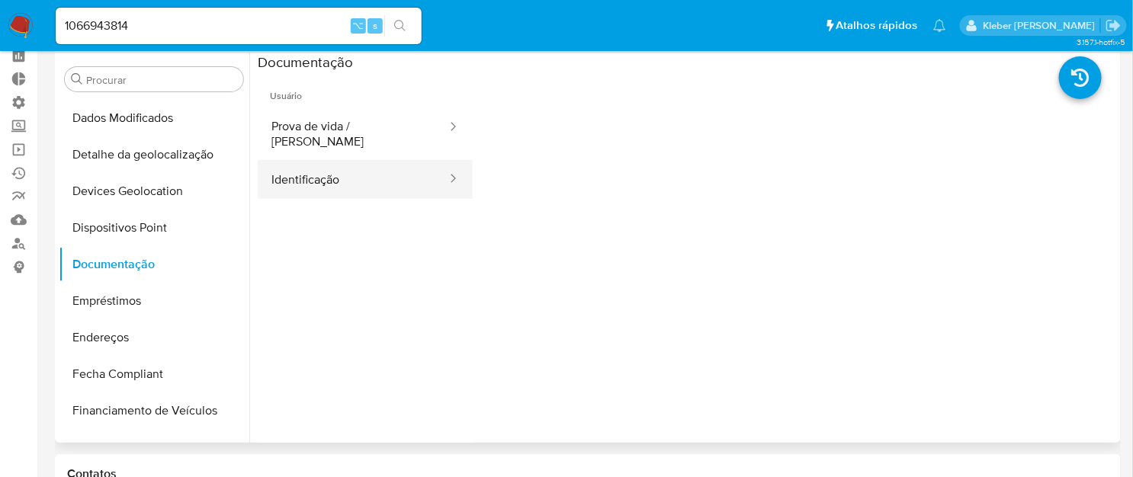
click at [384, 165] on button "Identificação" at bounding box center [353, 179] width 191 height 39
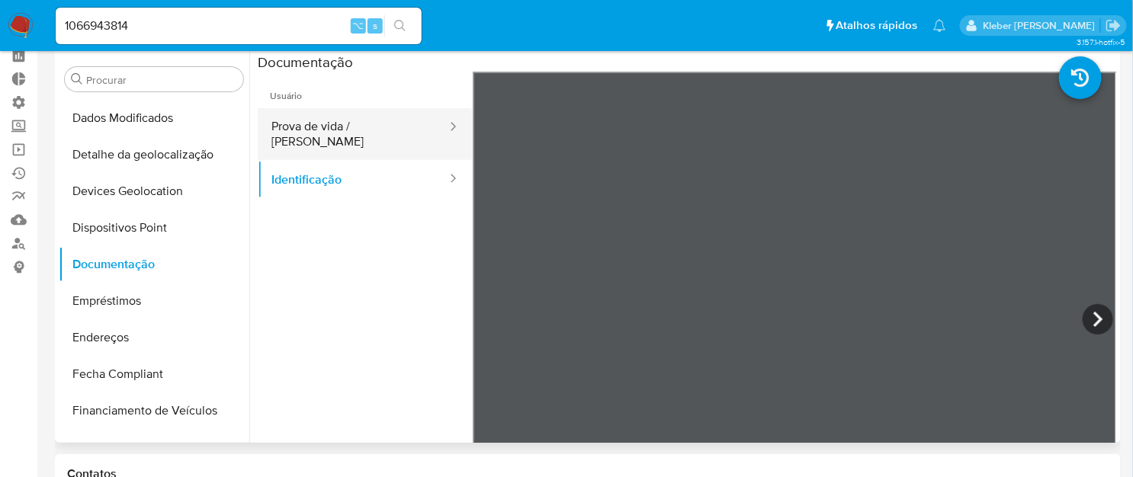
click at [379, 127] on button "Prova de vida / Selfie" at bounding box center [353, 134] width 191 height 52
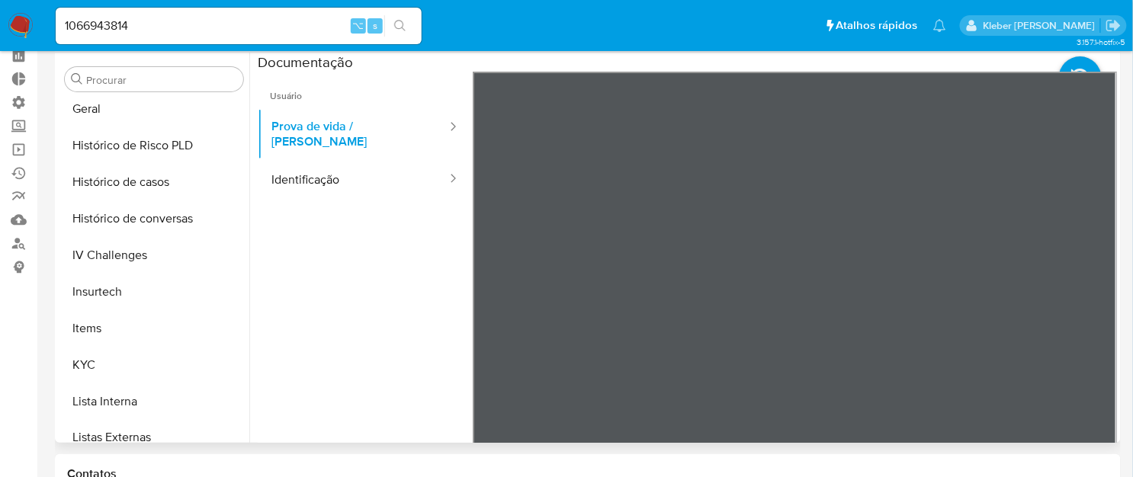
scroll to position [531, 0]
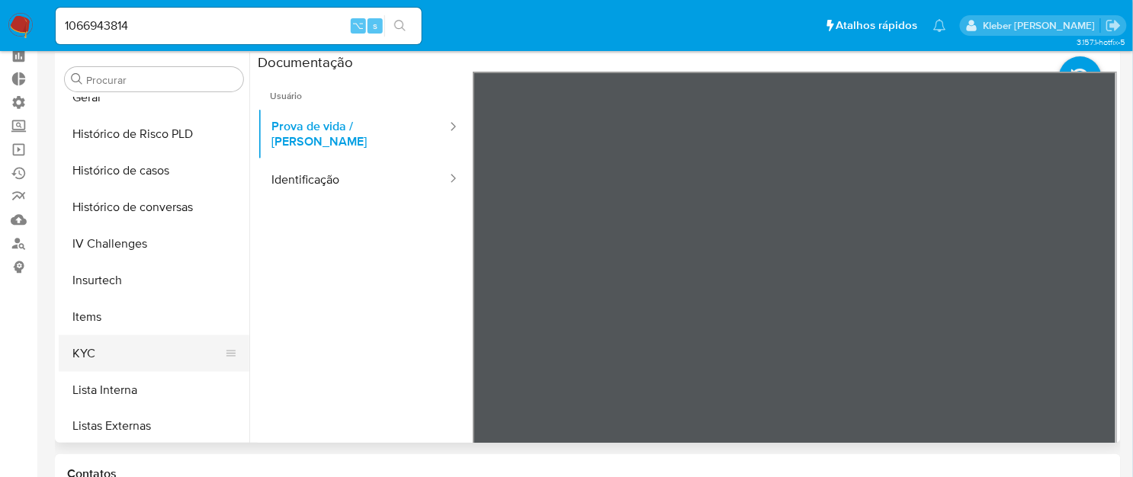
click at [130, 337] on button "KYC" at bounding box center [148, 354] width 178 height 37
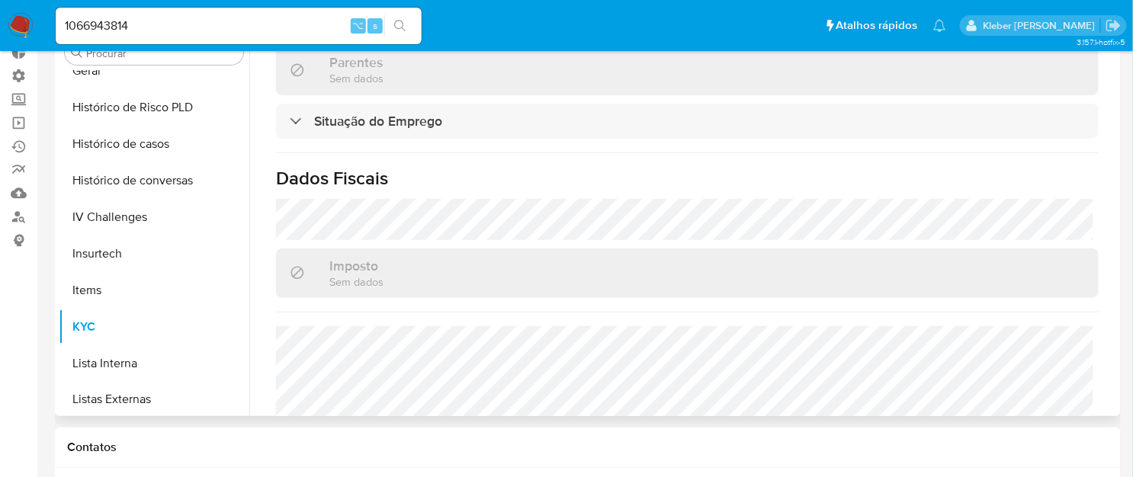
scroll to position [96, 0]
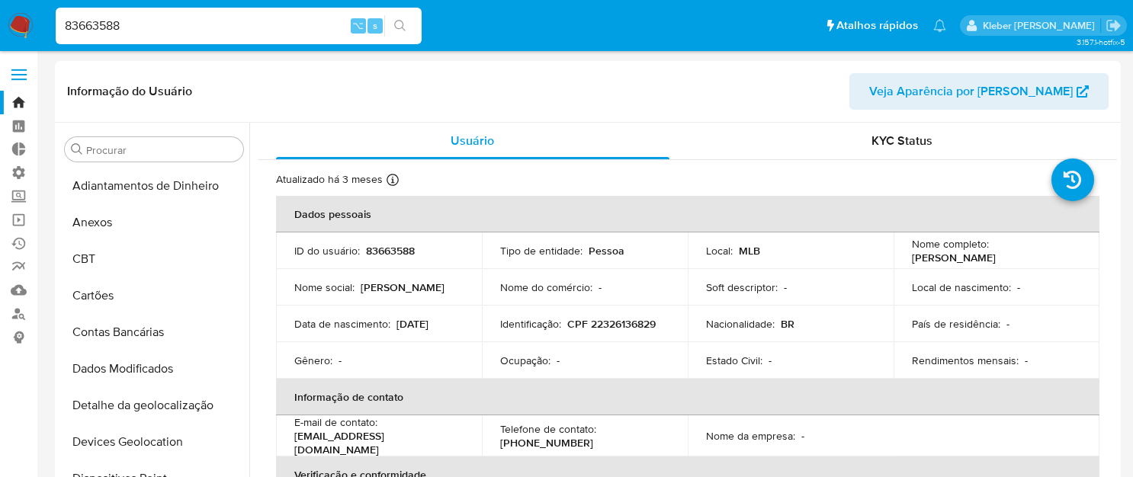
select select "10"
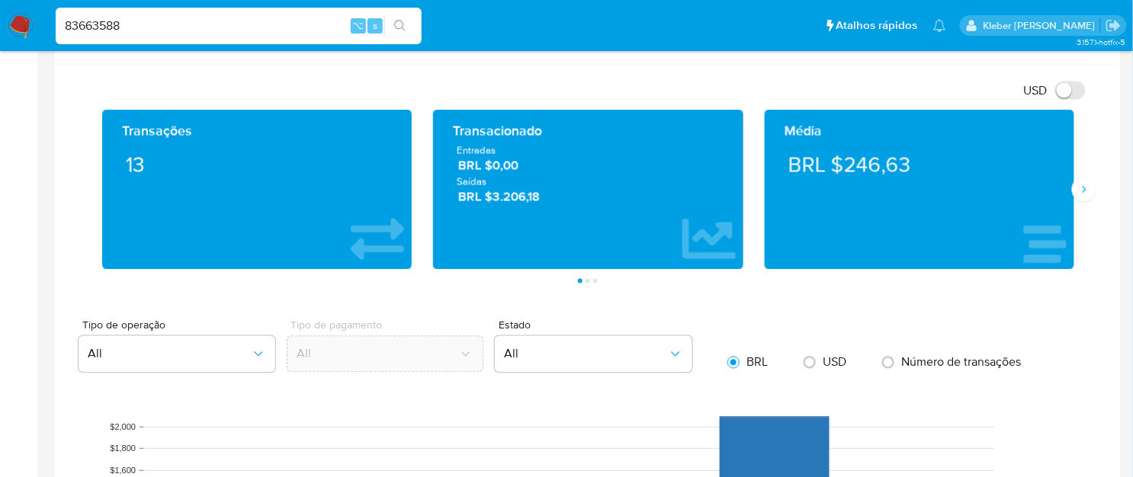
scroll to position [676, 0]
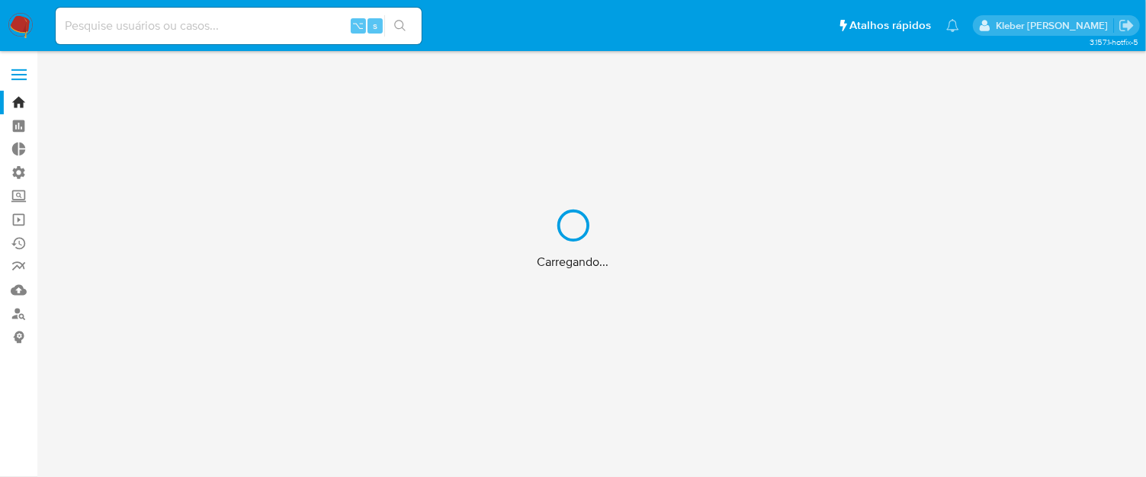
click at [20, 316] on div "Carregando..." at bounding box center [573, 238] width 1146 height 477
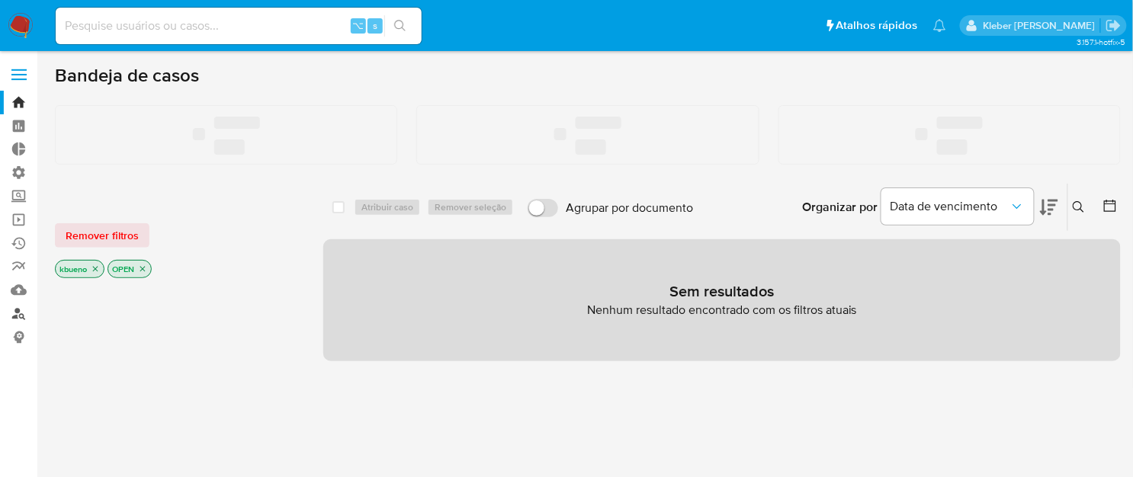
click at [18, 316] on link "Localizador de pessoas" at bounding box center [90, 314] width 181 height 24
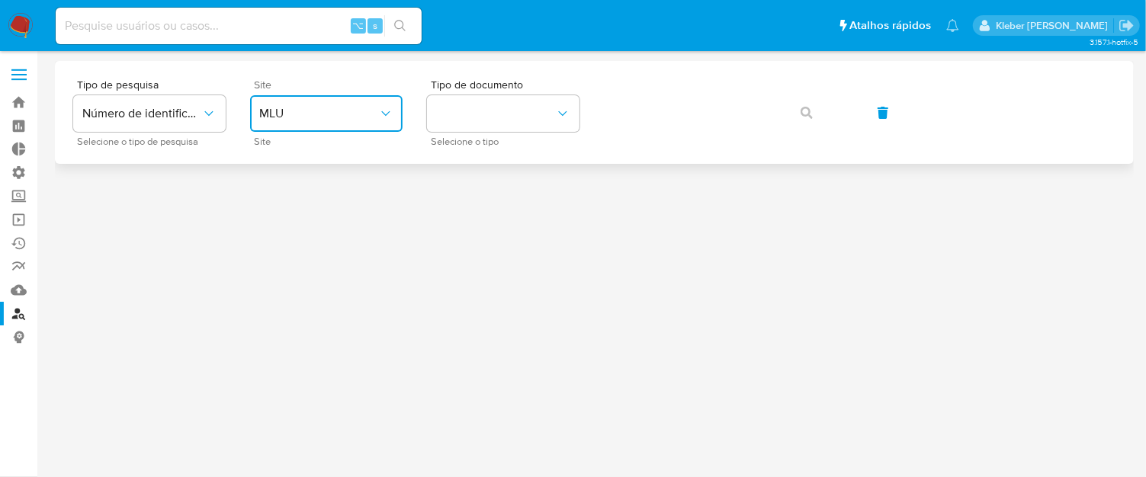
click at [312, 116] on span "MLU" at bounding box center [318, 113] width 119 height 15
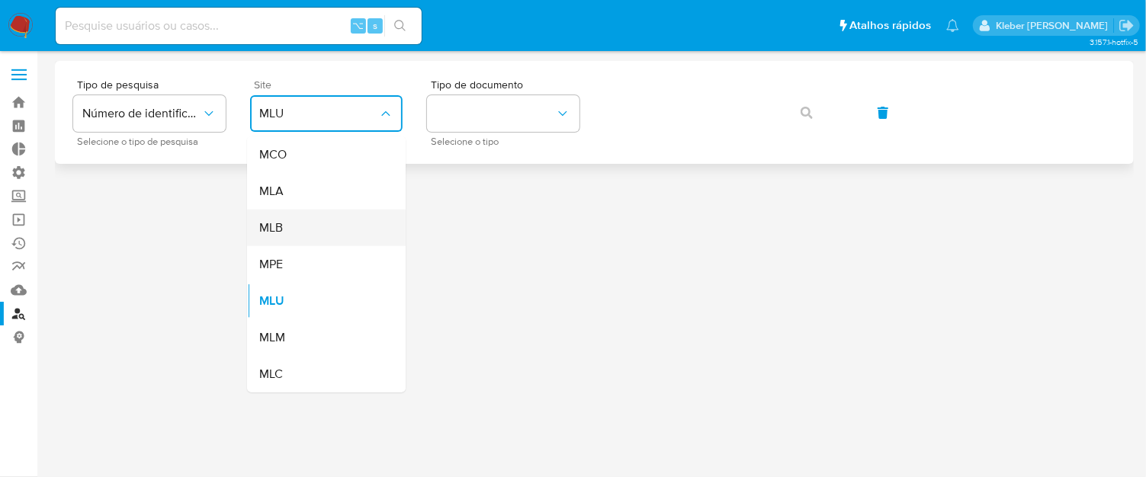
click at [312, 226] on div "MLB" at bounding box center [321, 228] width 125 height 37
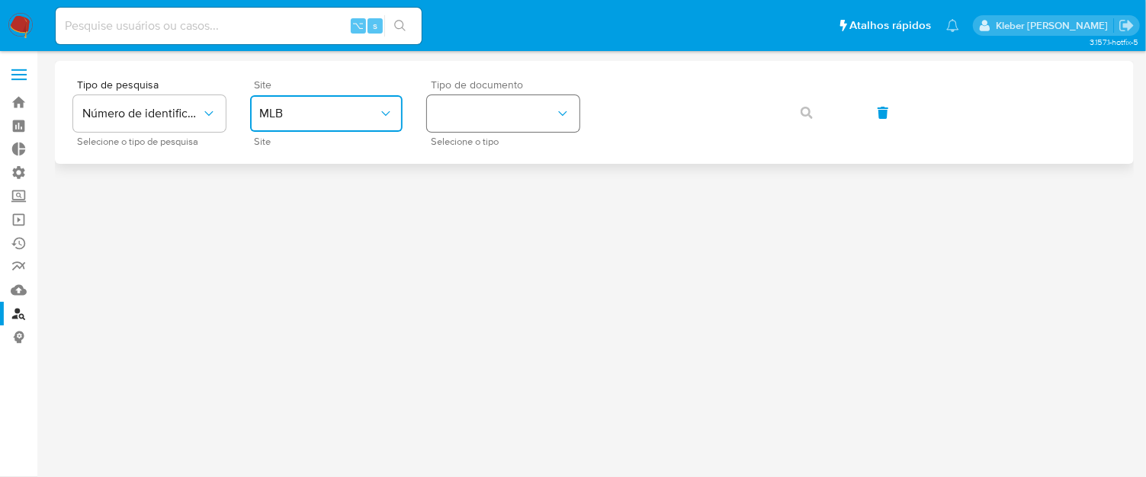
click at [542, 113] on button "identificationType" at bounding box center [503, 113] width 153 height 37
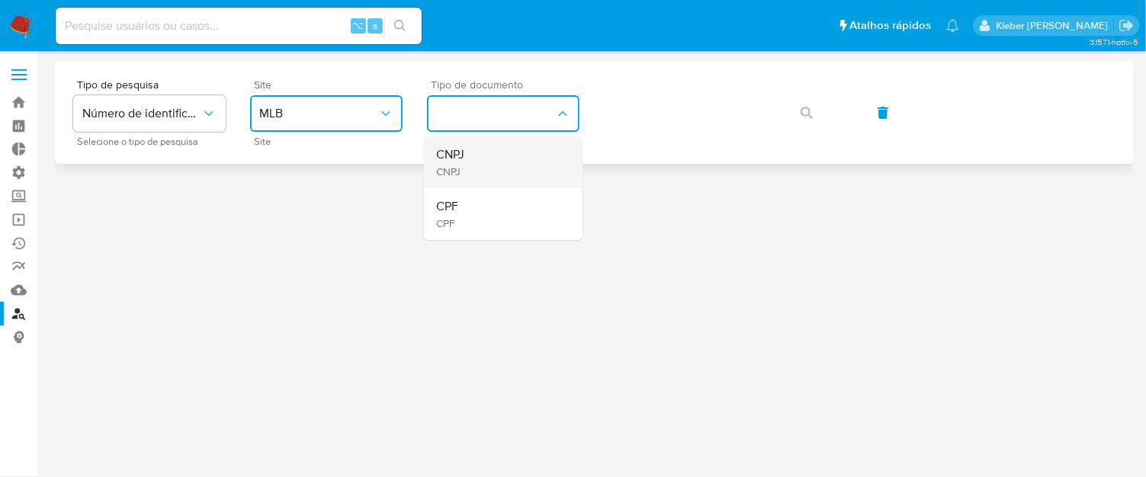
click at [519, 159] on div "CNPJ CNPJ" at bounding box center [498, 163] width 125 height 52
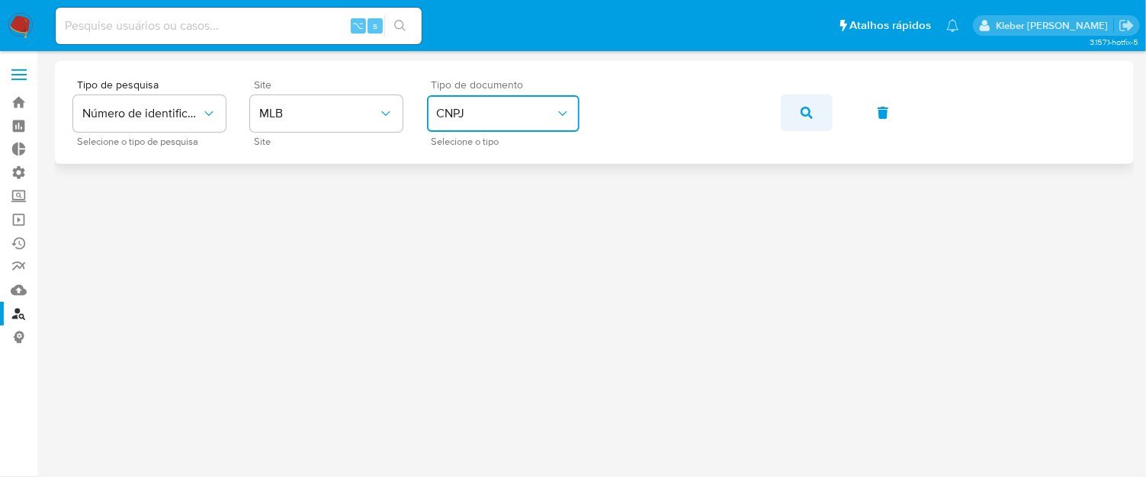
click at [805, 108] on icon "button" at bounding box center [807, 113] width 12 height 12
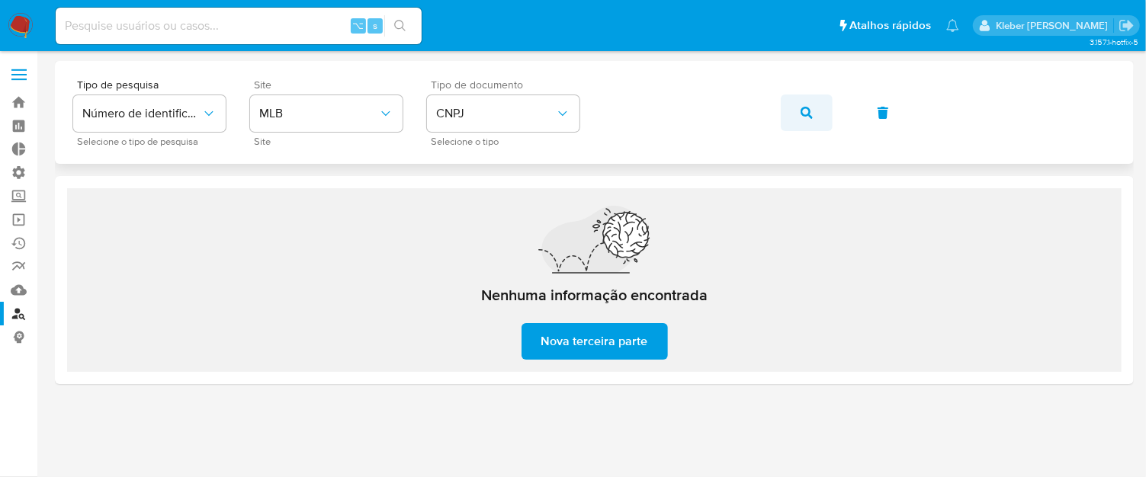
click at [806, 113] on icon "button" at bounding box center [807, 113] width 12 height 12
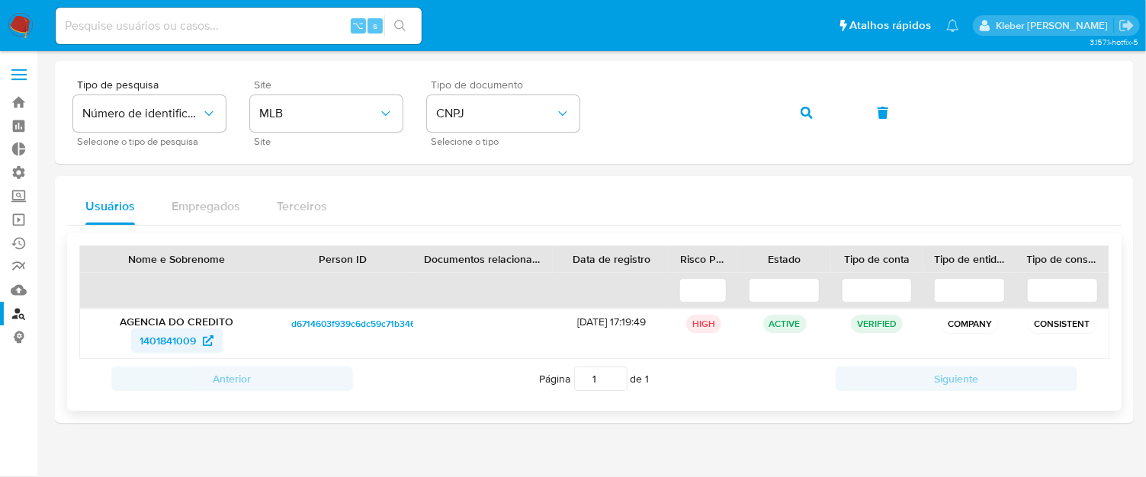
click at [172, 345] on span "1401841009" at bounding box center [168, 341] width 56 height 24
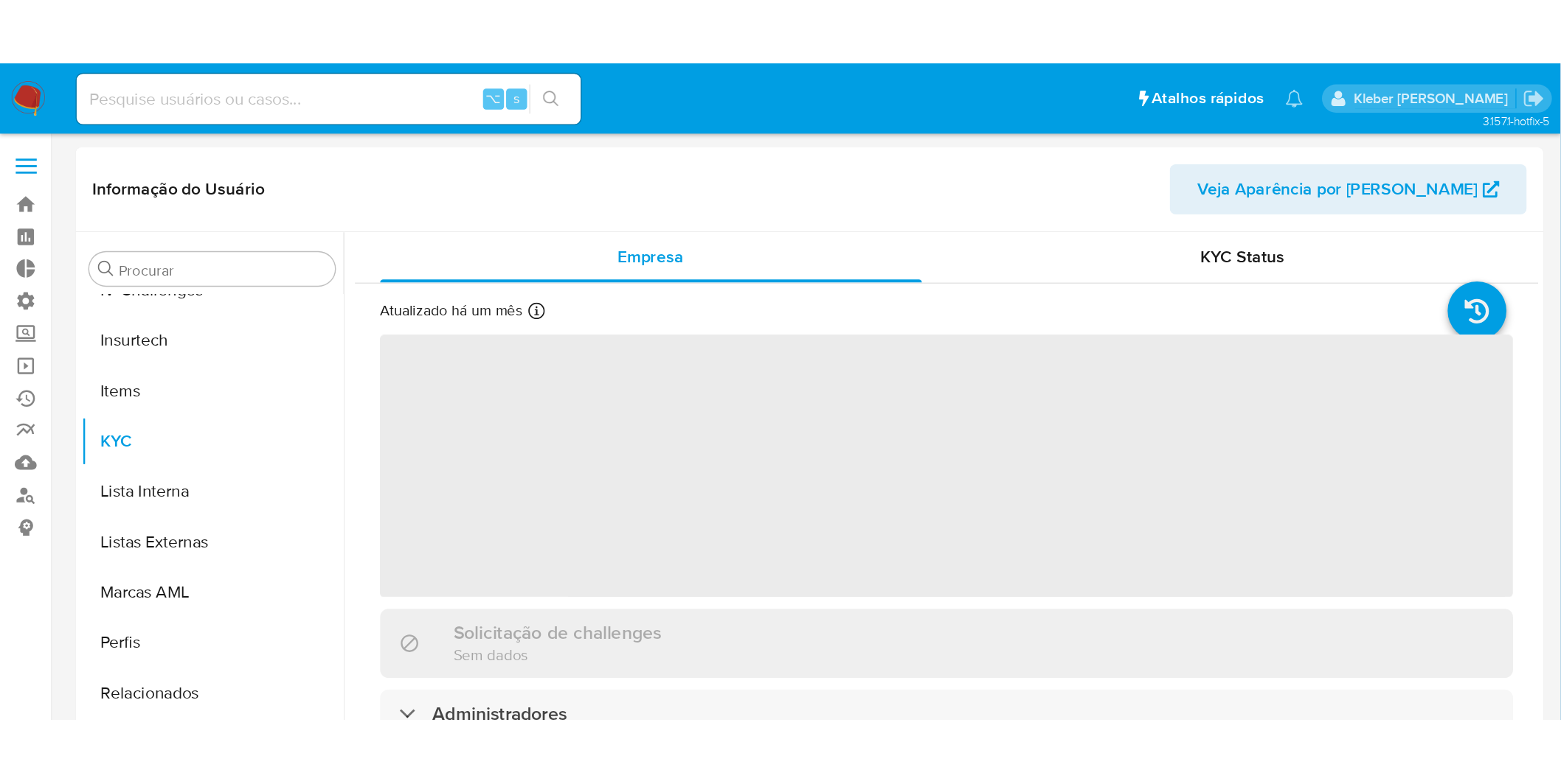
scroll to position [657, 0]
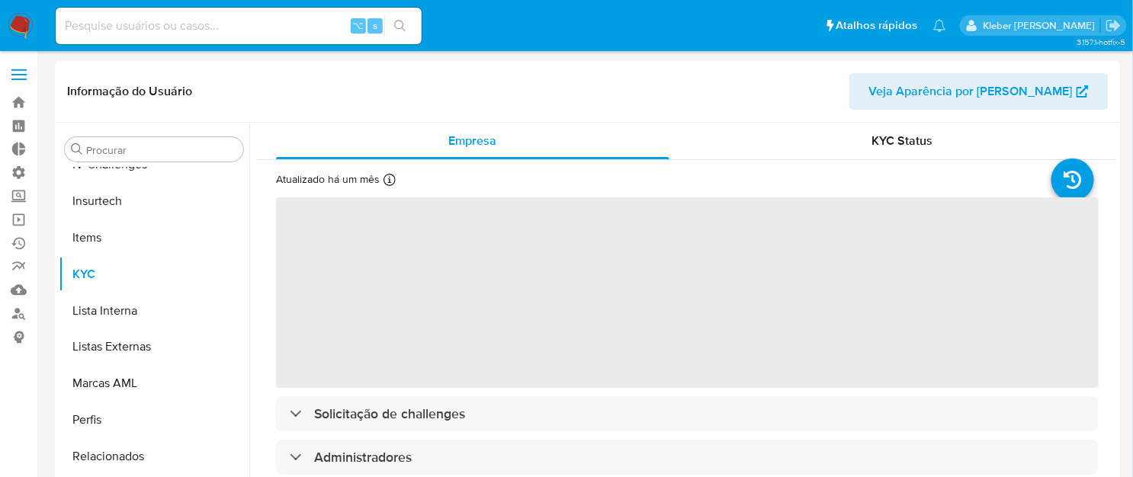
select select "10"
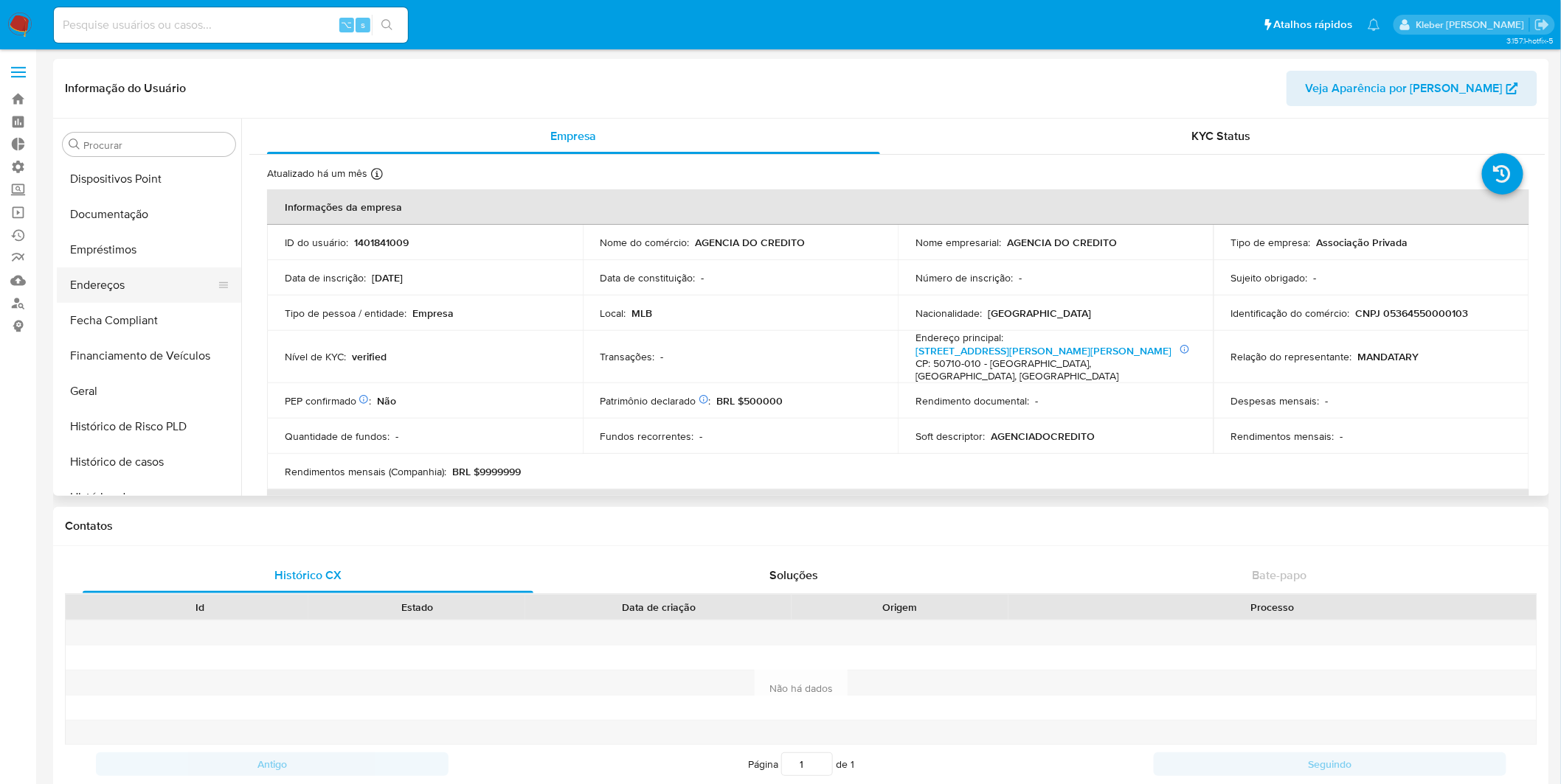
scroll to position [288, 0]
click at [134, 390] on button "Geral" at bounding box center [143, 387] width 172 height 36
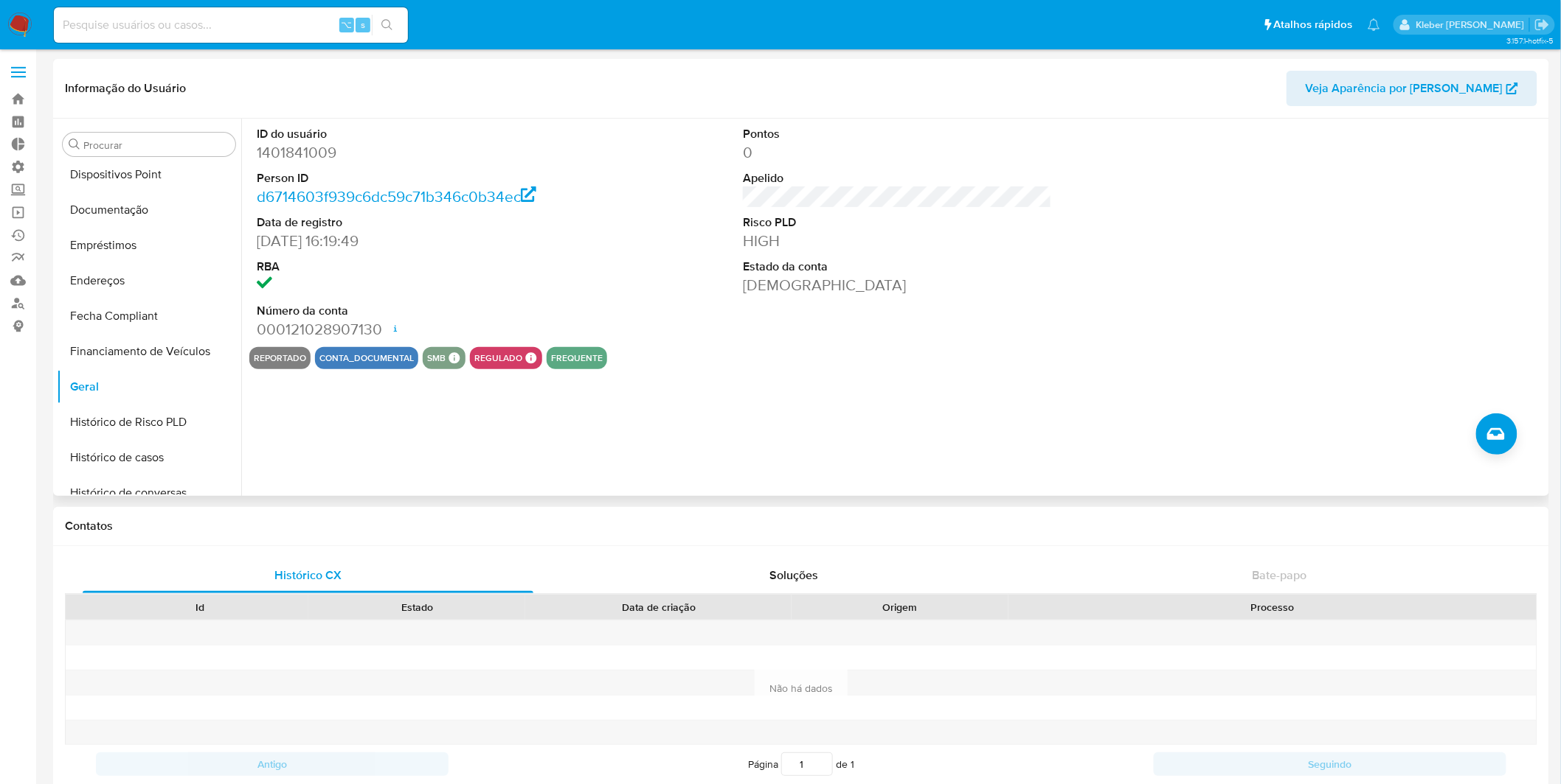
drag, startPoint x: 313, startPoint y: 244, endPoint x: 382, endPoint y: 244, distance: 69.0
click at [383, 244] on dd "18/06/2023 16:19:49" at bounding box center [411, 241] width 309 height 20
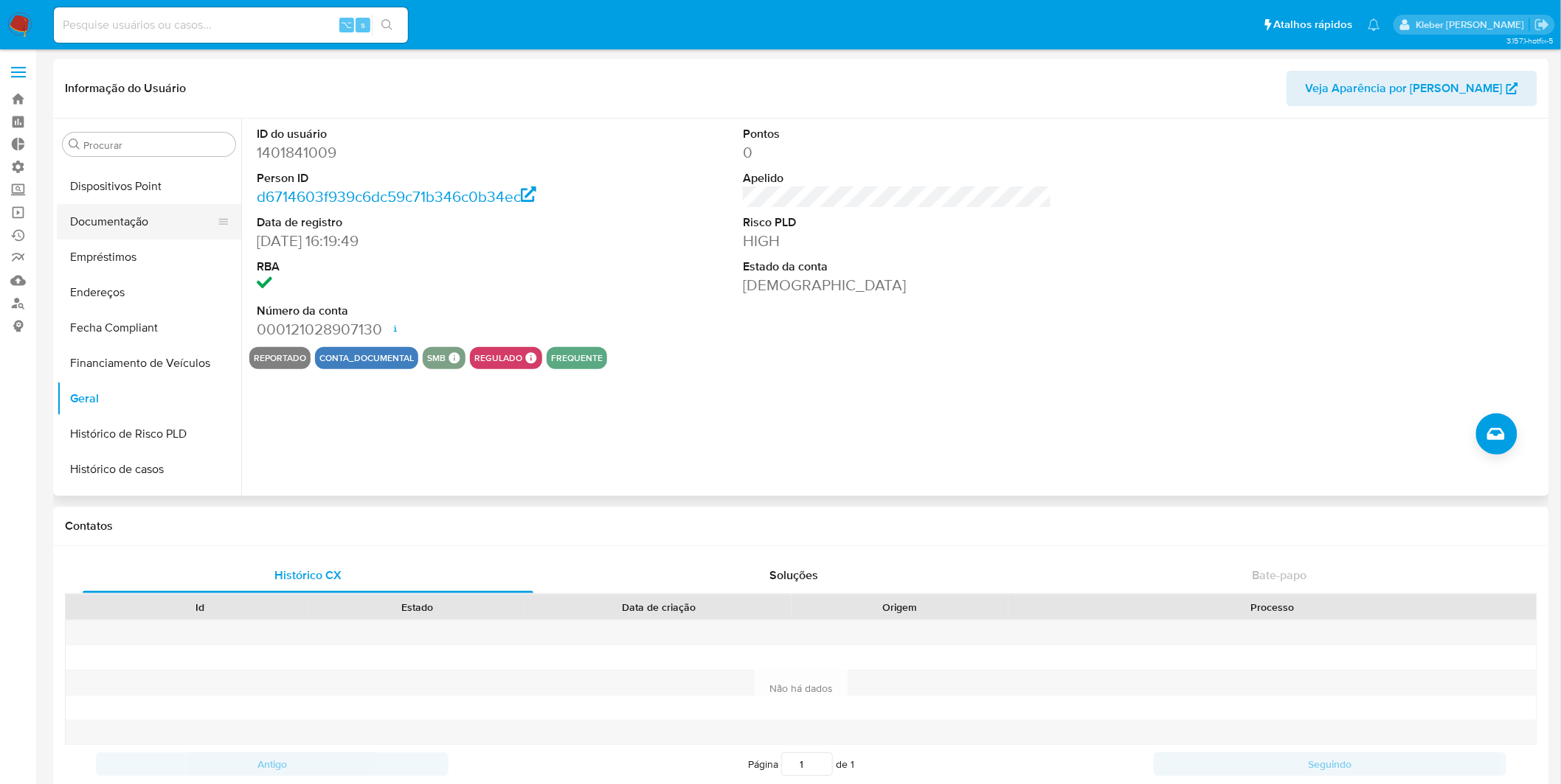
click at [138, 226] on button "Documentação" at bounding box center [143, 221] width 172 height 36
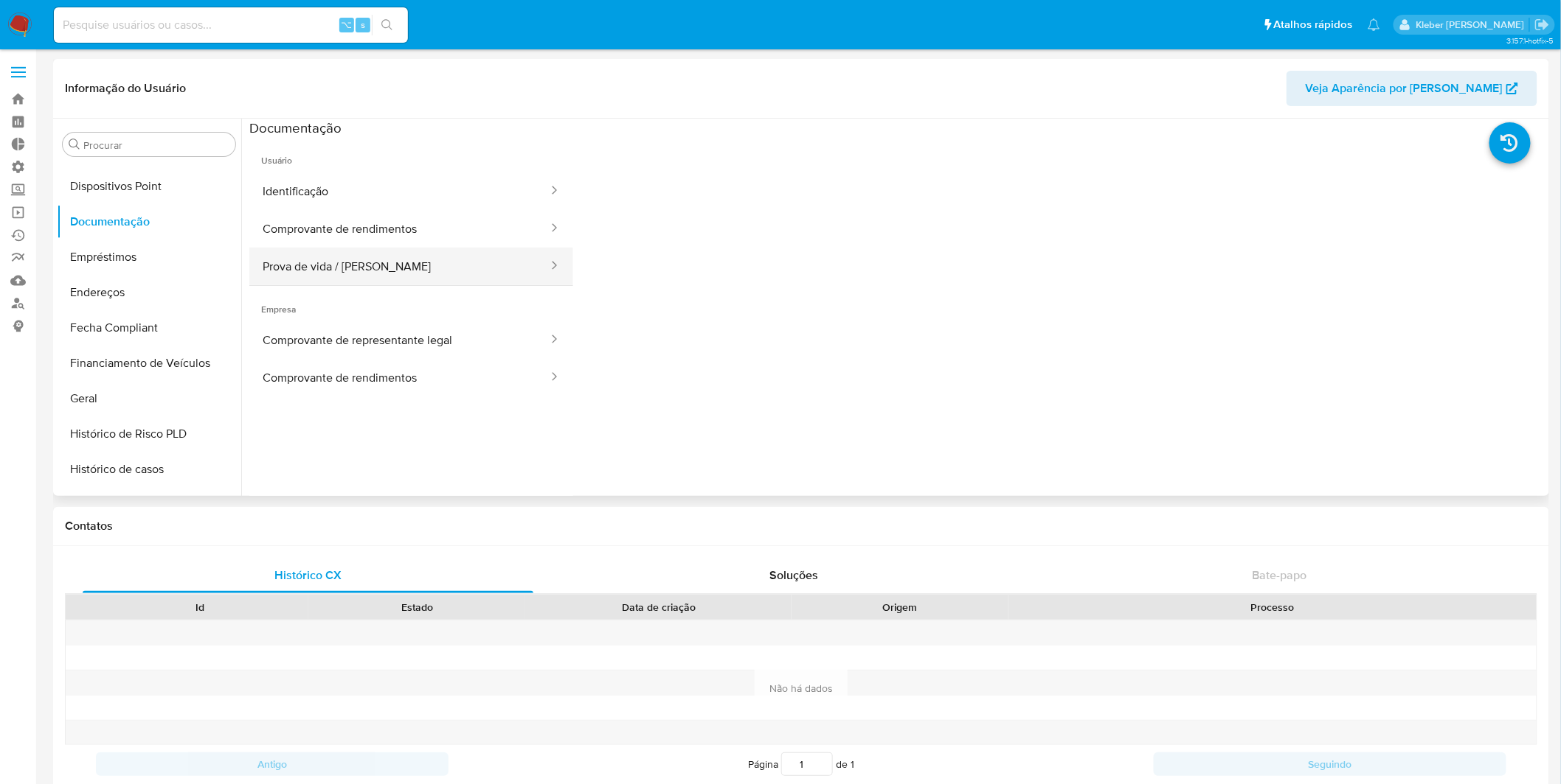
click at [403, 262] on button "Prova de vida / Selfie" at bounding box center [399, 266] width 300 height 38
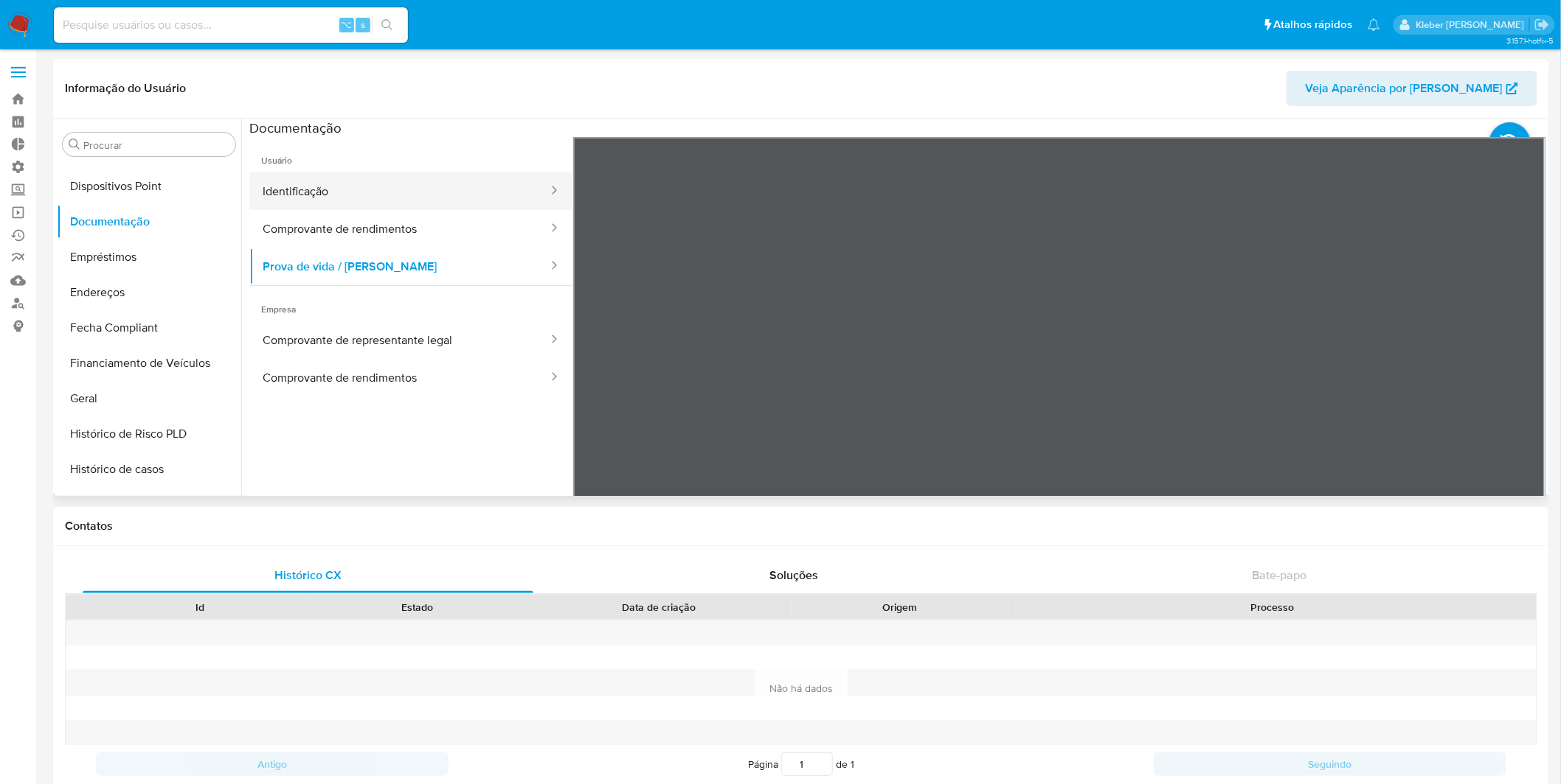
click at [397, 189] on button "Identificação" at bounding box center [399, 190] width 300 height 38
click at [402, 256] on button "Prova de vida / Selfie" at bounding box center [399, 266] width 300 height 38
click at [402, 225] on button "Comprovante de rendimentos" at bounding box center [399, 228] width 300 height 38
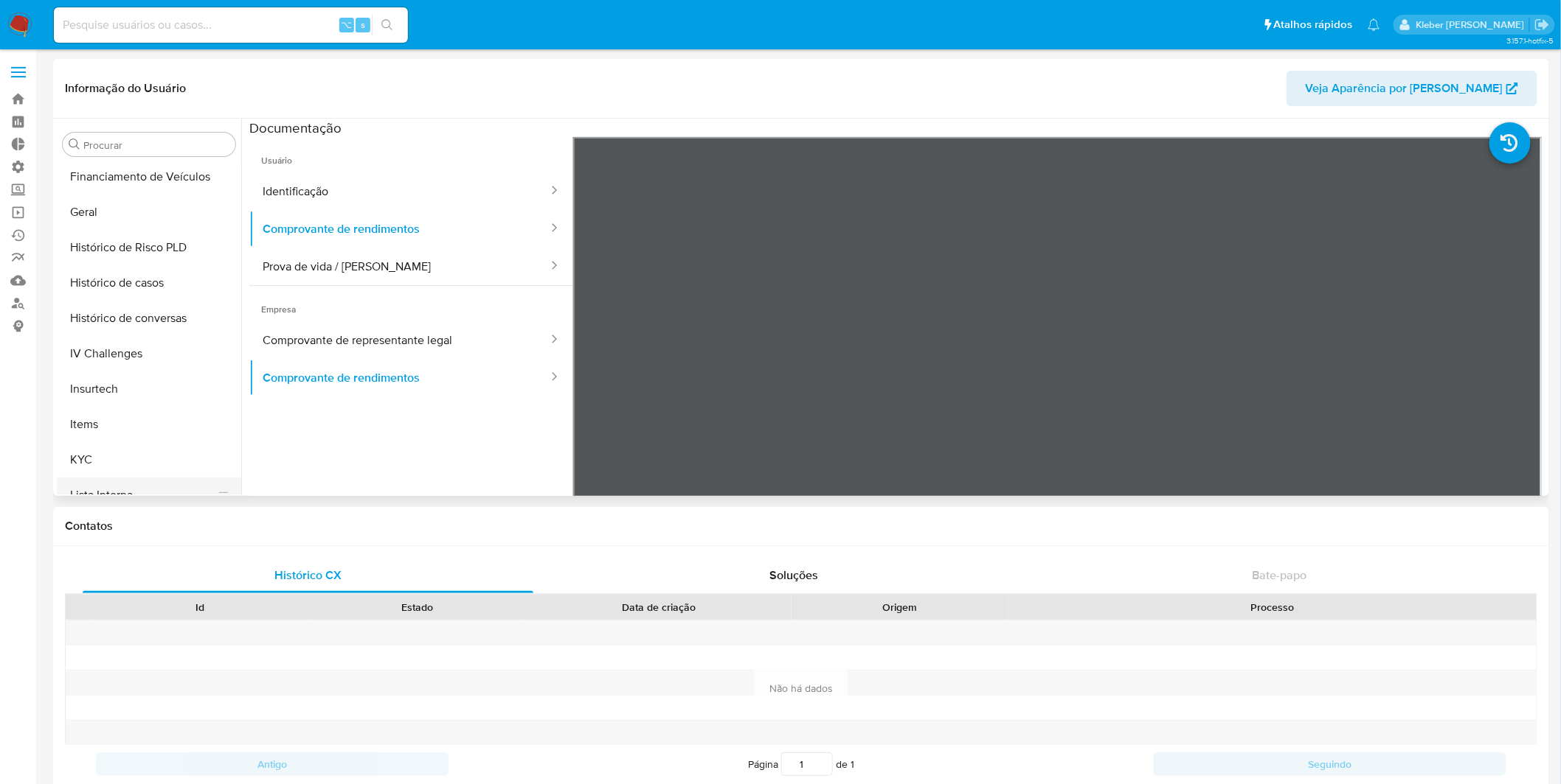
scroll to position [462, 0]
click at [153, 287] on button "Histórico de casos" at bounding box center [143, 283] width 172 height 36
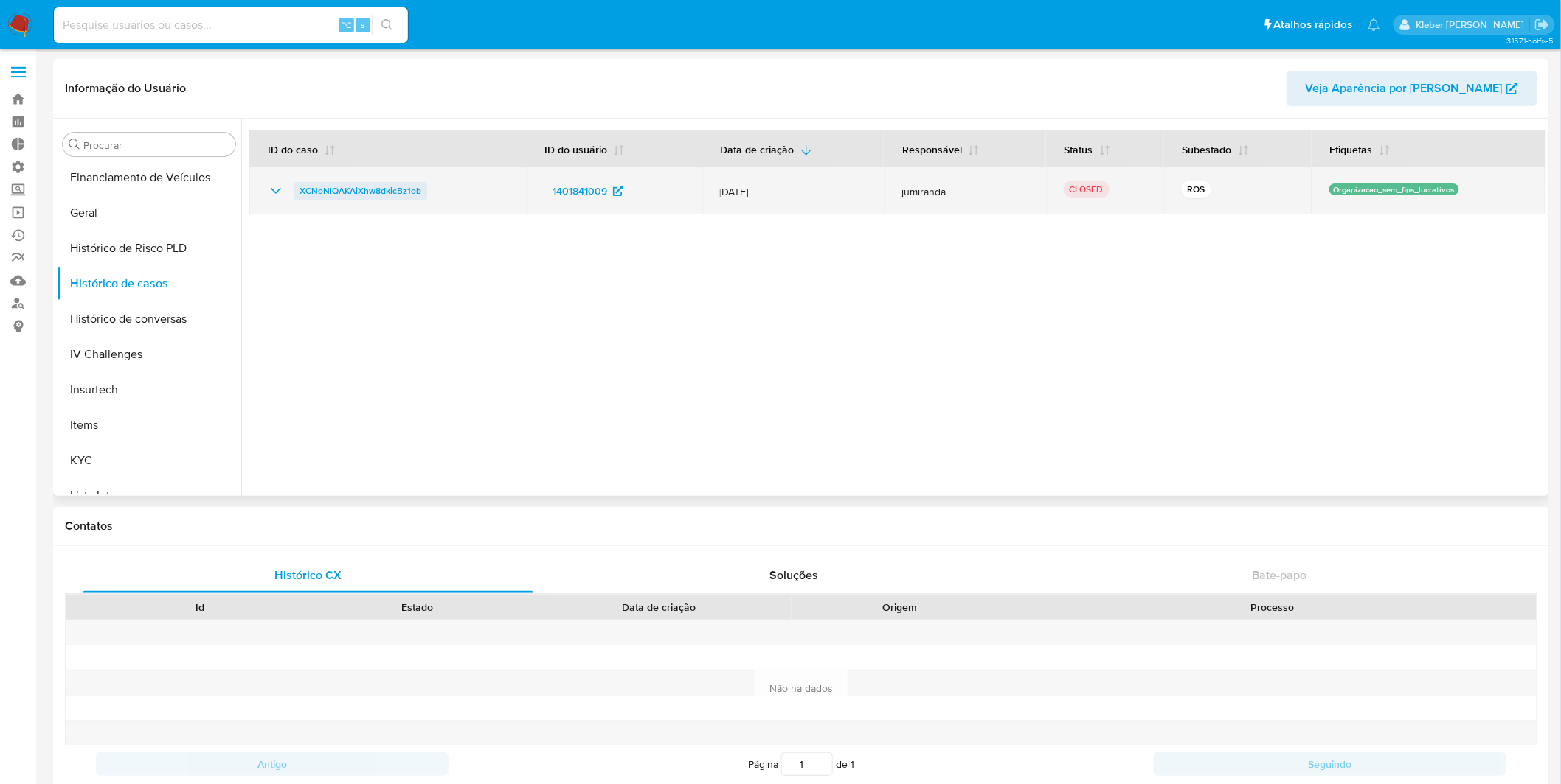
click at [323, 188] on span "XCNoNlQAKAiXhw8dkicBz1ob" at bounding box center [361, 190] width 122 height 17
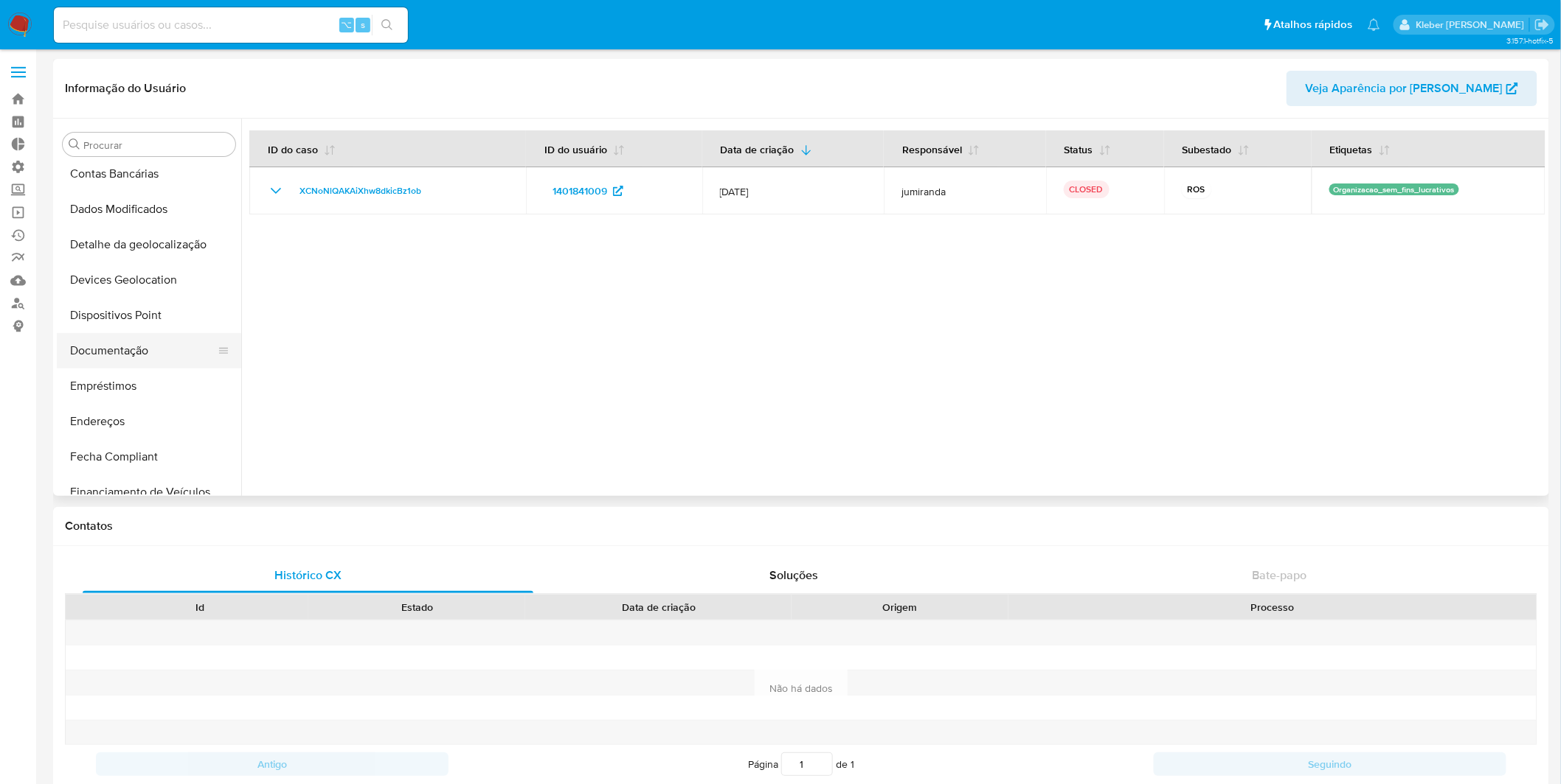
scroll to position [143, 0]
click at [127, 359] on button "Documentação" at bounding box center [143, 355] width 172 height 36
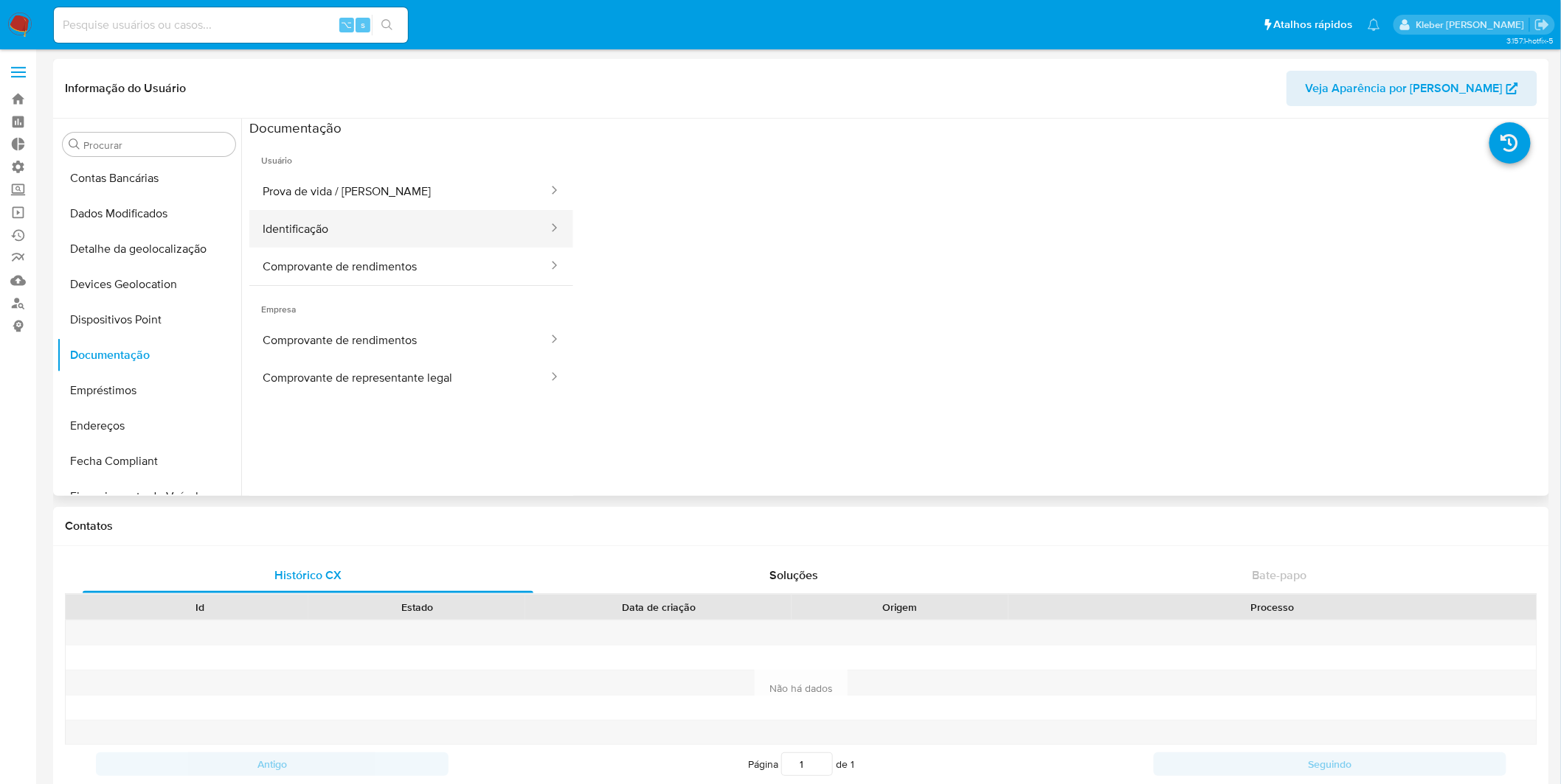
click at [414, 229] on button "Identificação" at bounding box center [399, 228] width 300 height 38
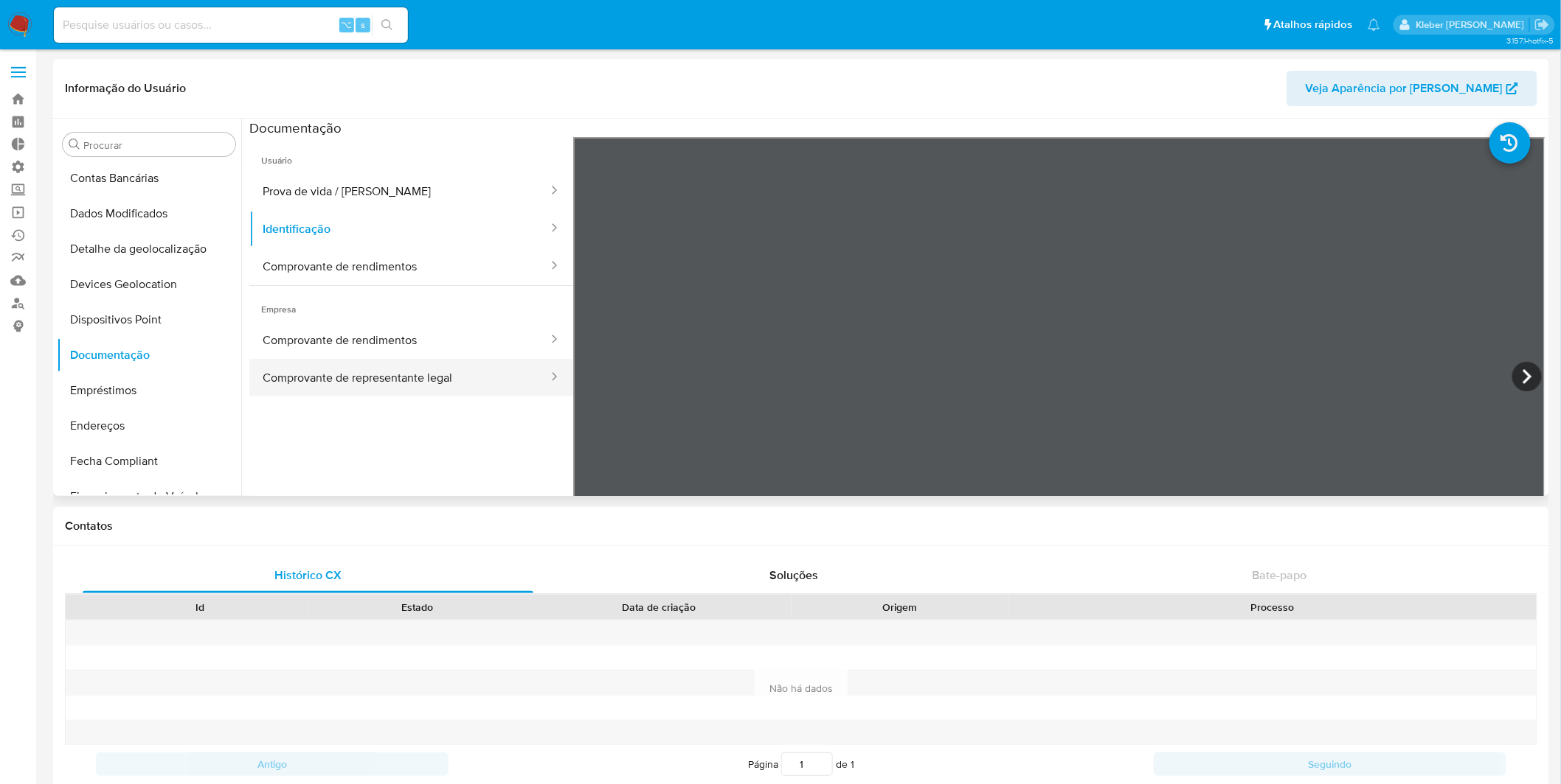
click at [483, 374] on button "Comprovante de representante legal" at bounding box center [399, 377] width 300 height 38
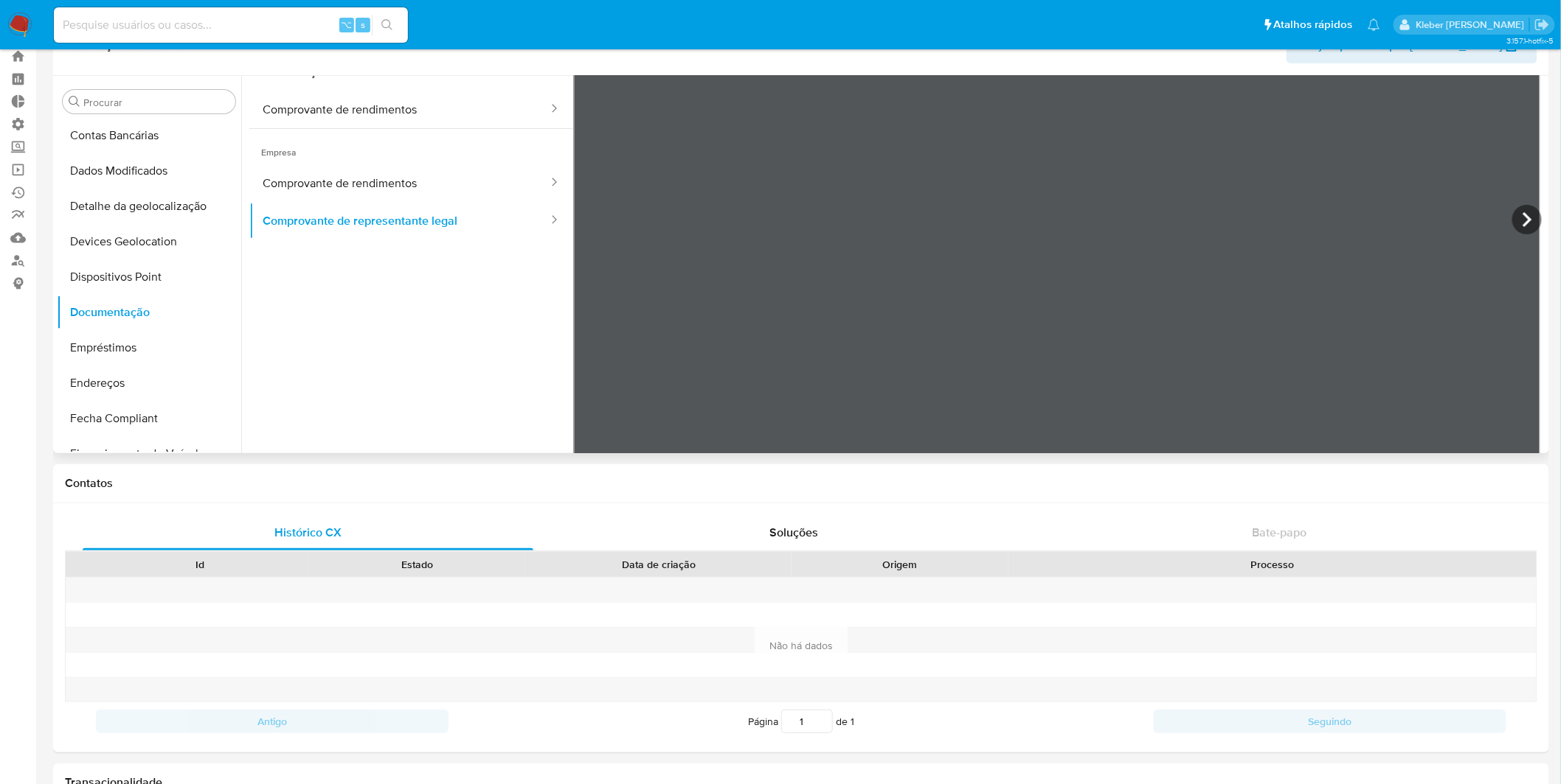
scroll to position [128, 0]
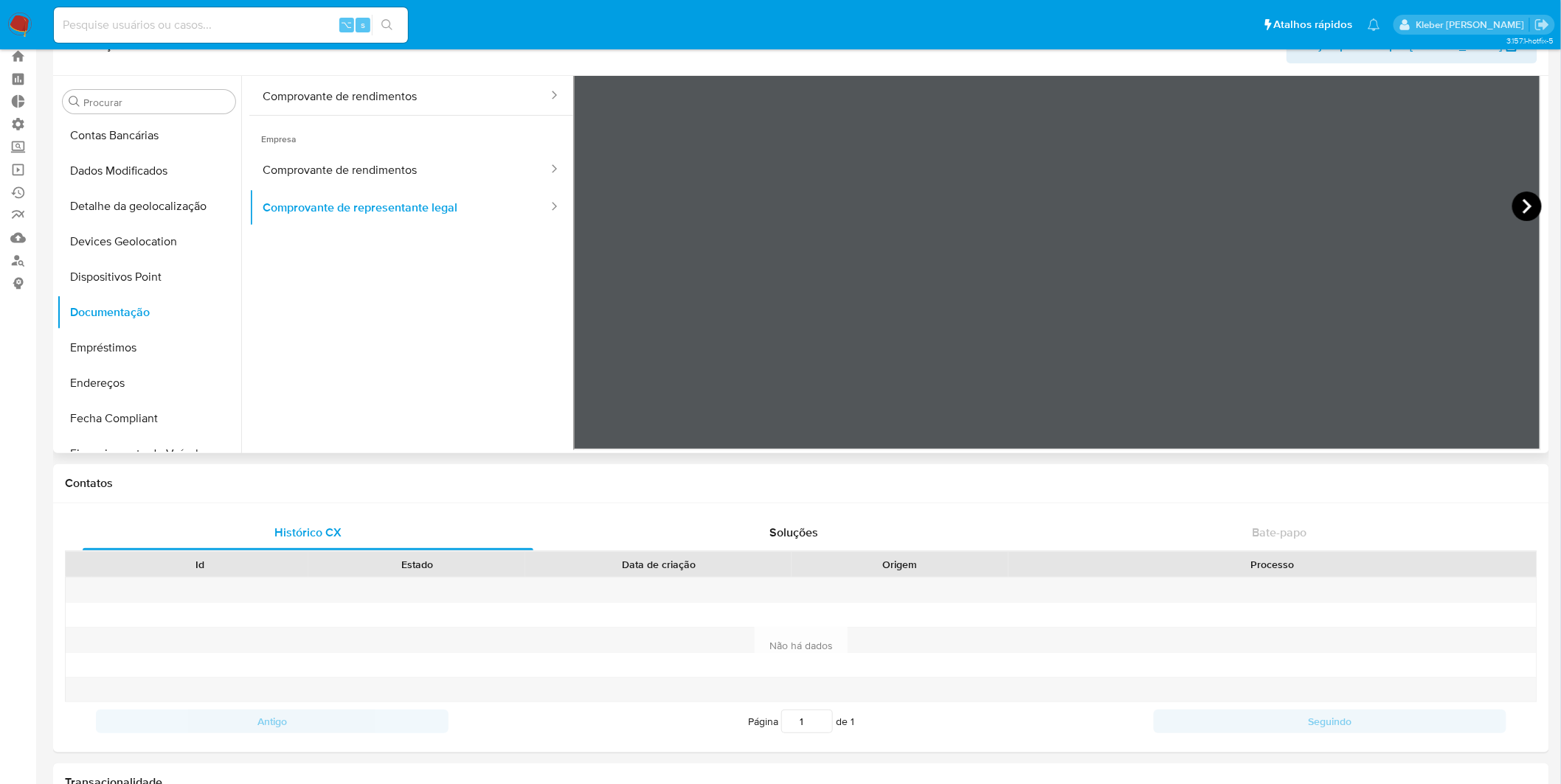
click at [1107, 205] on icon at bounding box center [1526, 206] width 9 height 15
click at [595, 209] on icon at bounding box center [591, 206] width 30 height 30
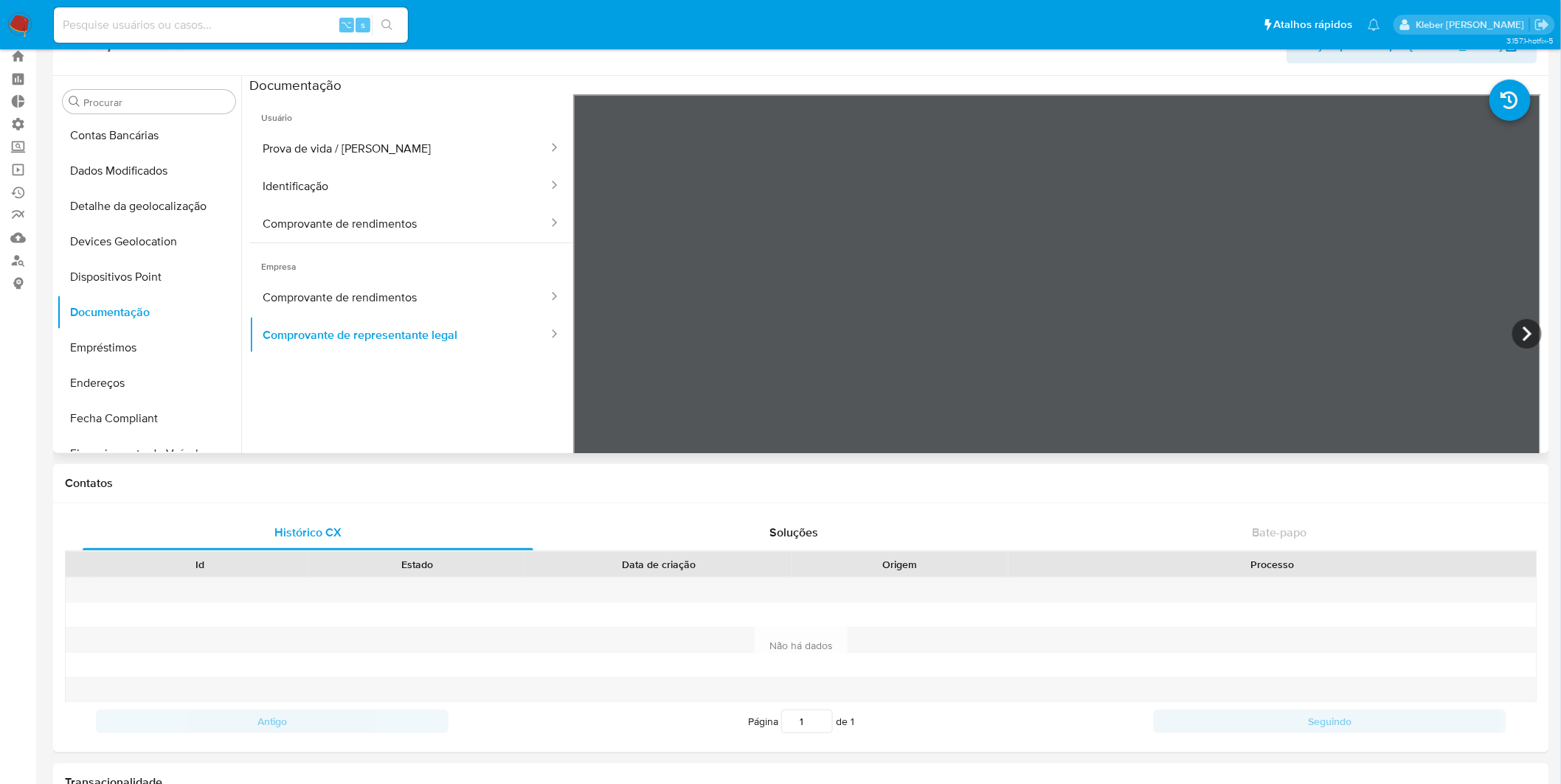
scroll to position [0, 0]
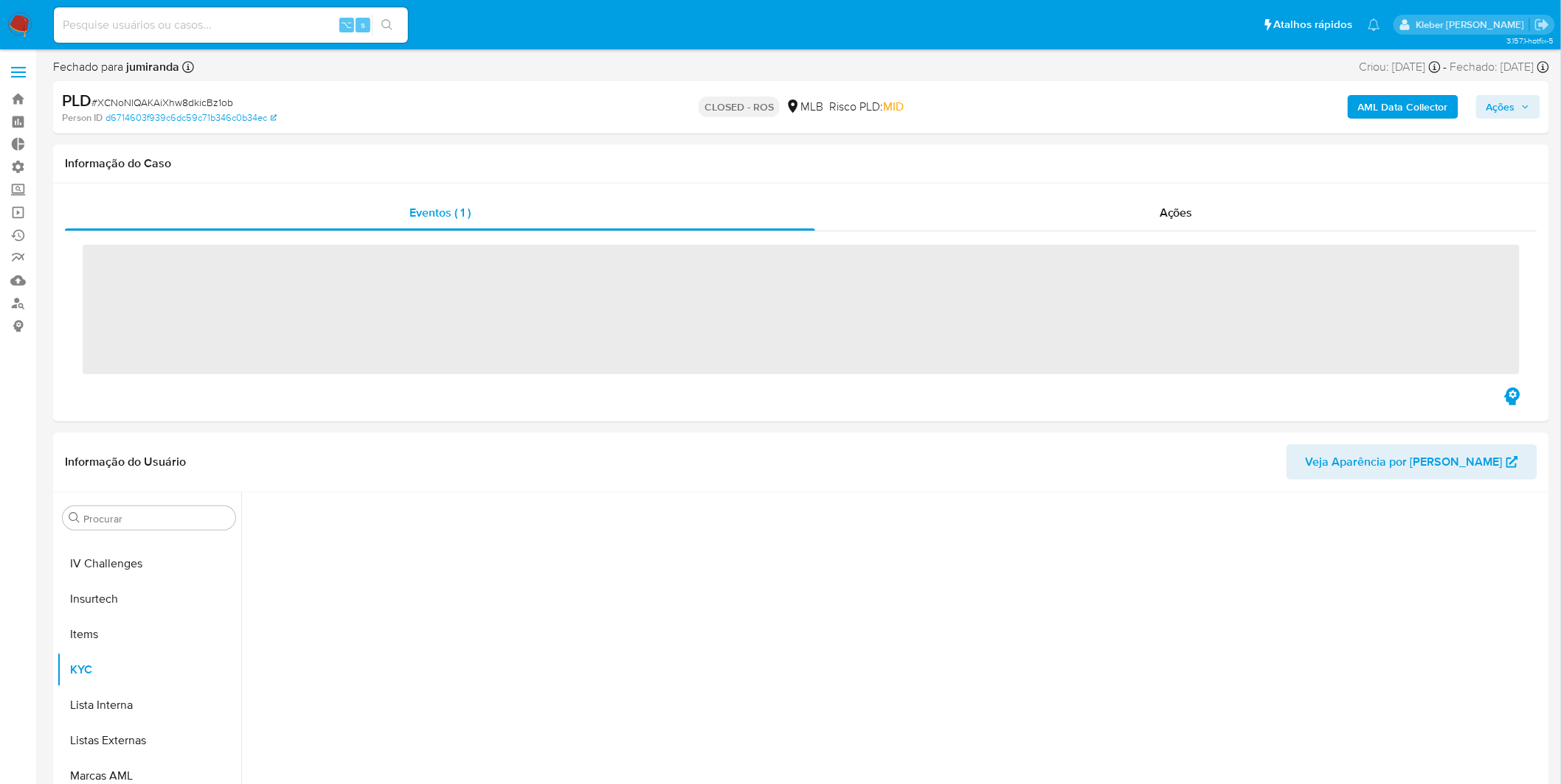
scroll to position [657, 0]
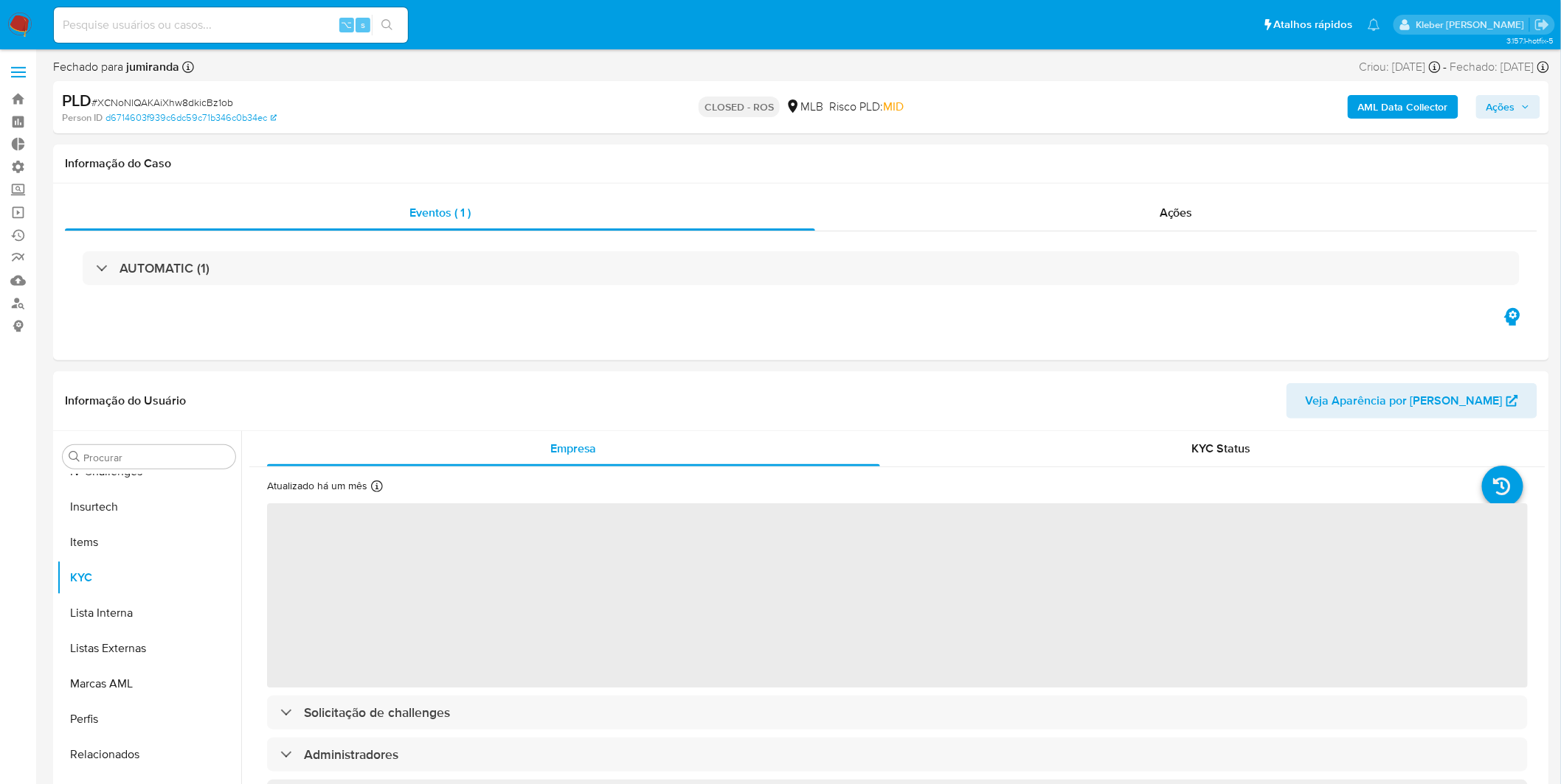
select select "10"
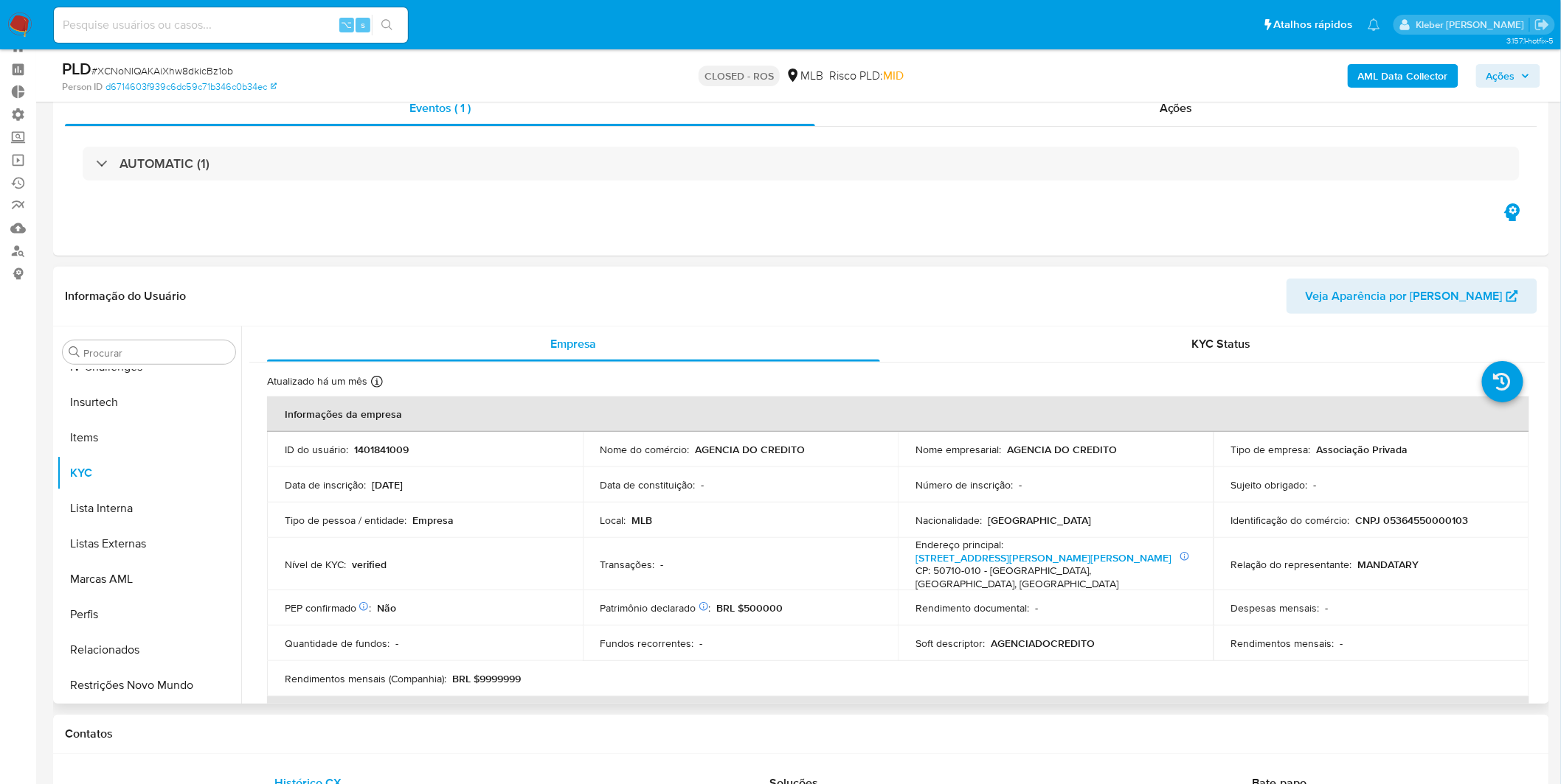
scroll to position [0, 0]
